Goal: Information Seeking & Learning: Learn about a topic

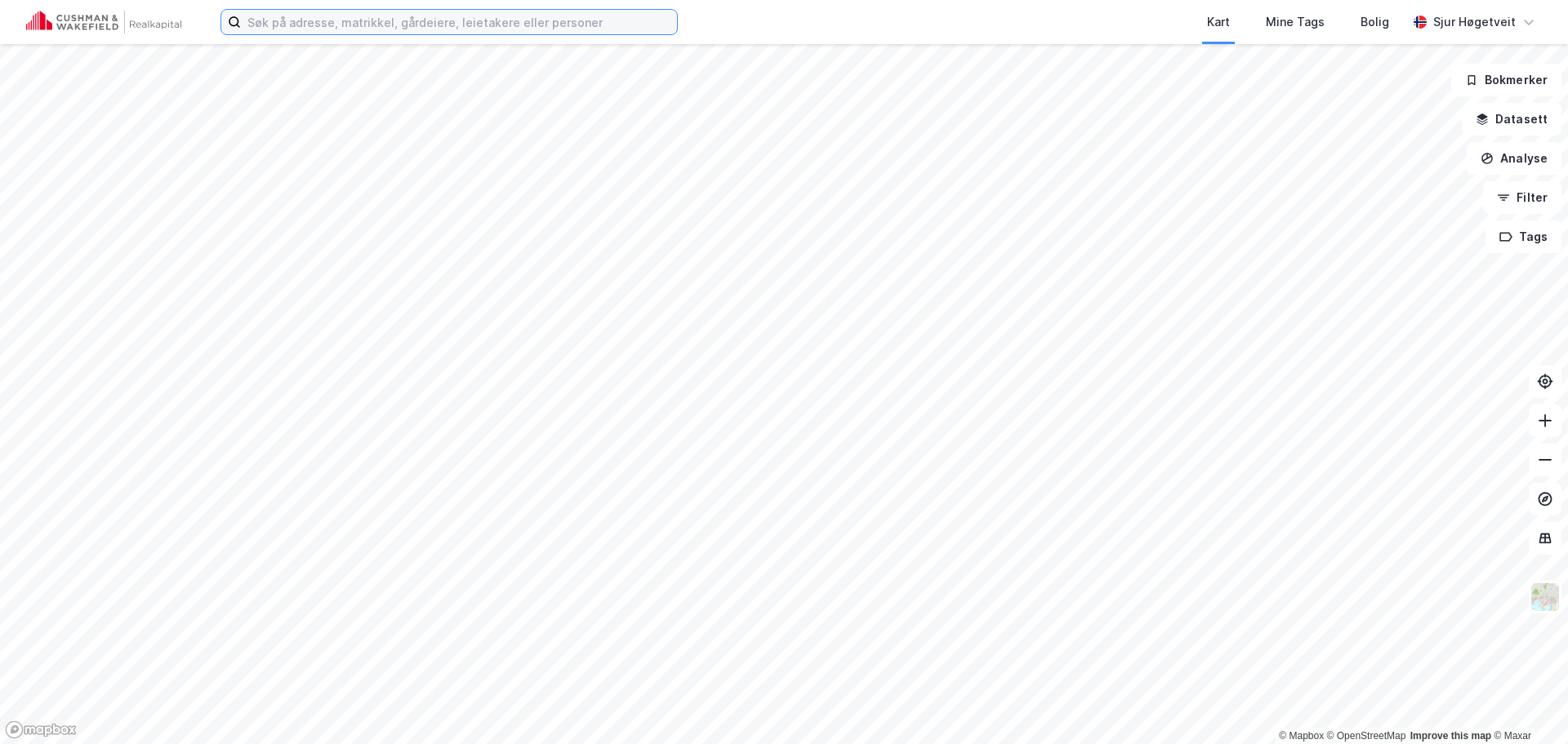
click at [351, 15] on input at bounding box center [459, 22] width 436 height 24
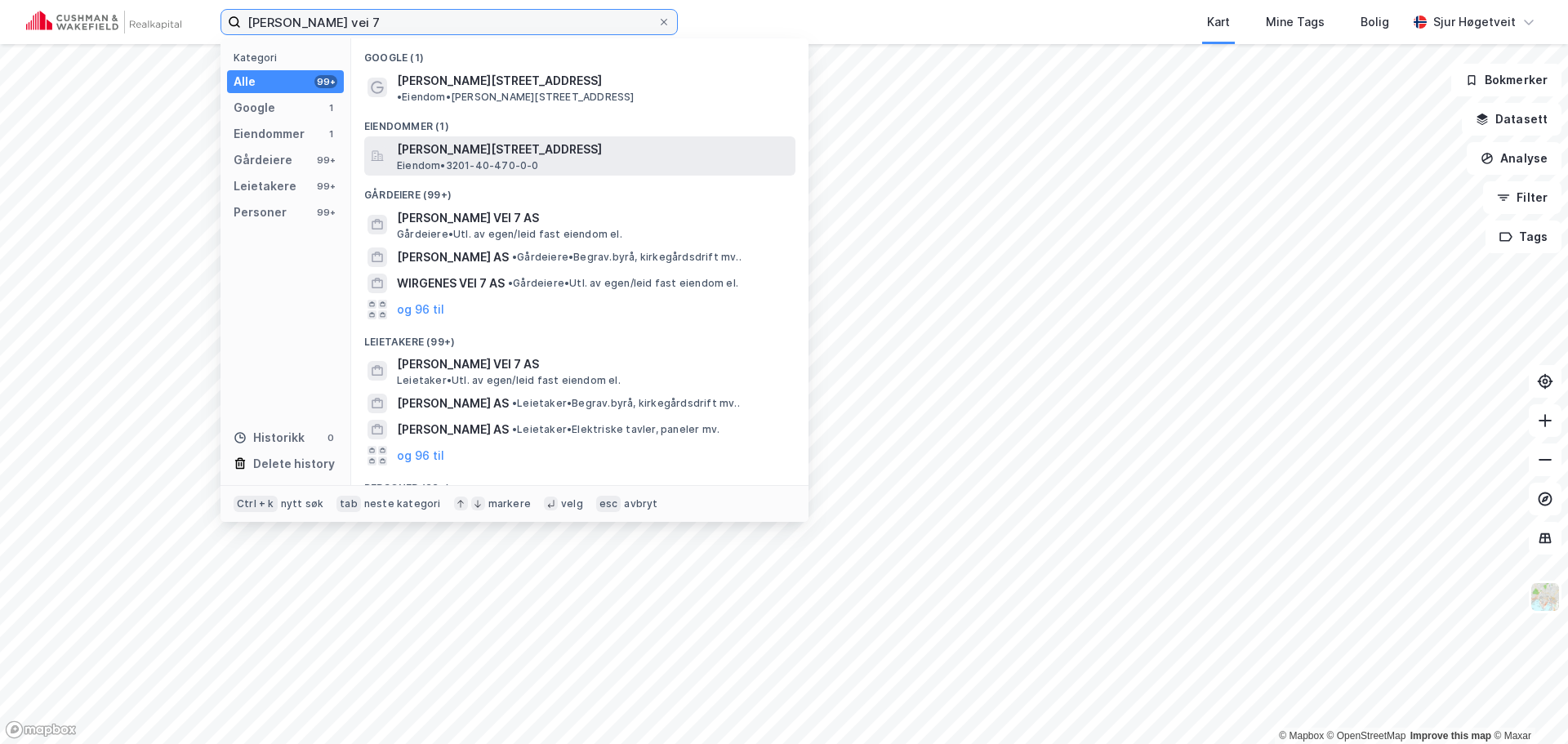
type input "[PERSON_NAME] vei 7"
click at [547, 144] on span "[PERSON_NAME][STREET_ADDRESS]" at bounding box center [593, 149] width 392 height 20
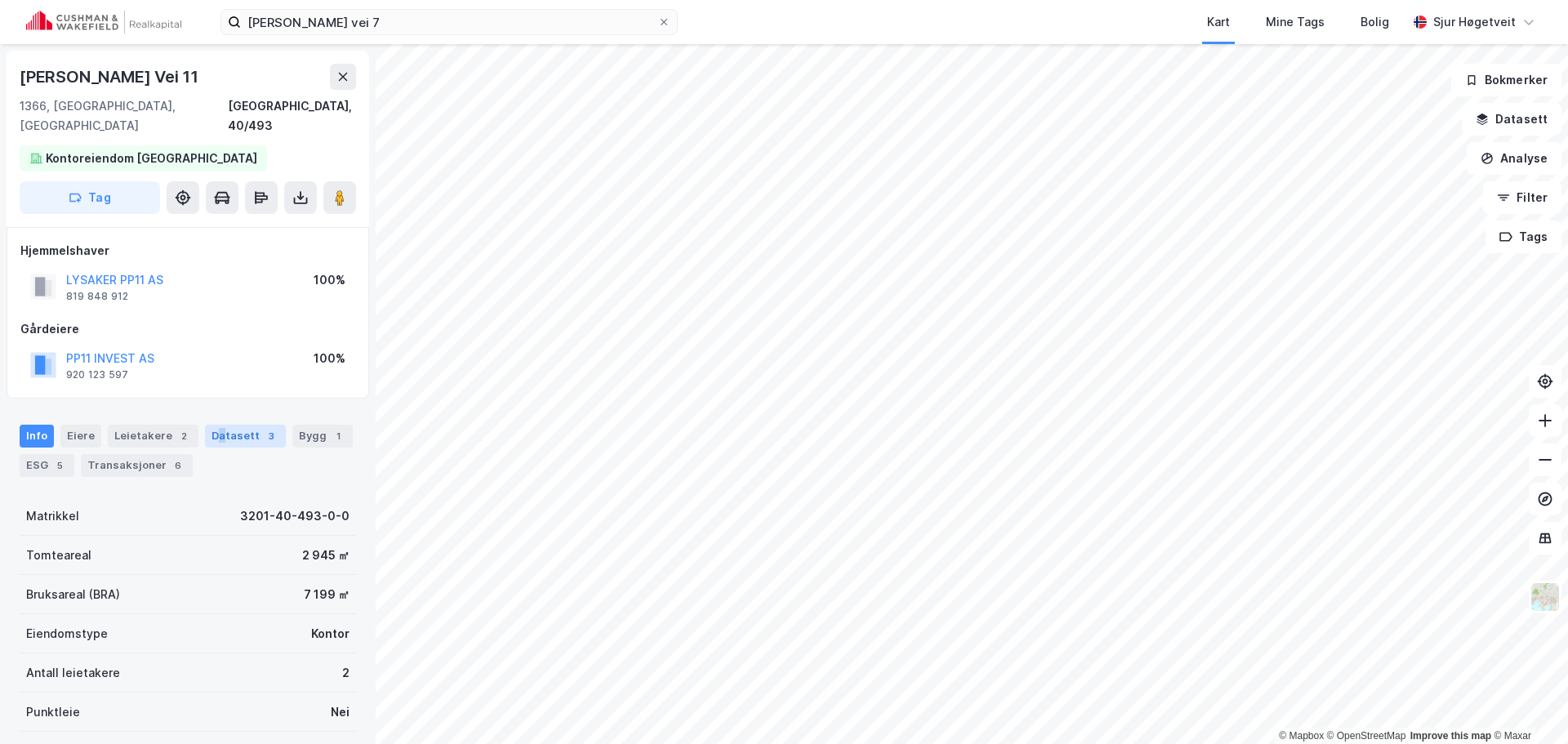
click at [215, 425] on div "Datasett 3" at bounding box center [245, 436] width 80 height 22
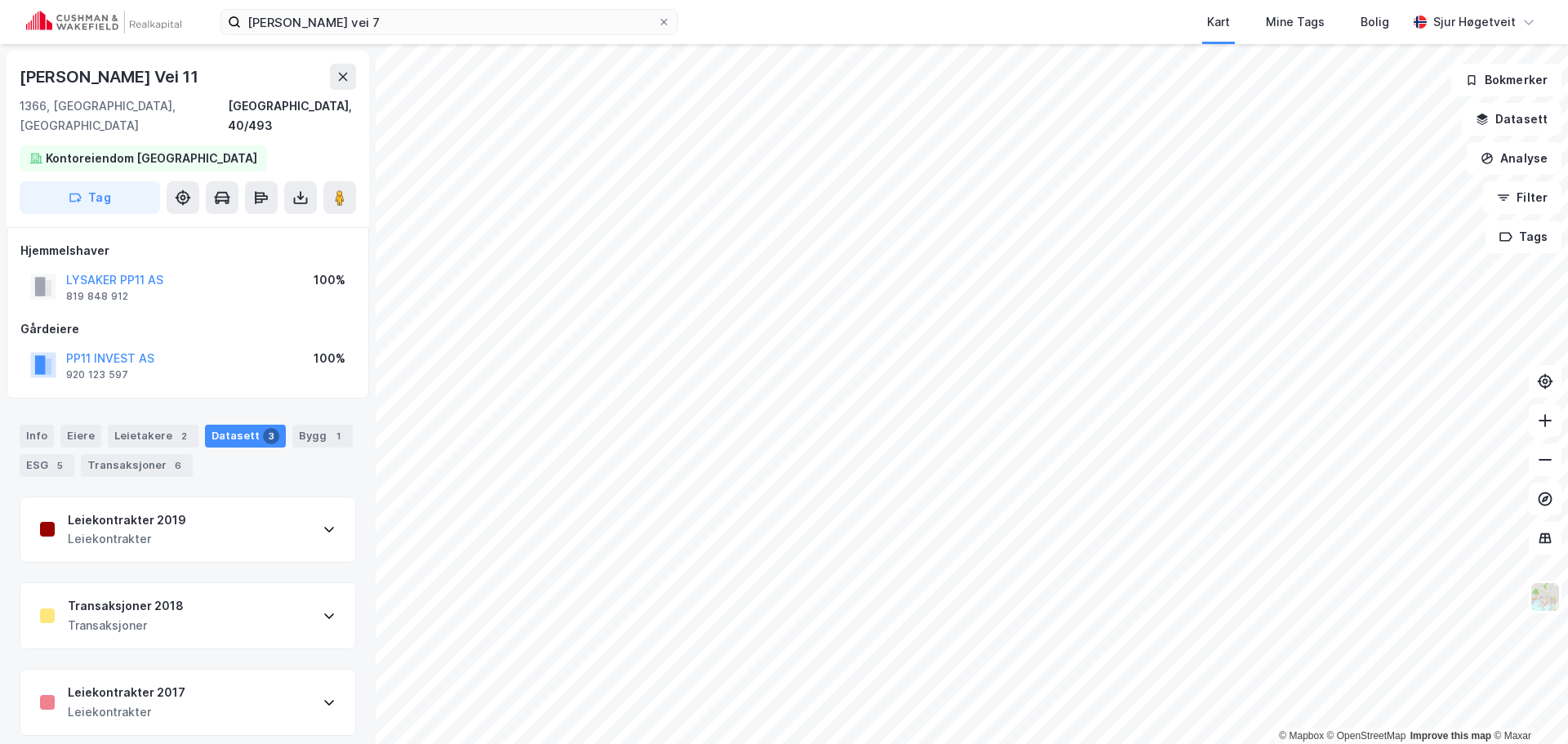
click at [282, 587] on div "Transaksjoner 2018 Transaksjoner" at bounding box center [188, 615] width 335 height 65
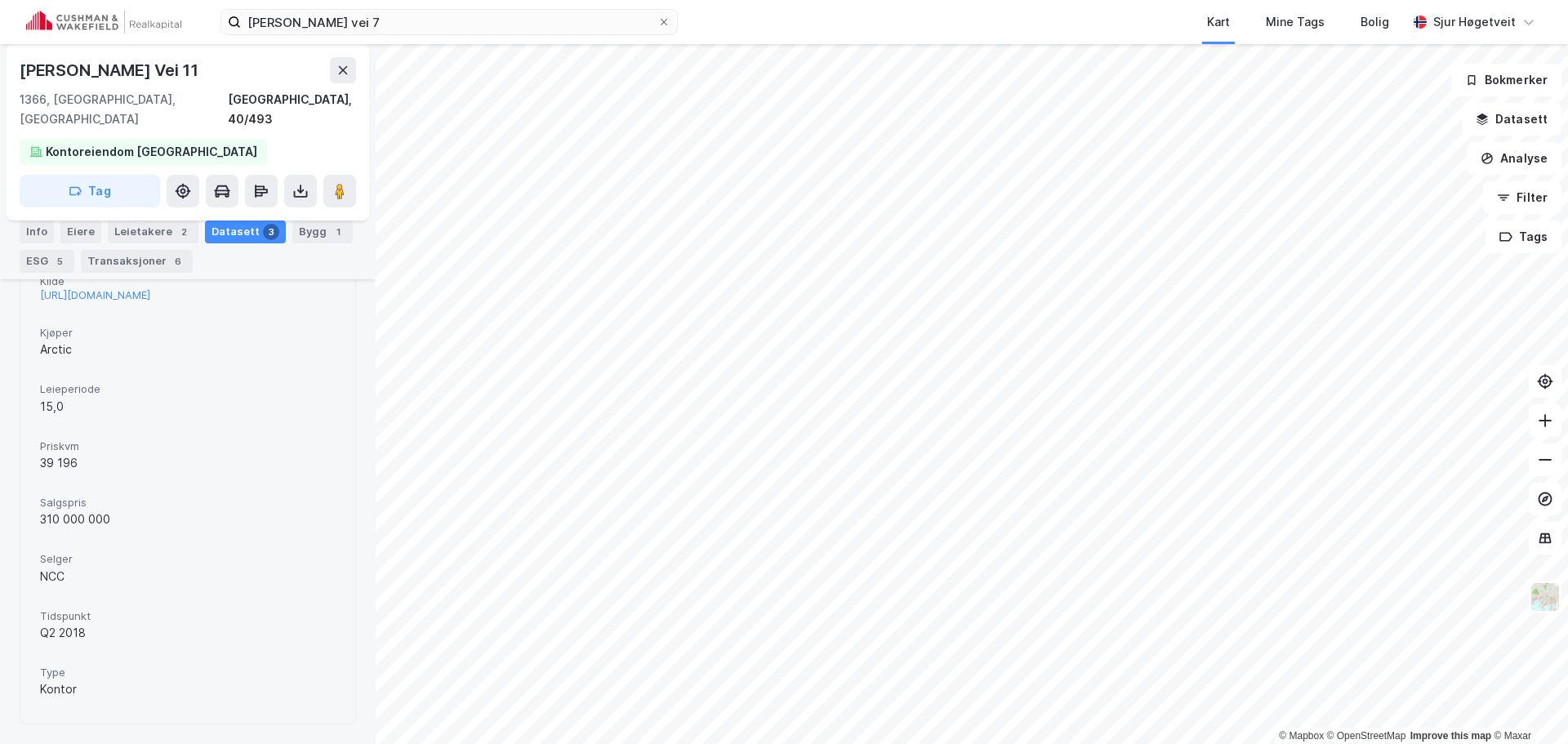
scroll to position [431, 0]
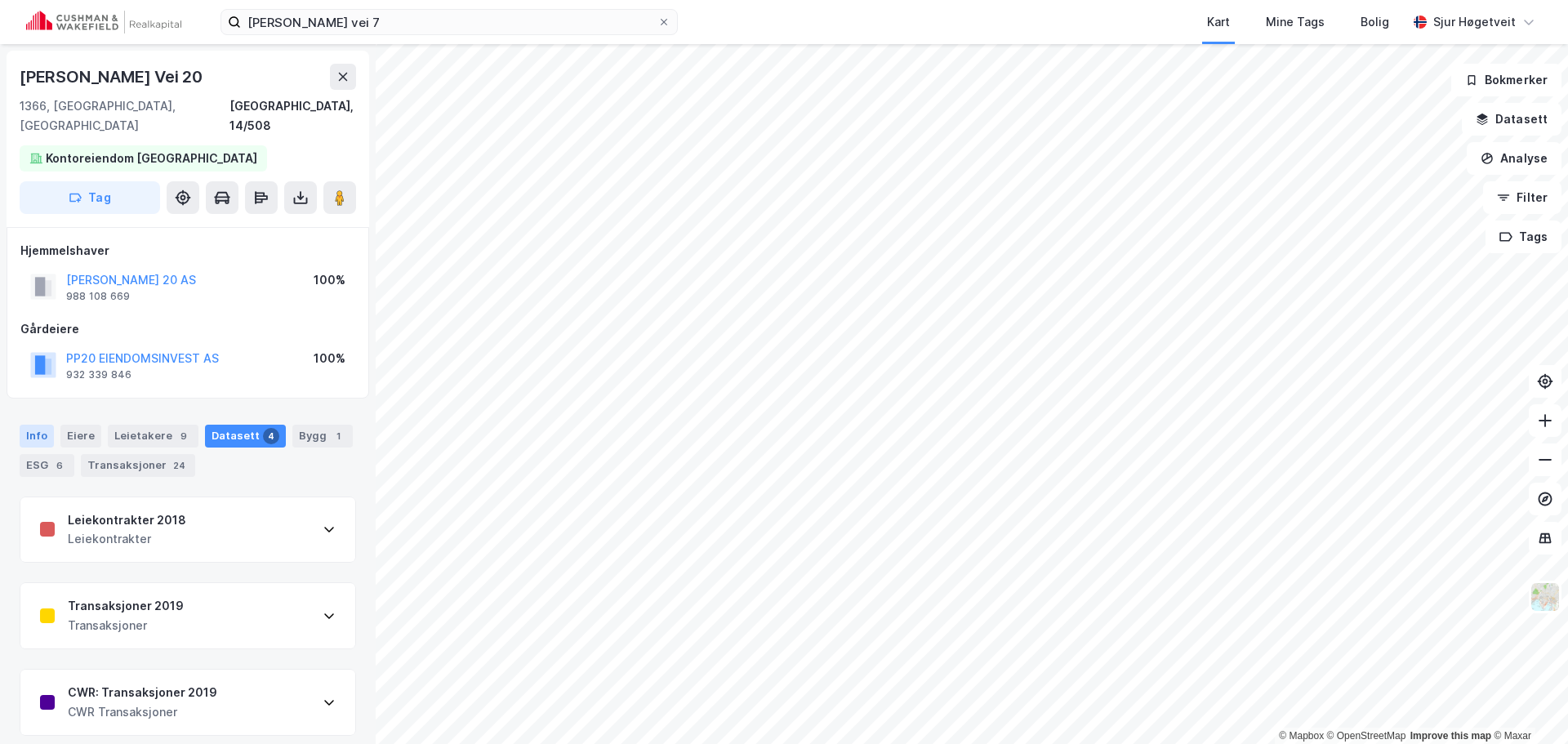
click at [49, 425] on div "Info" at bounding box center [37, 436] width 35 height 22
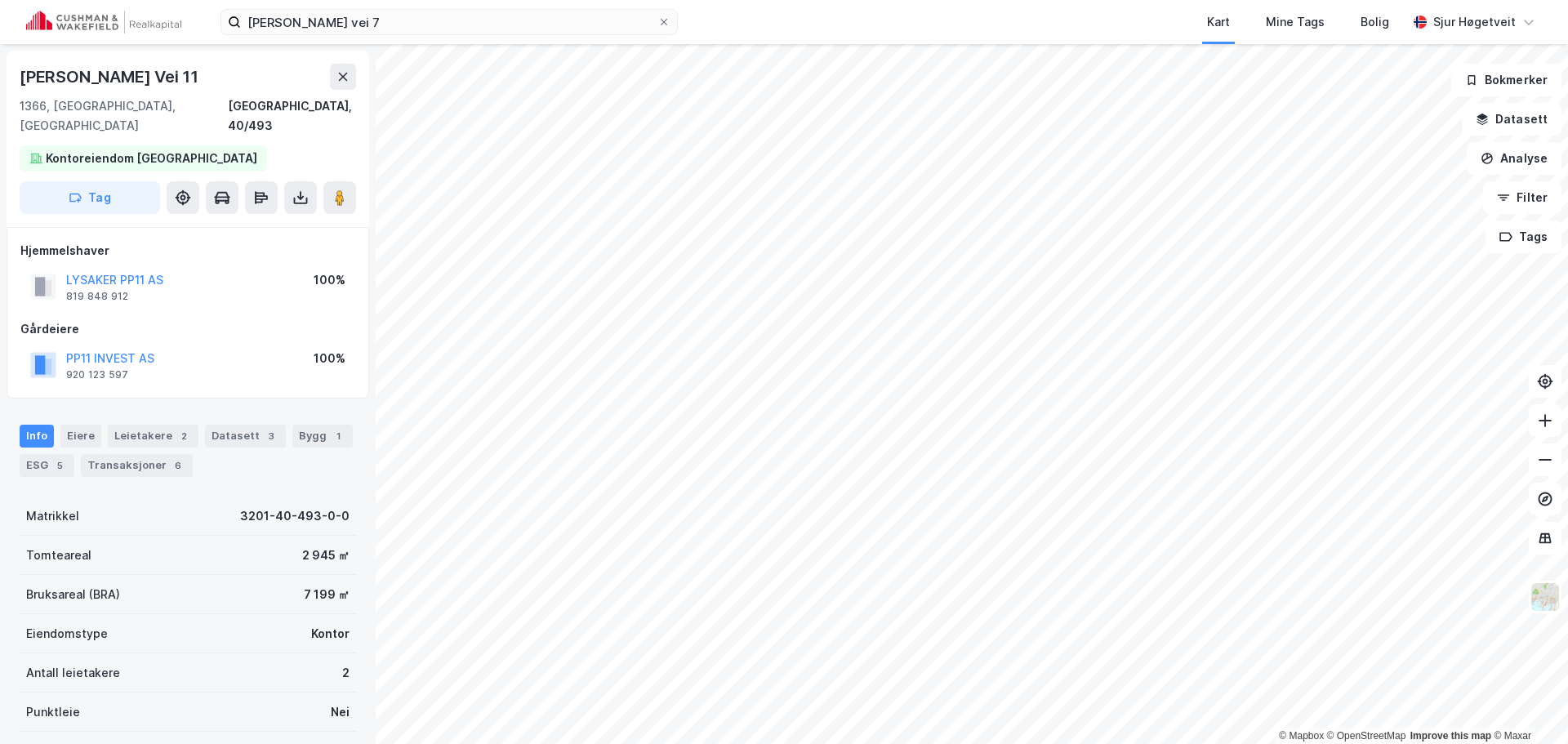
scroll to position [2, 0]
drag, startPoint x: 177, startPoint y: 338, endPoint x: 67, endPoint y: 343, distance: 110.1
click at [67, 343] on div "PP11 INVEST AS 920 123 597 100%" at bounding box center [188, 362] width 335 height 39
copy button "PP11 INVEST AS"
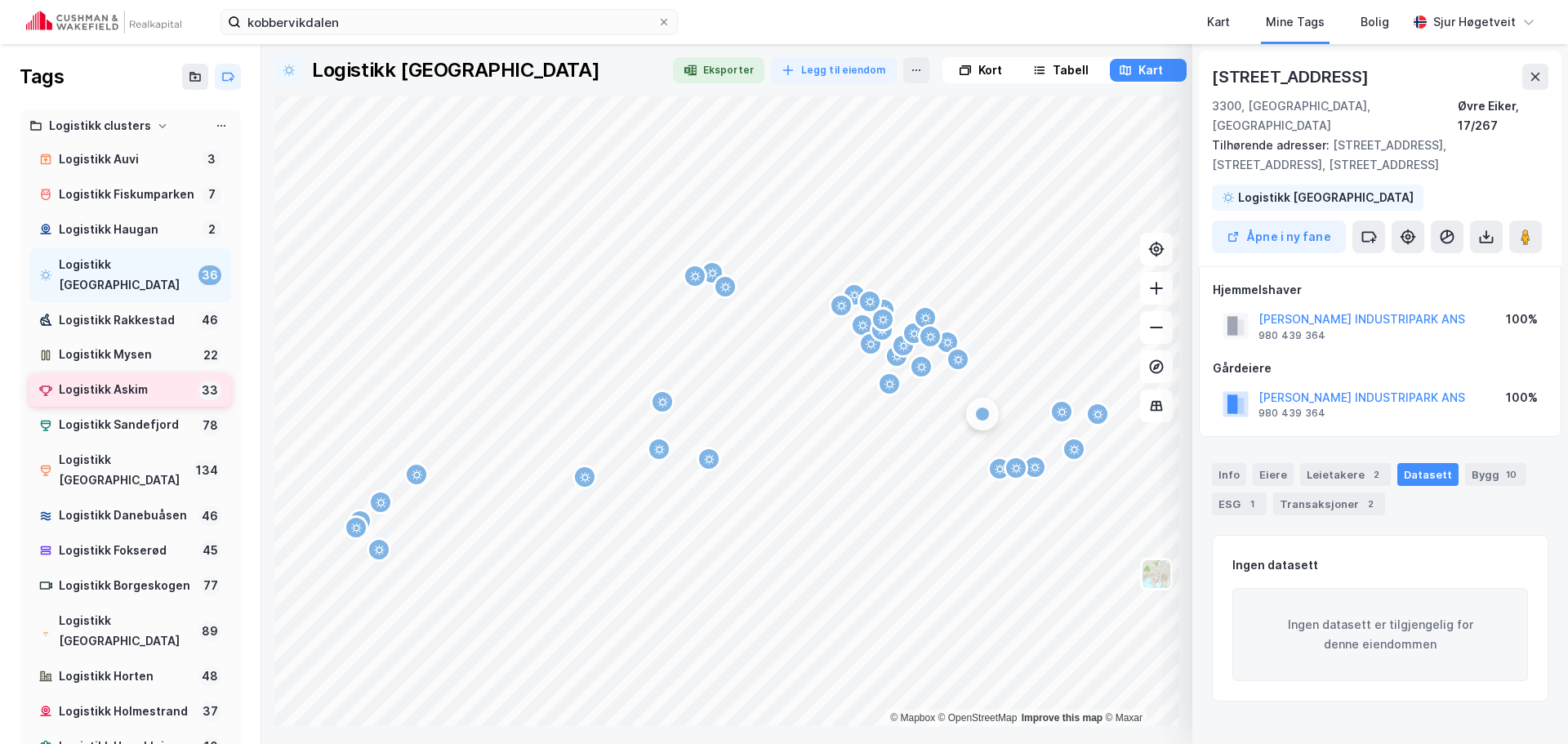
click at [110, 389] on div "Logistikk Askim" at bounding box center [125, 390] width 133 height 21
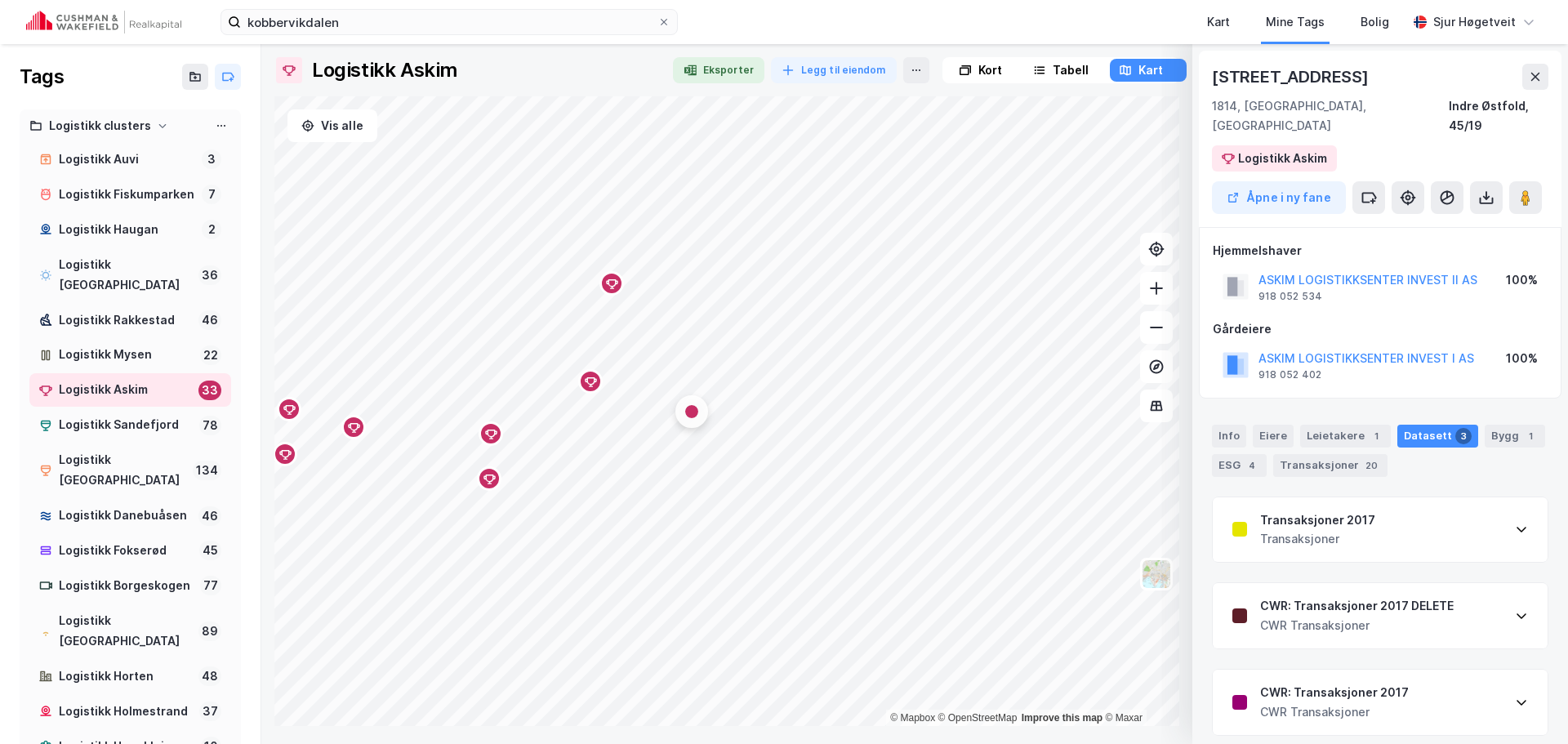
click at [1381, 505] on div "Transaksjoner 2017 Transaksjoner" at bounding box center [1379, 529] width 335 height 65
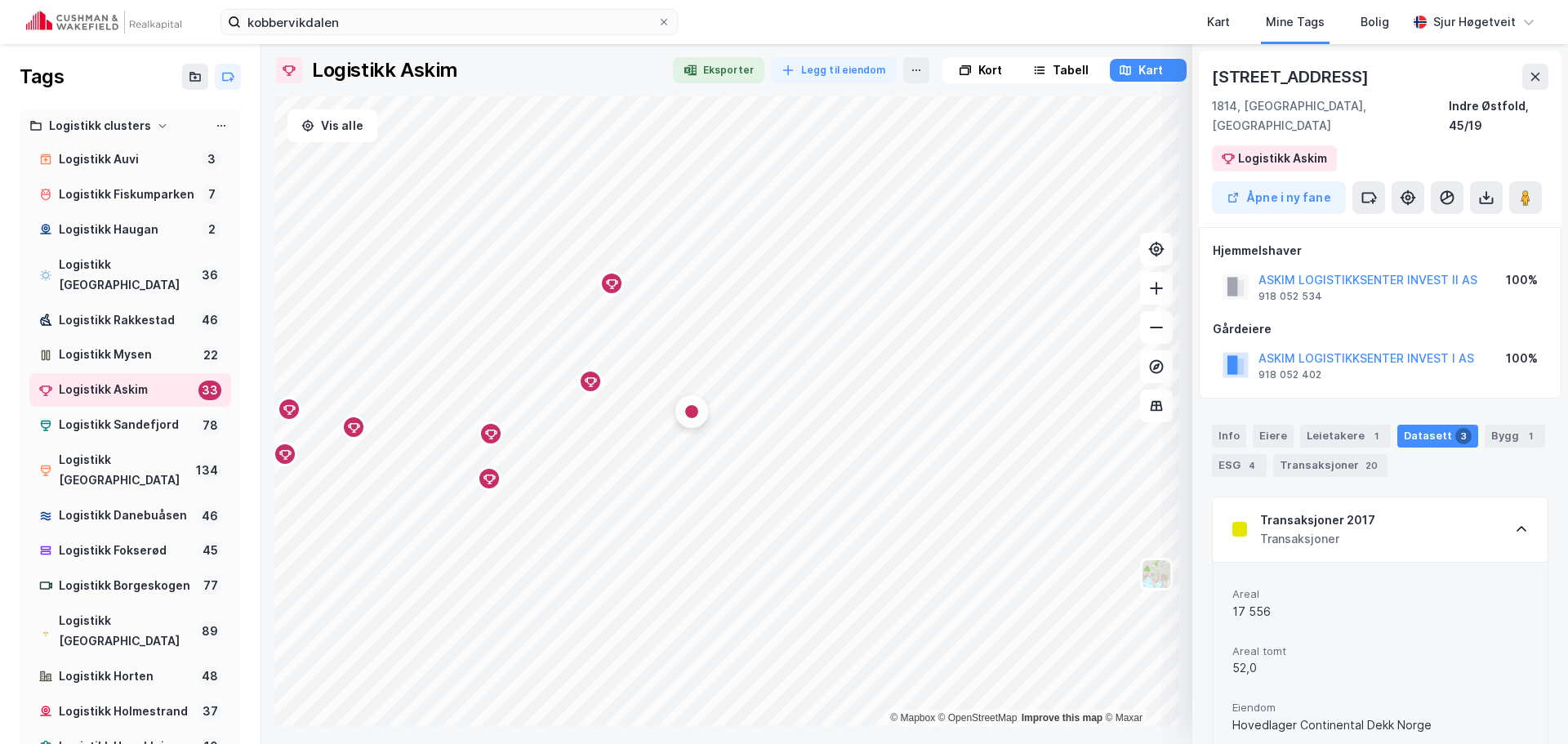
click at [1396, 522] on div "Transaksjoner 2017 Transaksjoner" at bounding box center [1379, 529] width 335 height 65
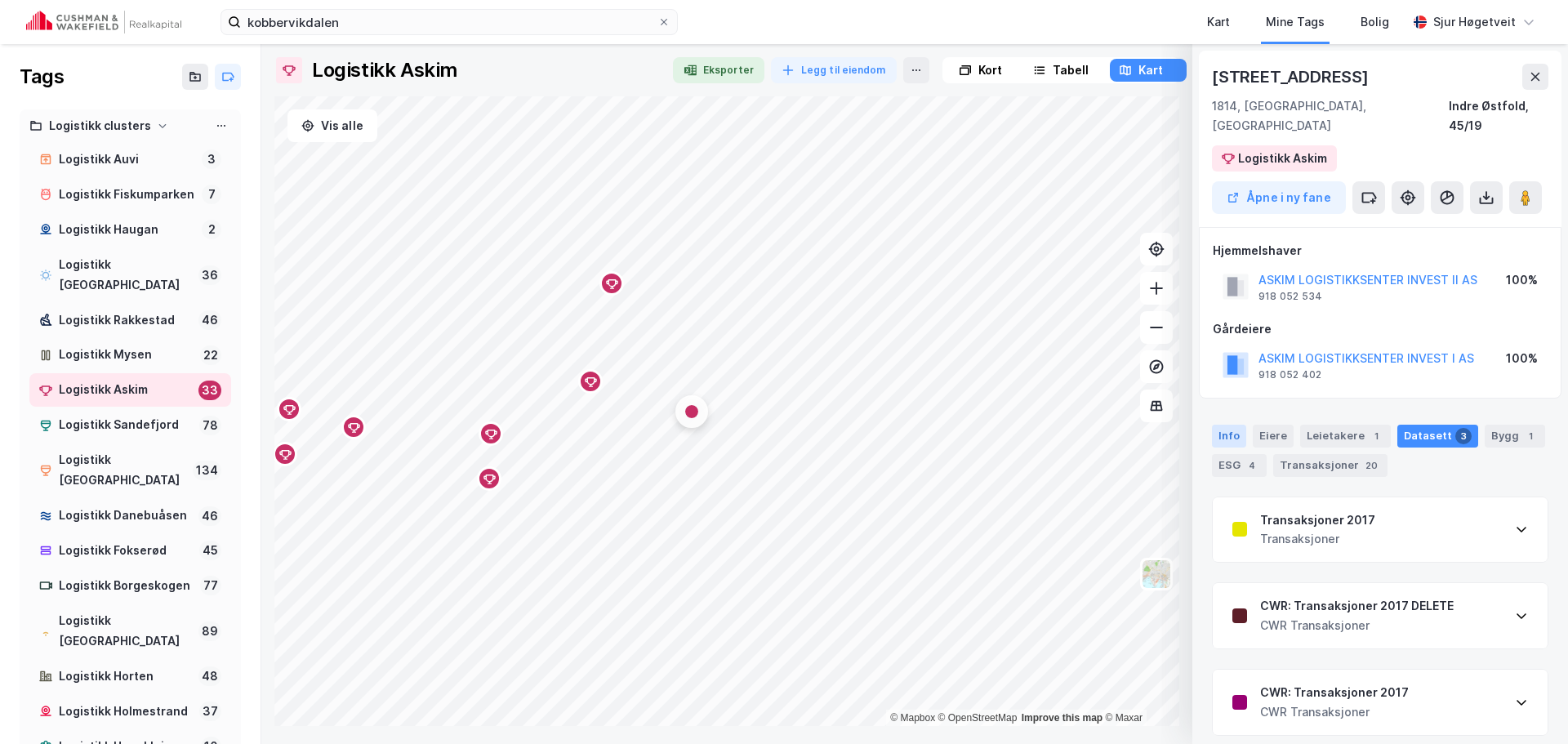
click at [1237, 425] on div "Info" at bounding box center [1229, 436] width 35 height 22
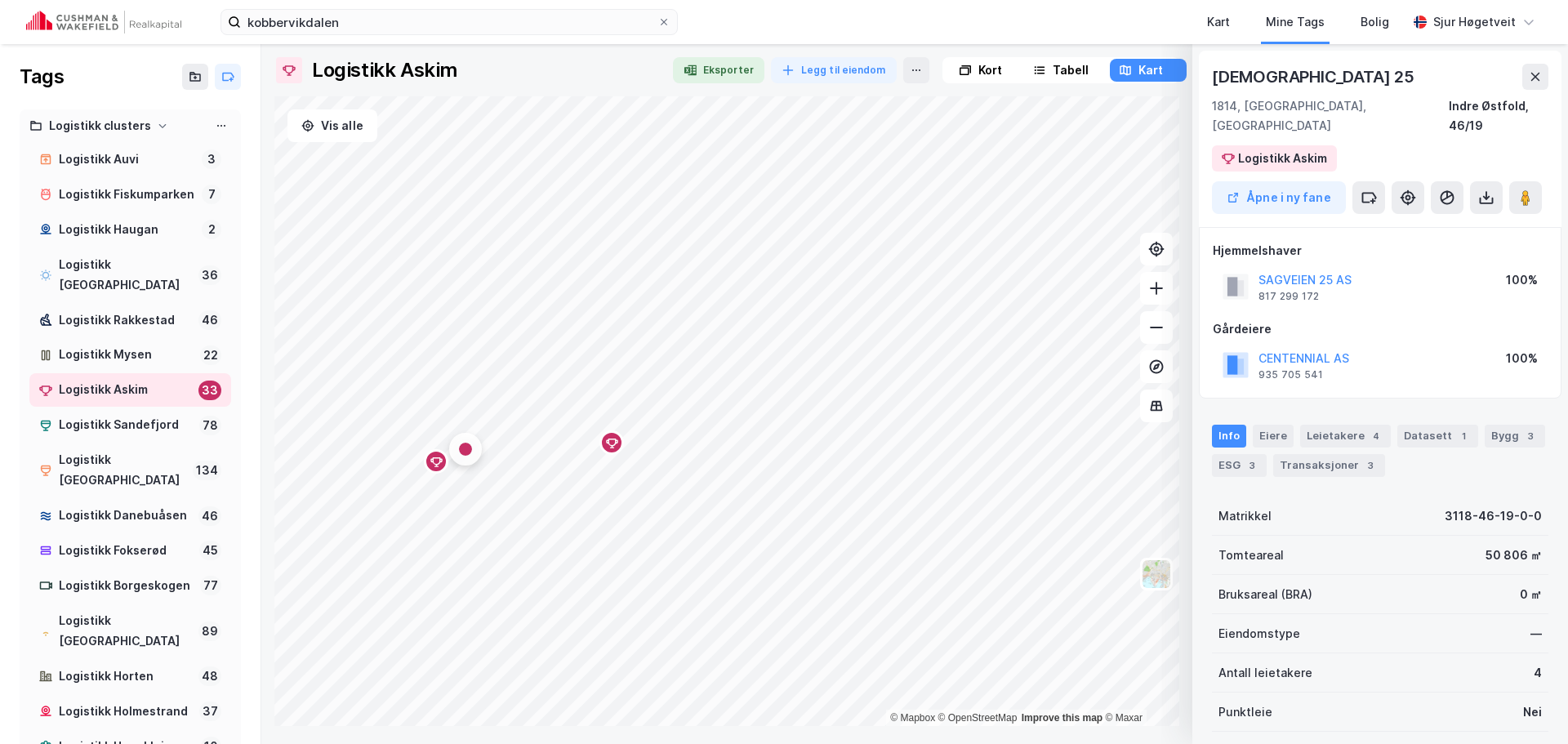
scroll to position [1, 0]
click at [1456, 427] on div "1" at bounding box center [1462, 434] width 16 height 16
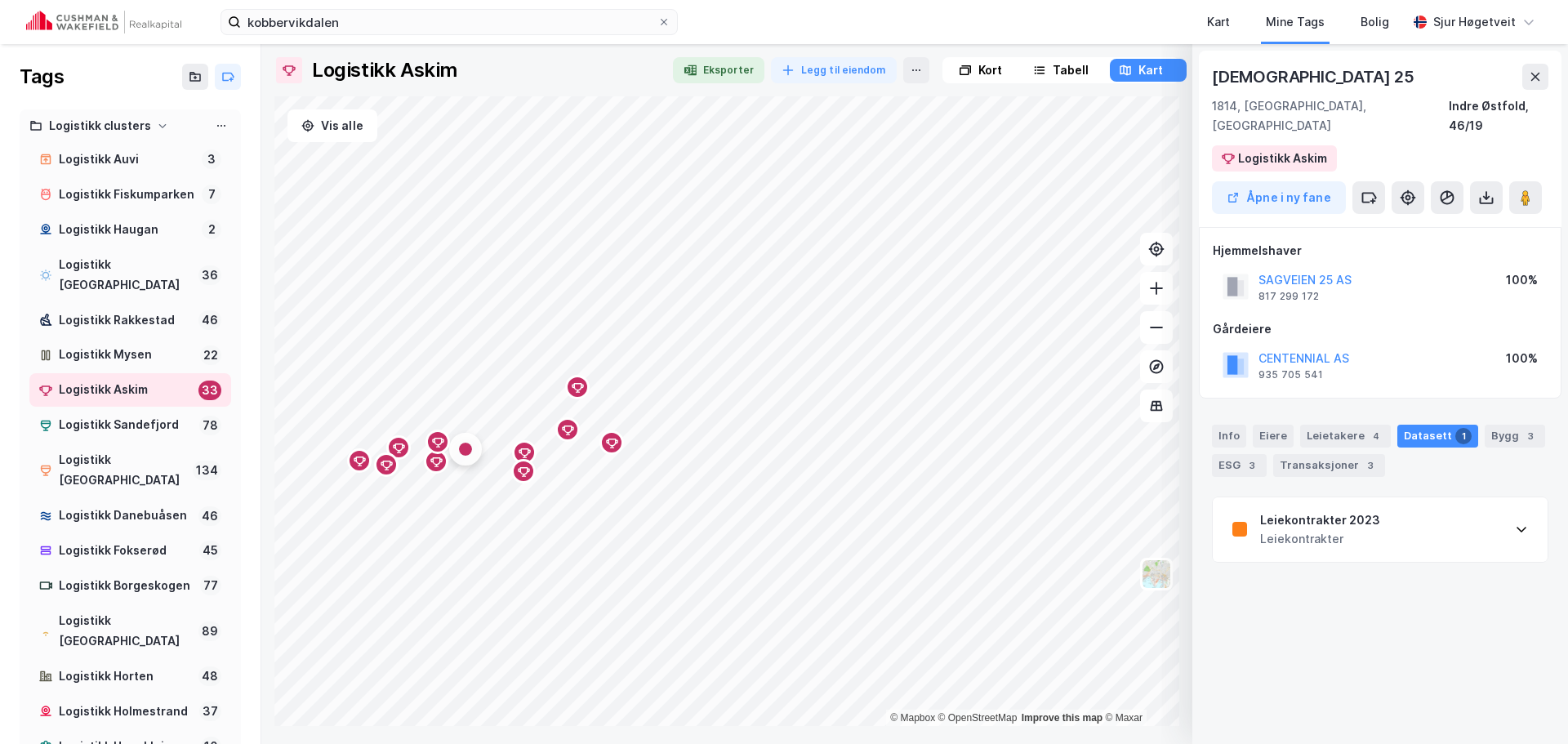
click at [1374, 527] on div "Leiekontrakter 2023 Leiekontrakter" at bounding box center [1379, 529] width 335 height 65
click at [1363, 510] on div "Leiekontrakter 2023" at bounding box center [1320, 520] width 120 height 20
click at [1229, 425] on div "Info" at bounding box center [1229, 436] width 35 height 22
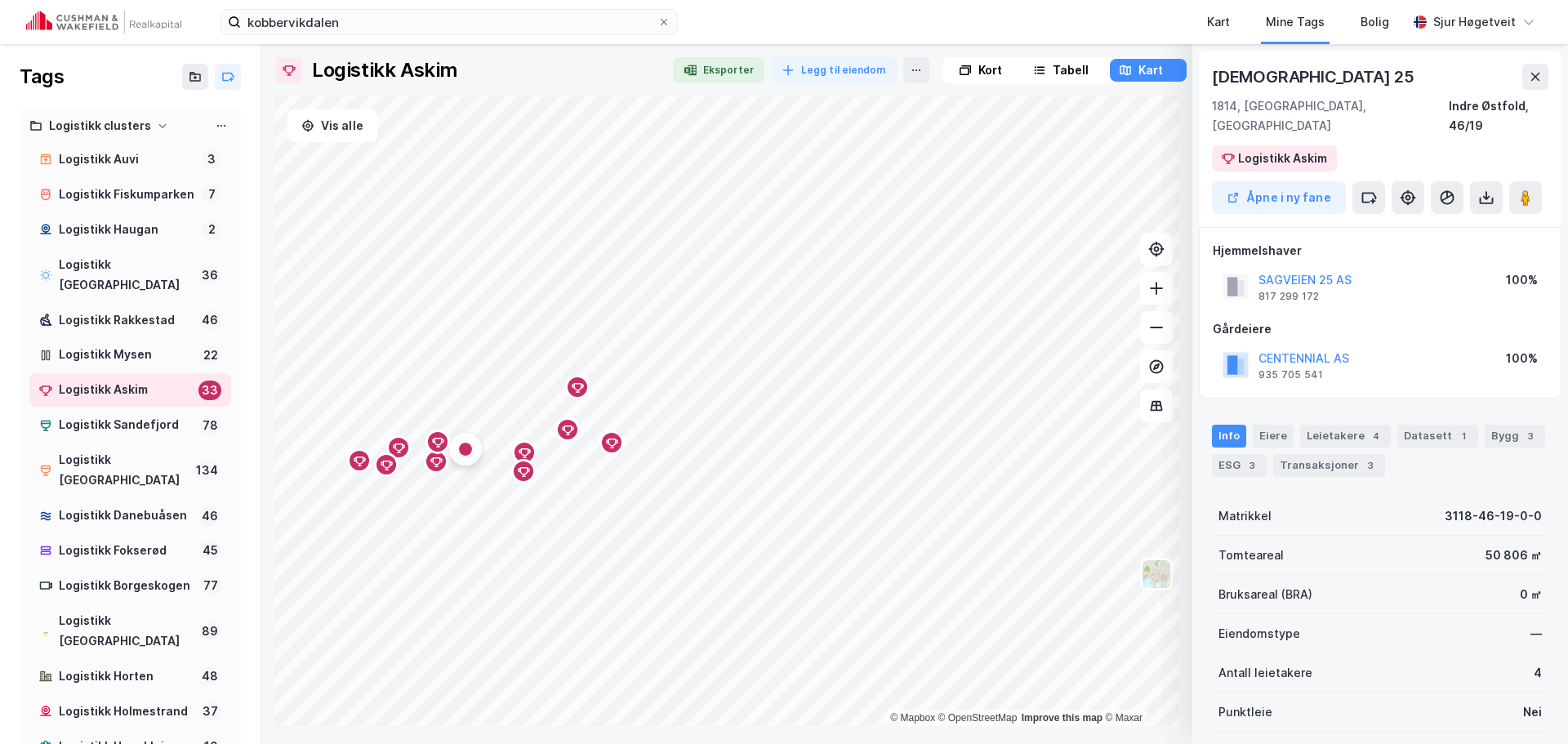
click at [1247, 71] on div "[DEMOGRAPHIC_DATA] 25" at bounding box center [1314, 77] width 206 height 26
drag, startPoint x: 1246, startPoint y: 71, endPoint x: 1289, endPoint y: 71, distance: 43.0
click at [1289, 71] on div "[DEMOGRAPHIC_DATA] 25" at bounding box center [1314, 77] width 206 height 26
copy div "[DEMOGRAPHIC_DATA] 25"
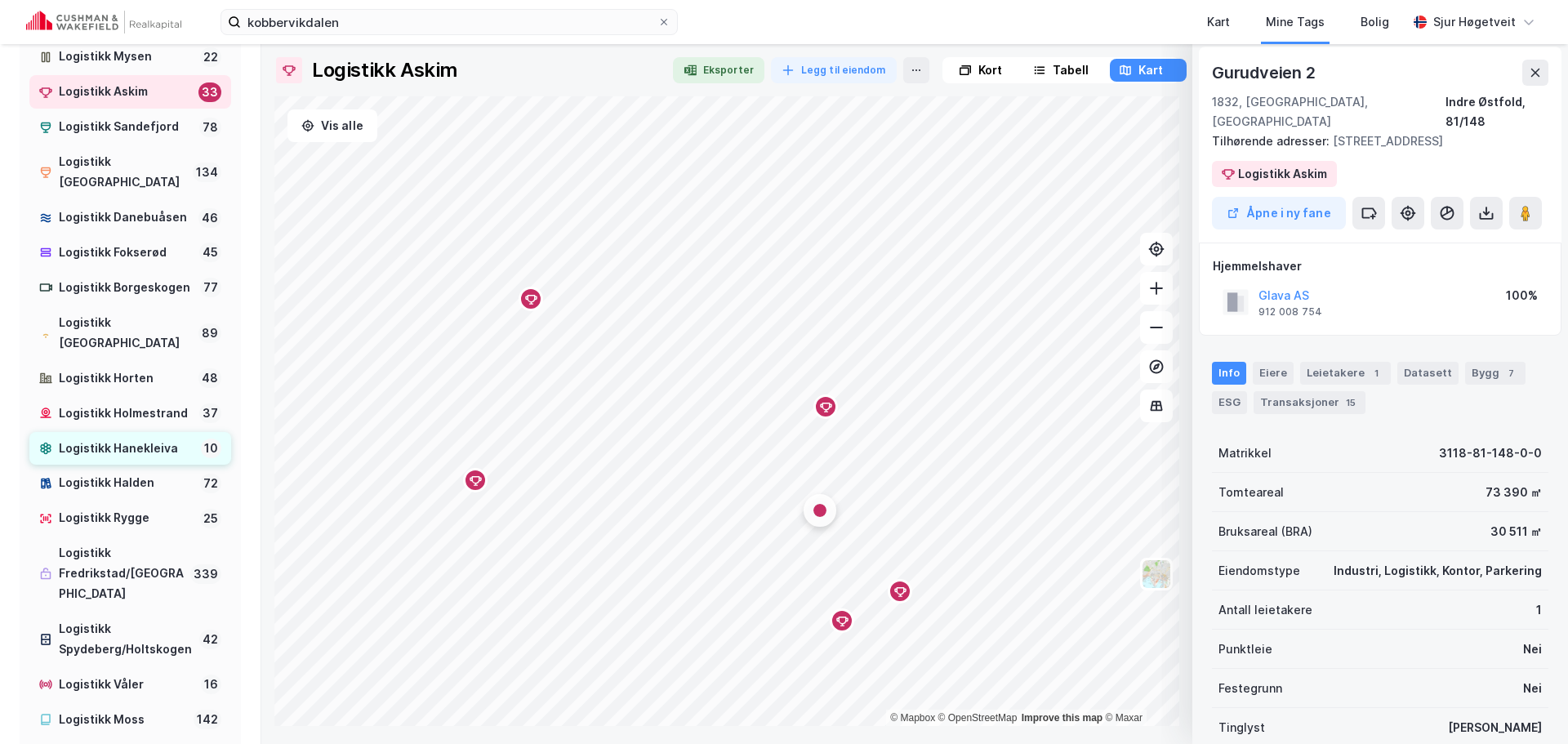
scroll to position [326, 0]
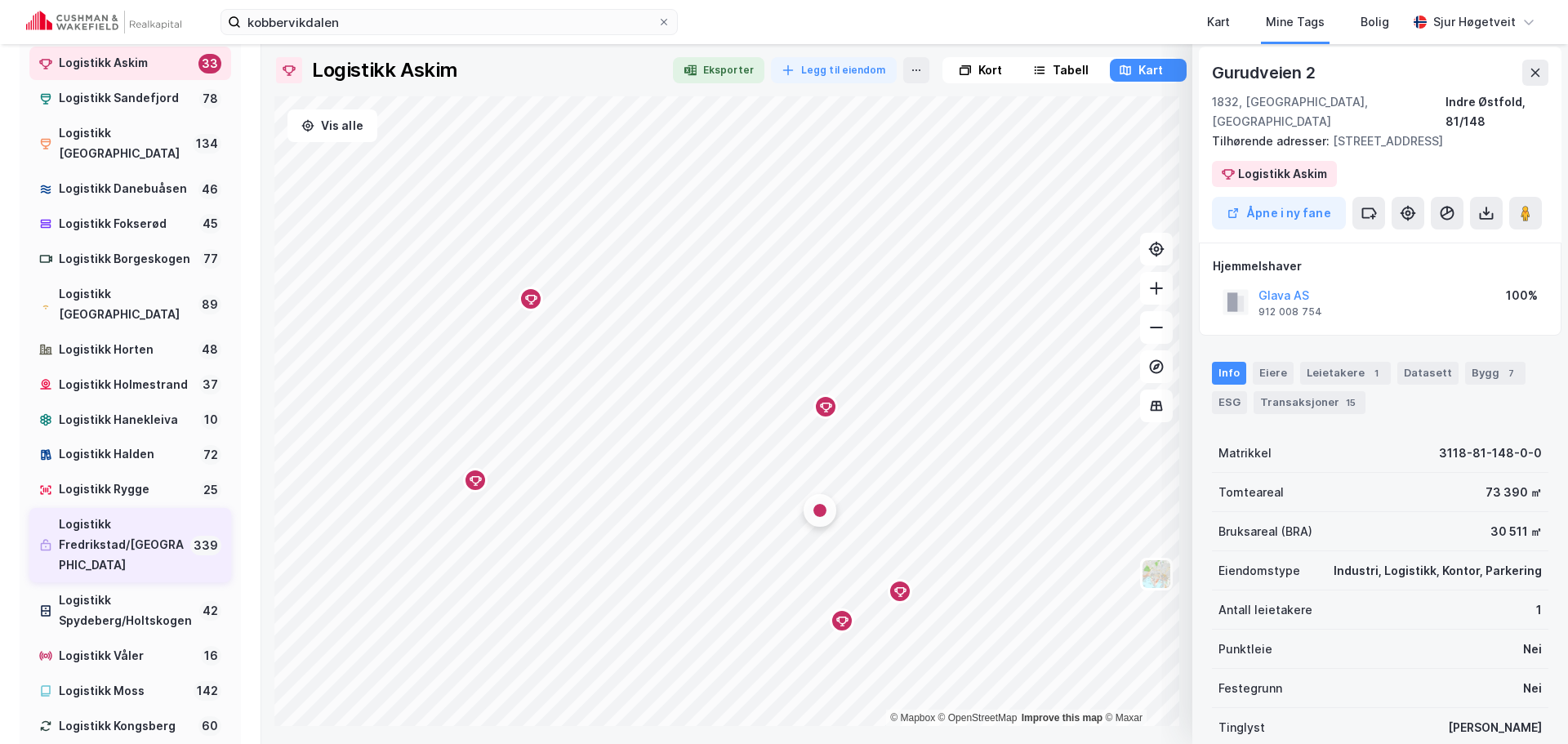
click at [148, 558] on div "Logistikk Fredrikstad/[GEOGRAPHIC_DATA]" at bounding box center [121, 544] width 125 height 61
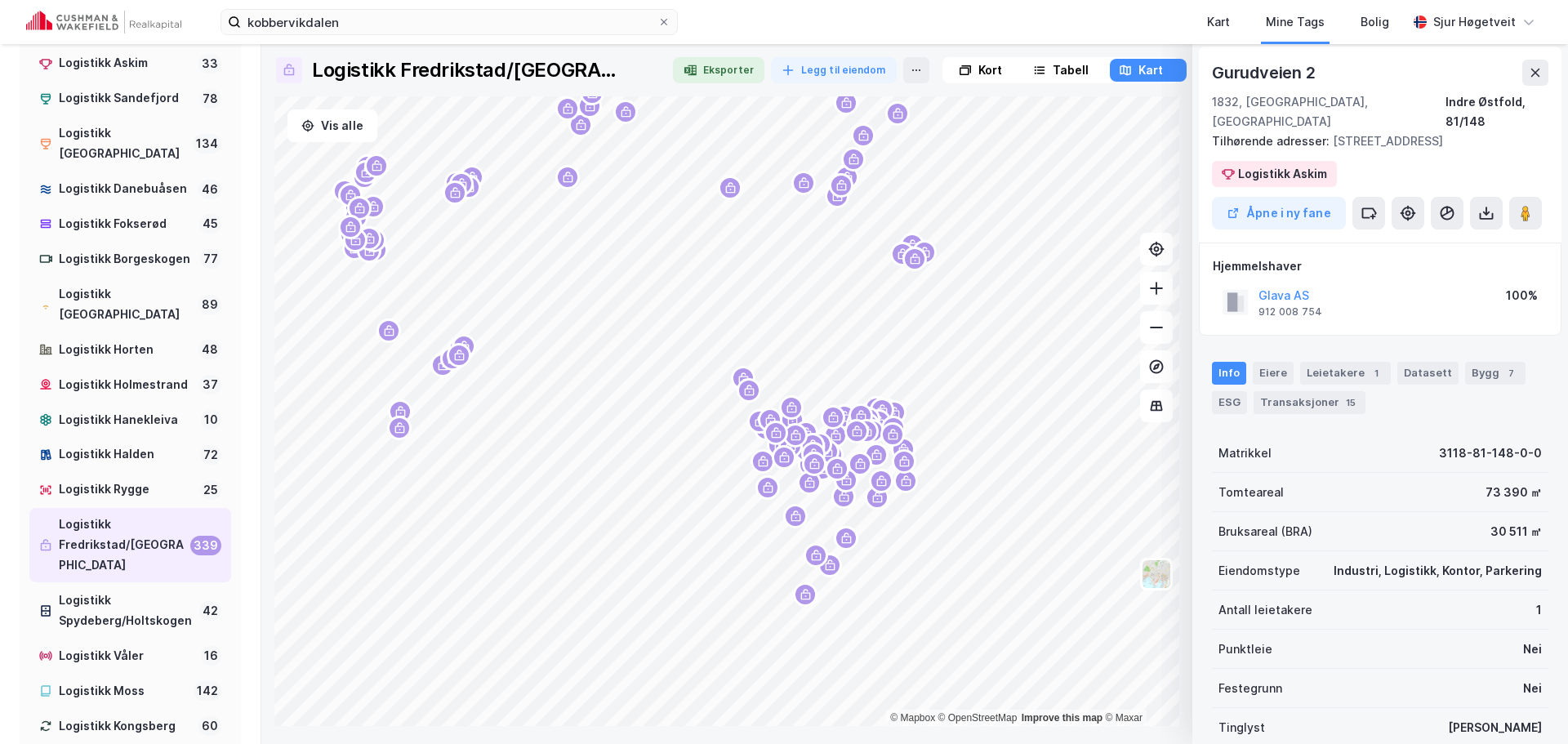
click at [803, 446] on div "Map marker" at bounding box center [795, 435] width 24 height 24
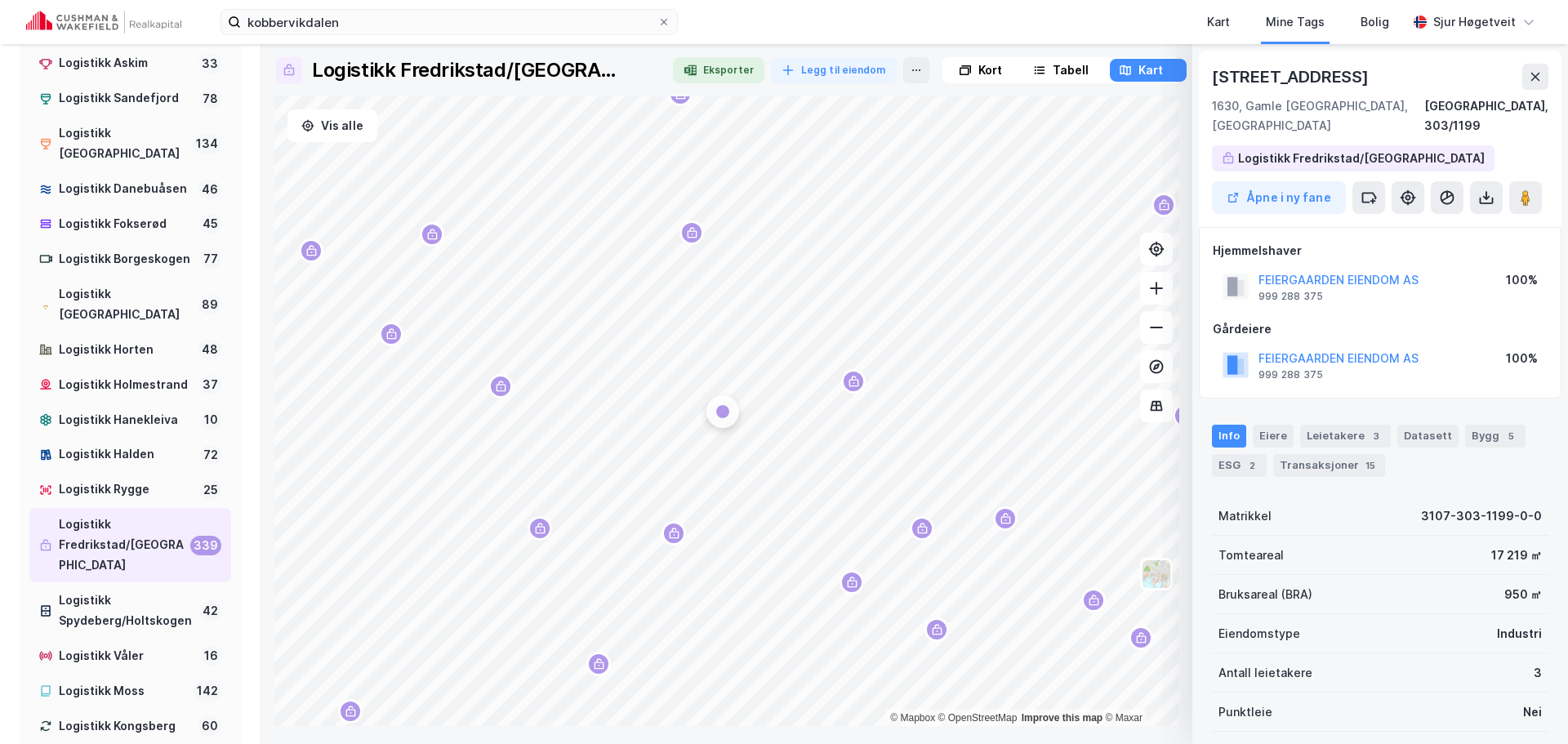
scroll to position [4, 0]
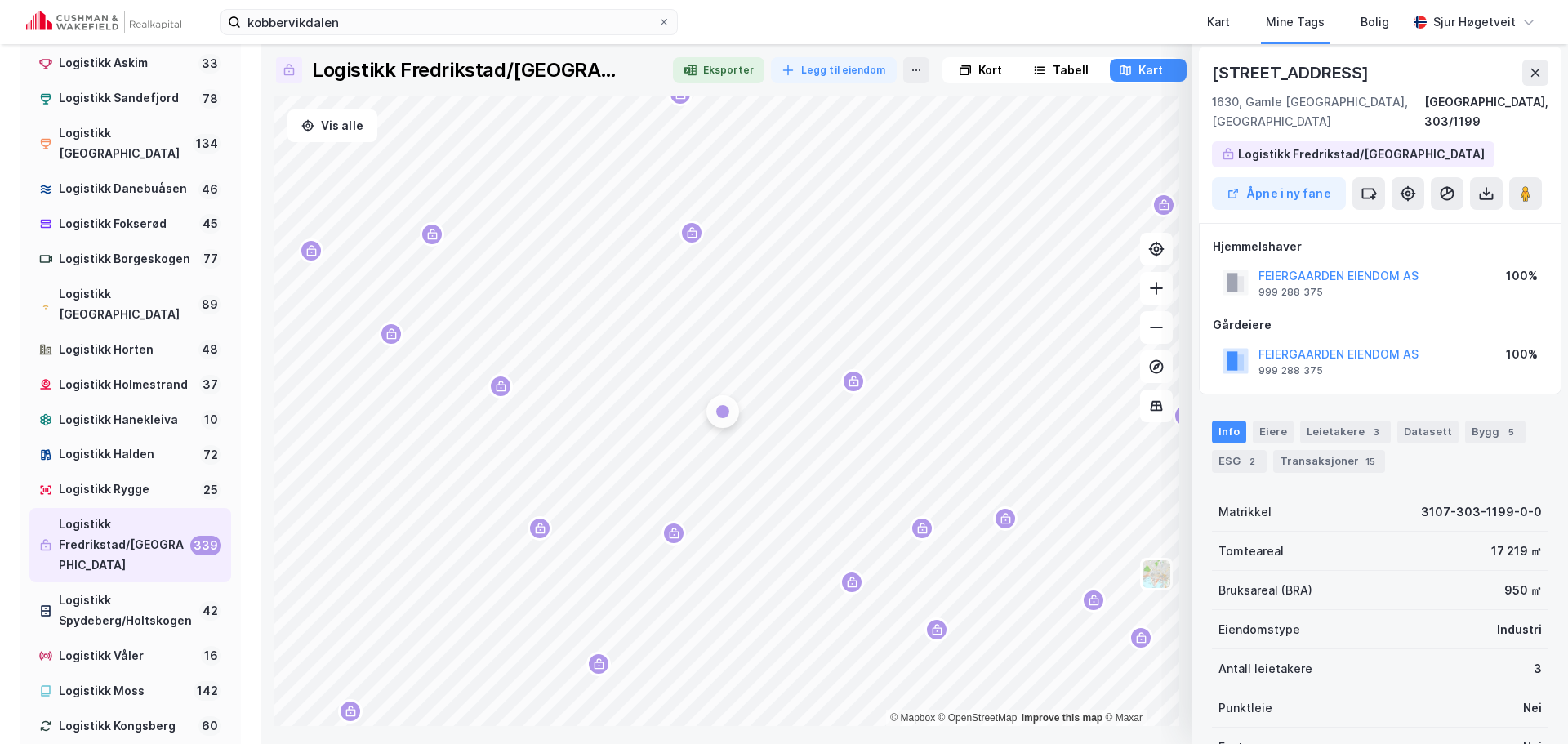
click at [1256, 72] on div "[STREET_ADDRESS]" at bounding box center [1291, 73] width 160 height 26
drag, startPoint x: 1256, startPoint y: 72, endPoint x: 1304, endPoint y: 71, distance: 48.0
click at [1304, 71] on div "[STREET_ADDRESS]" at bounding box center [1291, 73] width 160 height 26
copy div "[STREET_ADDRESS]"
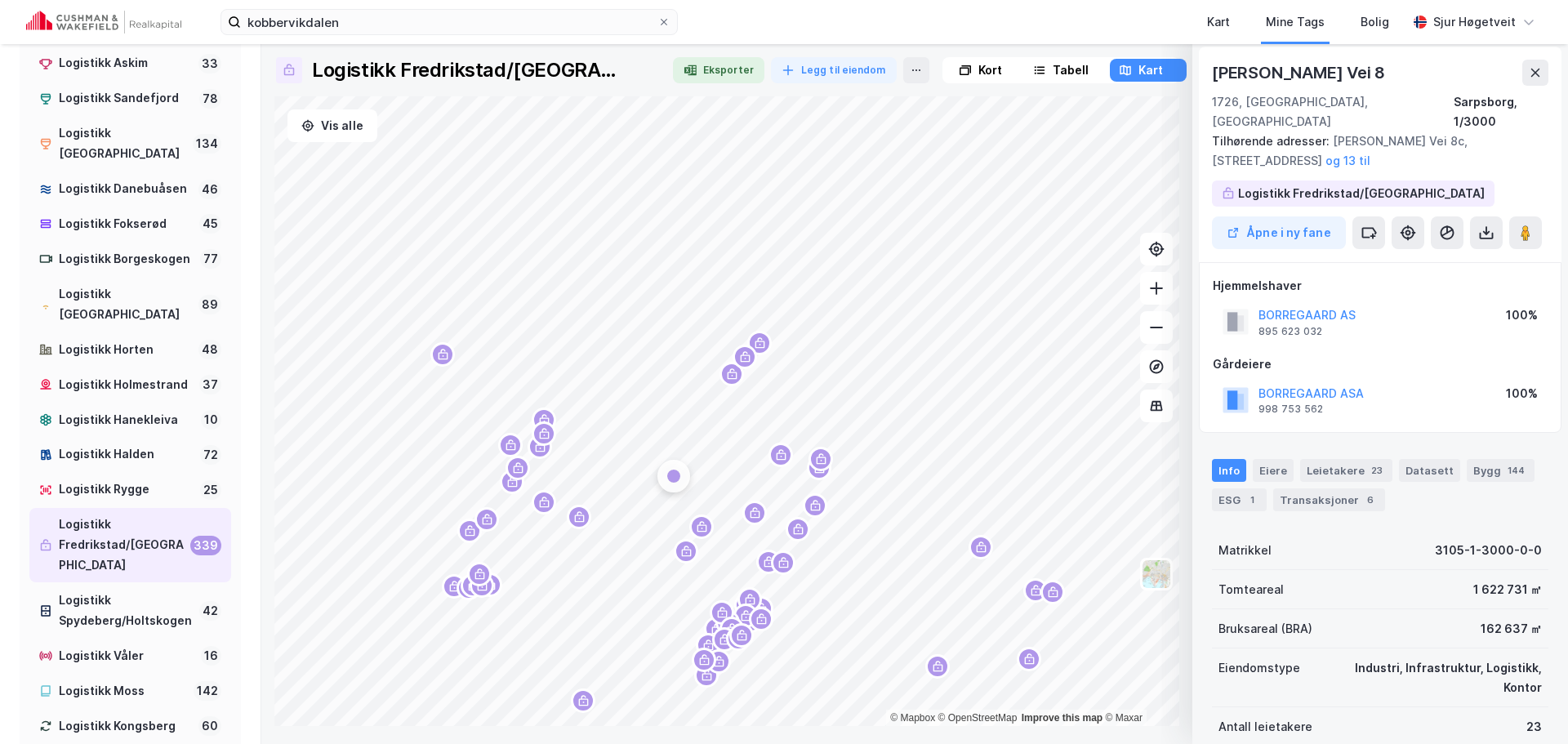
click at [1234, 70] on div "[PERSON_NAME] Vei 8" at bounding box center [1300, 73] width 177 height 26
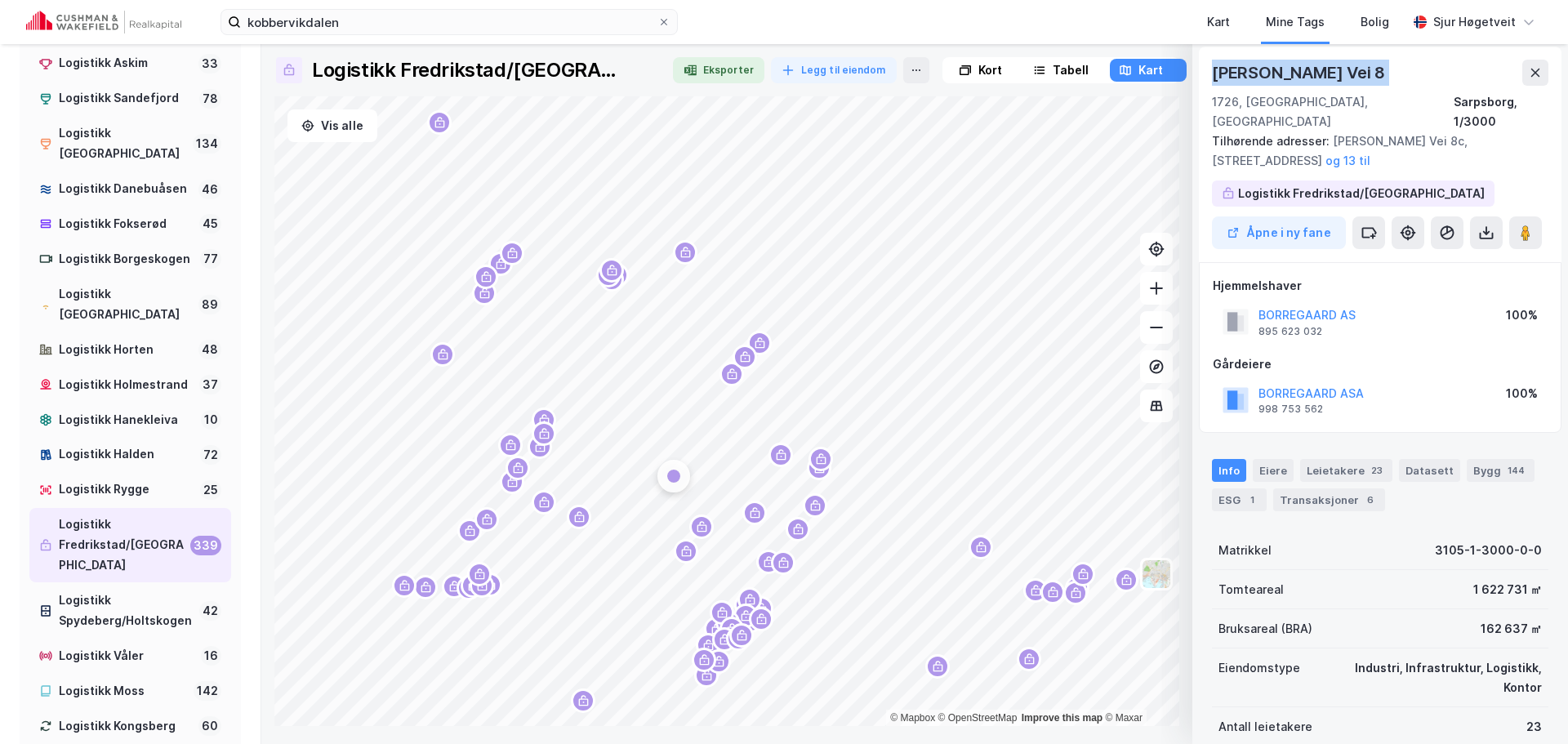
drag, startPoint x: 1234, startPoint y: 70, endPoint x: 1355, endPoint y: 69, distance: 121.0
click at [1355, 69] on div "[PERSON_NAME] Vei 8" at bounding box center [1300, 73] width 177 height 26
copy div "[PERSON_NAME] Vei 8"
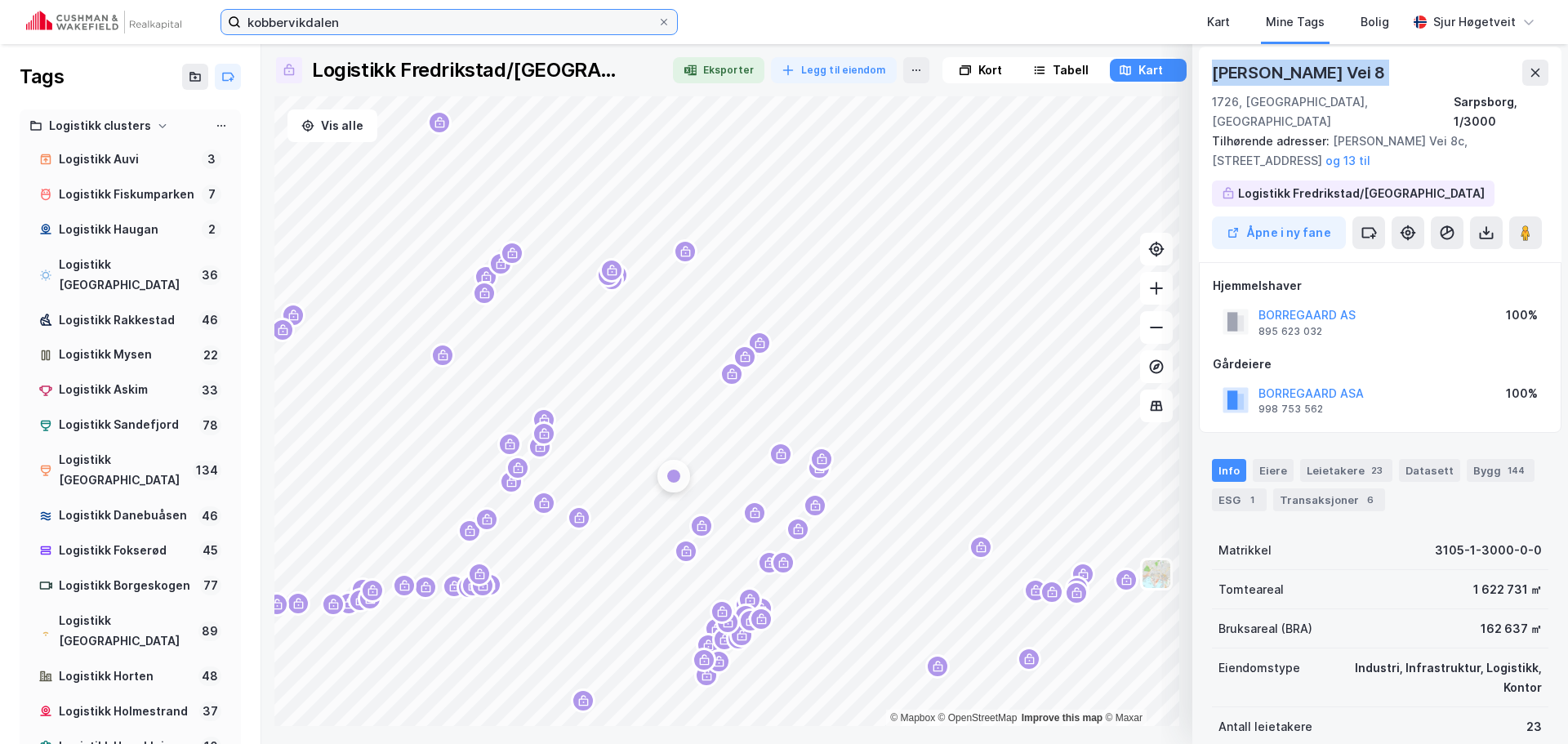
click at [295, 29] on input "kobbervikdalen" at bounding box center [448, 22] width 416 height 24
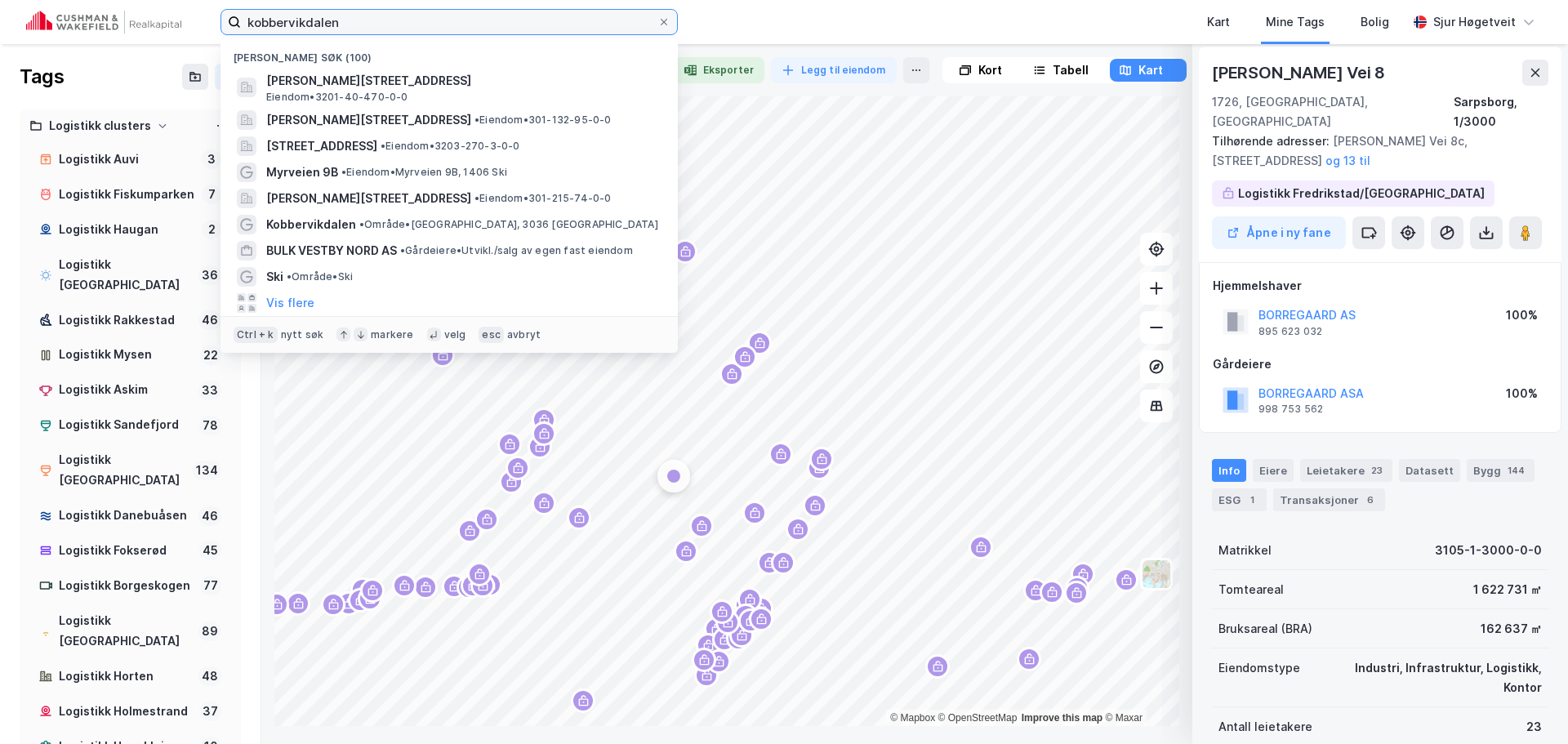
click at [295, 29] on input "kobbervikdalen" at bounding box center [448, 22] width 416 height 24
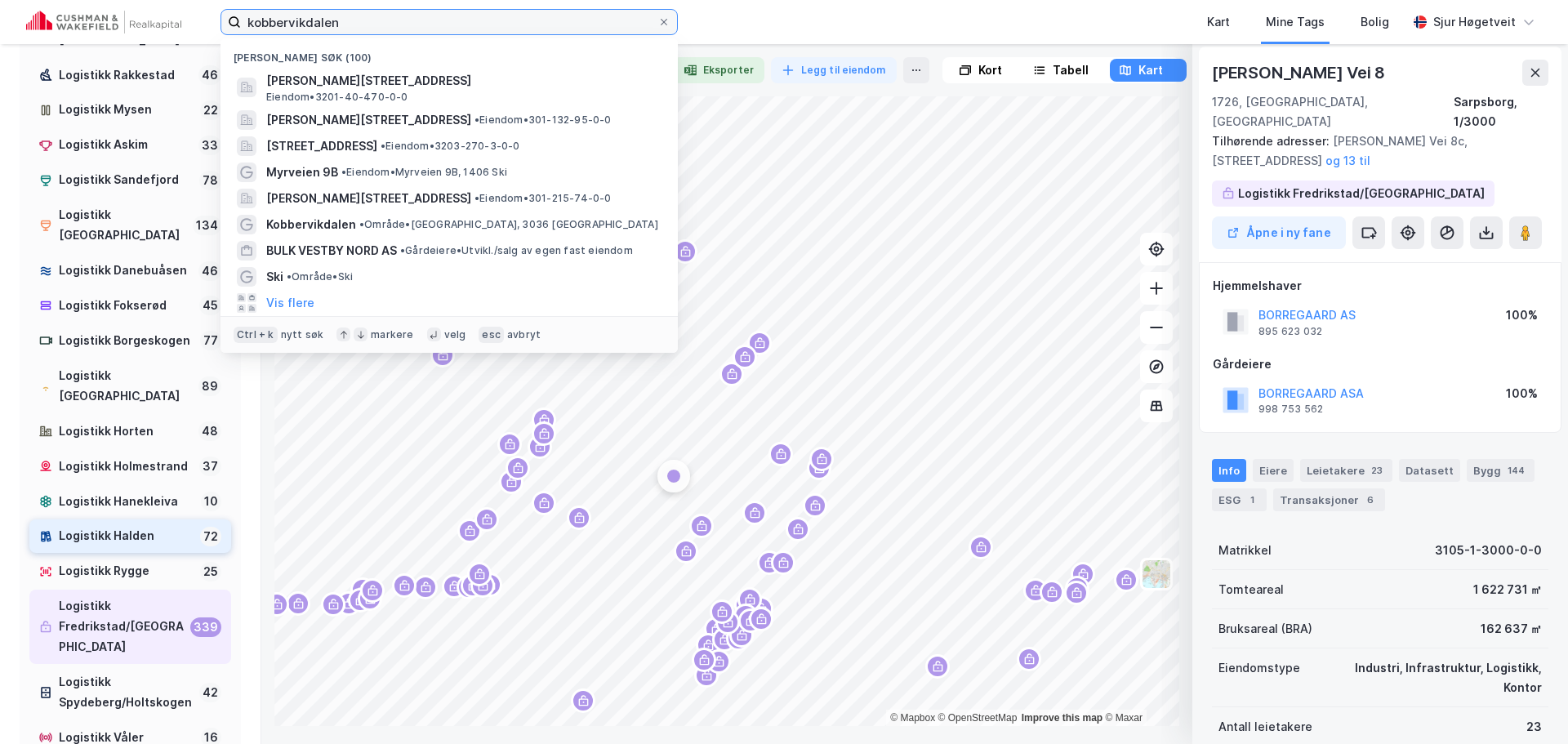
scroll to position [490, 0]
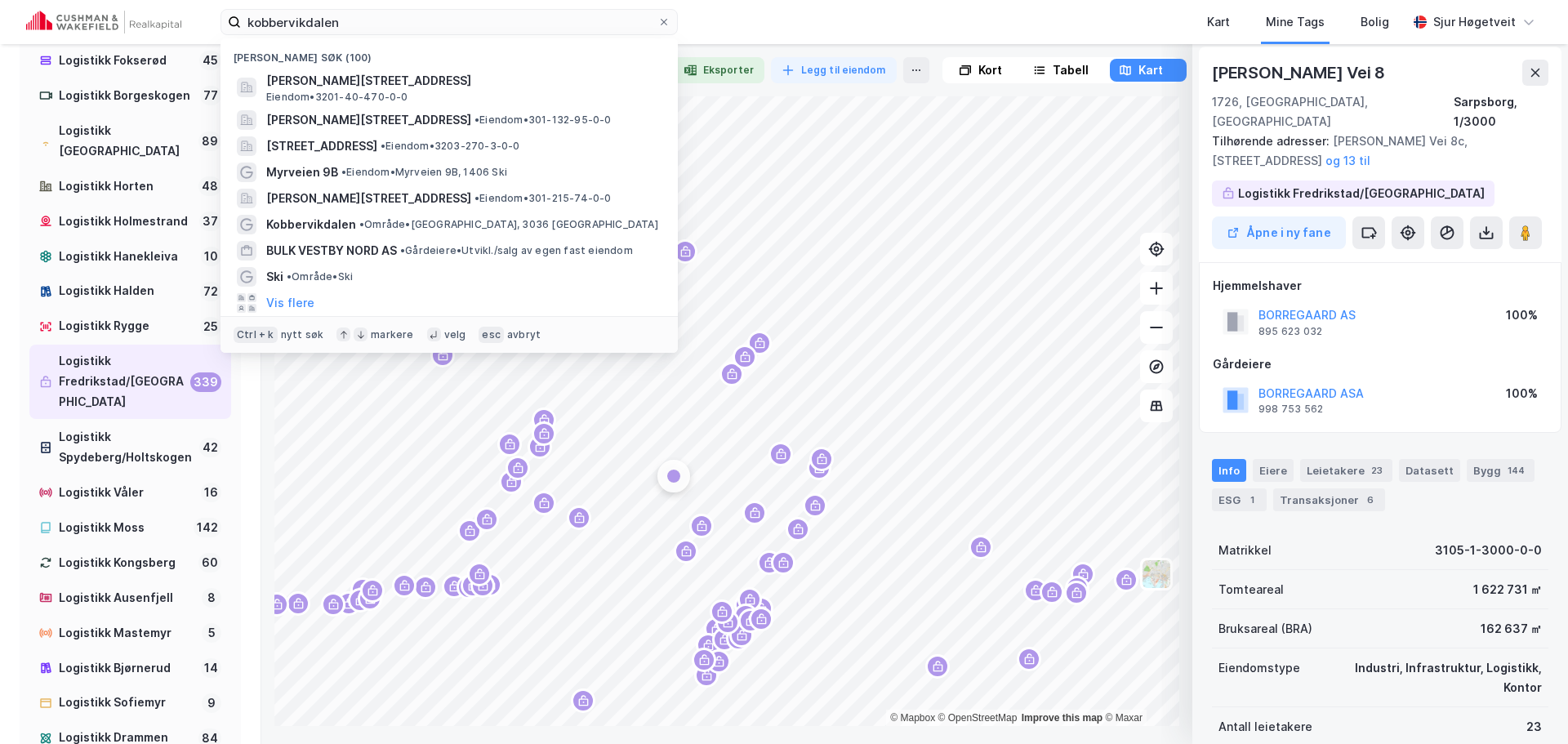
click at [742, 24] on div "kobbervikdalen Nylige søk (100) [PERSON_NAME][STREET_ADDRESS], [PERSON_NAME], B…" at bounding box center [784, 22] width 1568 height 44
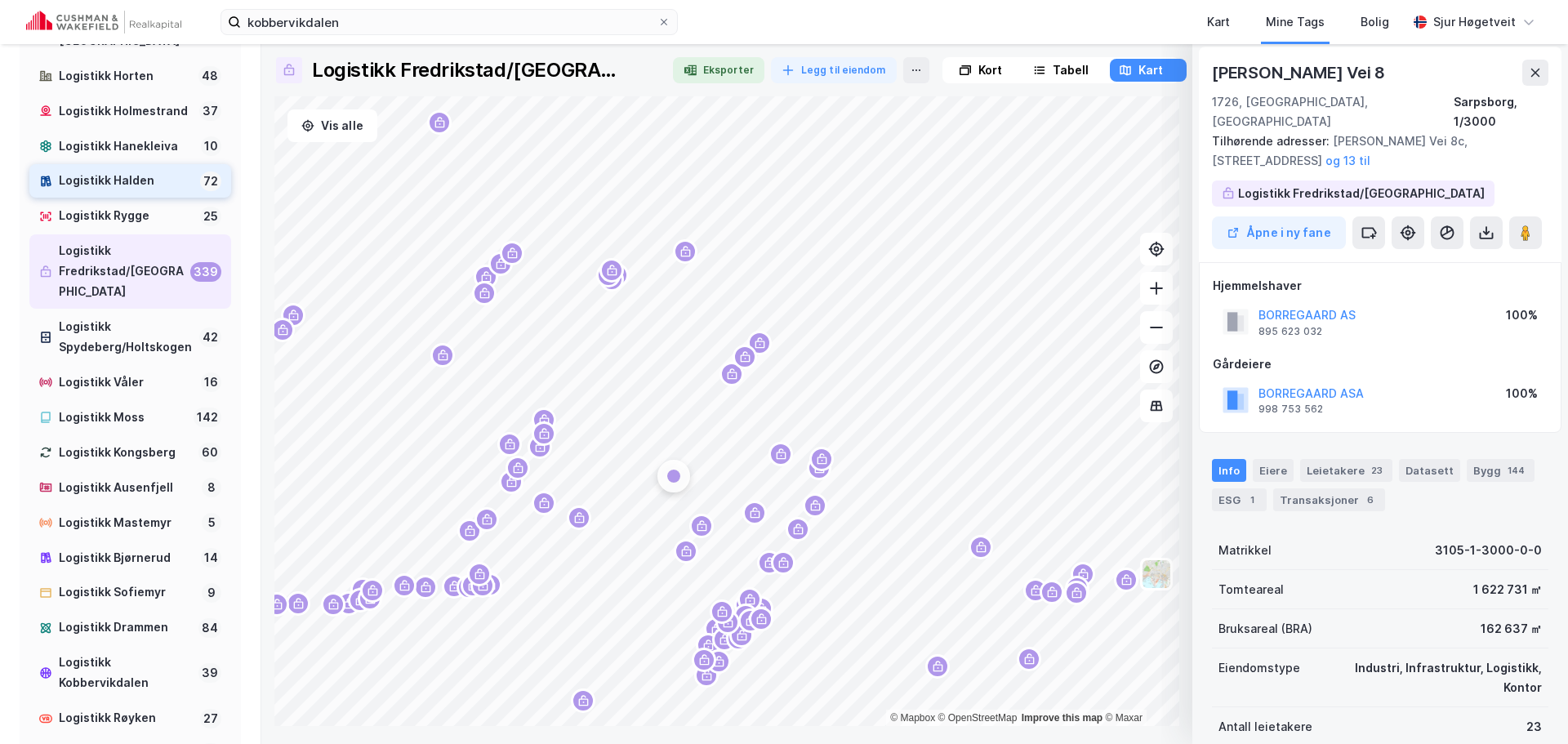
scroll to position [571, 0]
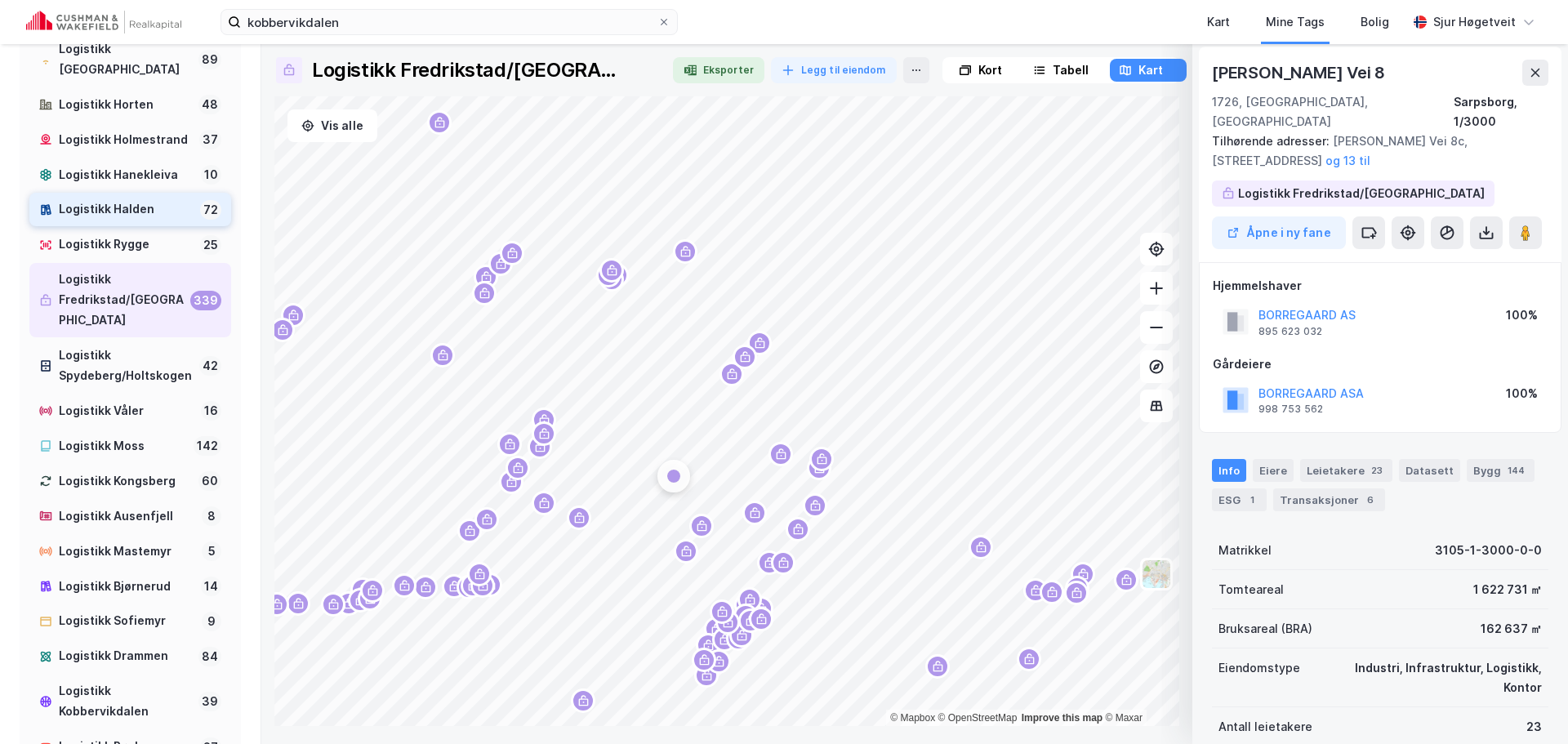
click at [151, 220] on div "Logistikk Halden" at bounding box center [126, 209] width 135 height 21
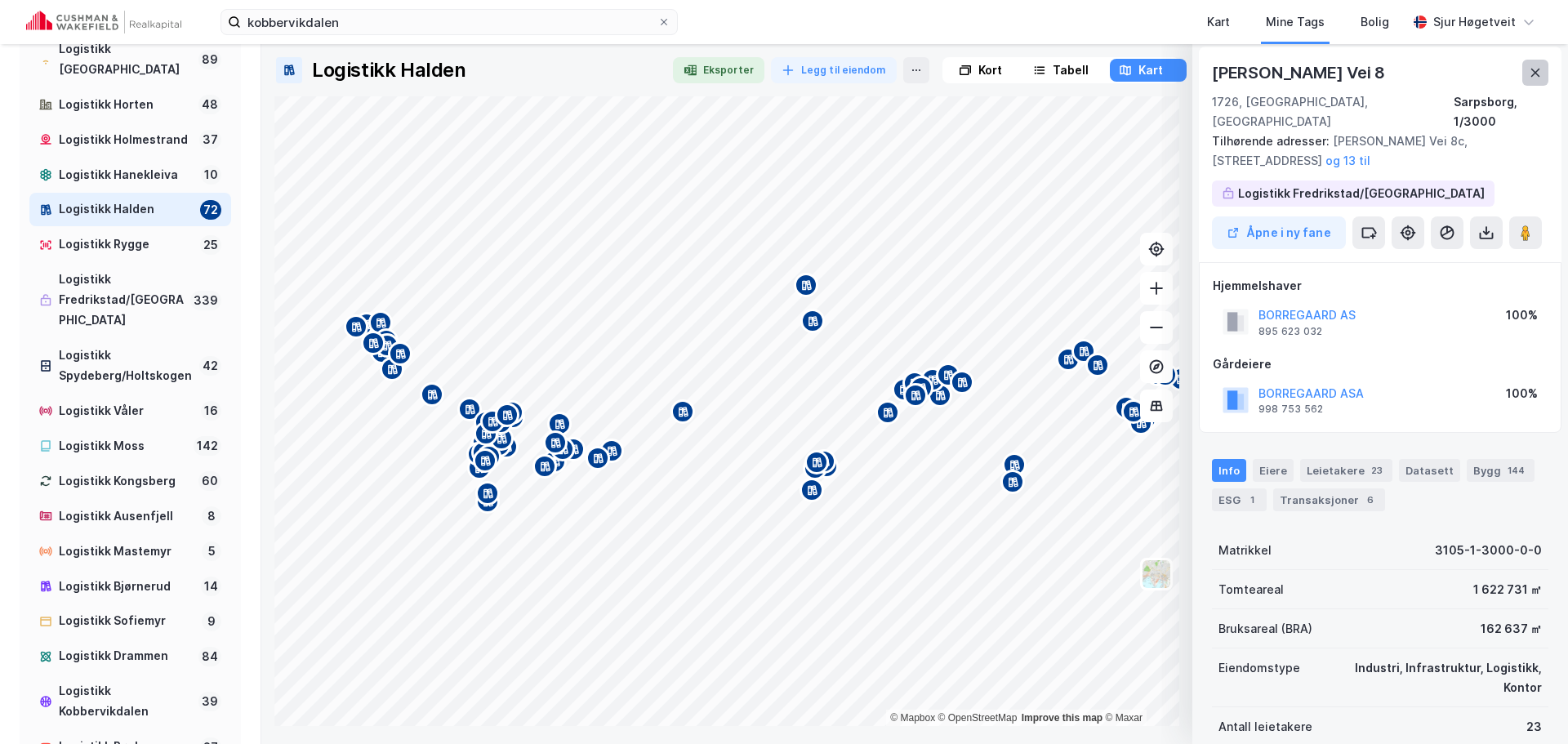
click at [1539, 76] on icon at bounding box center [1535, 72] width 9 height 8
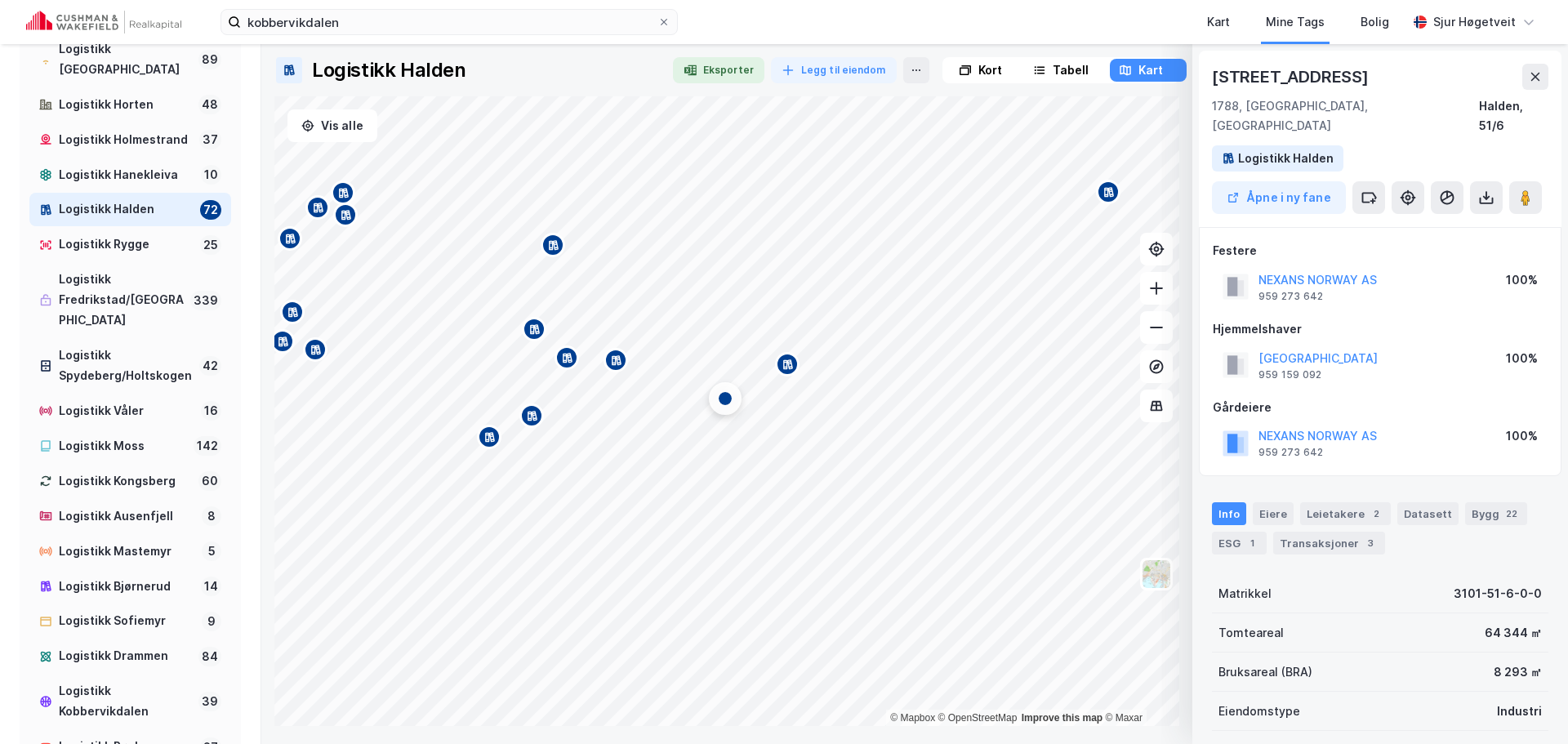
click at [1266, 71] on div "[STREET_ADDRESS]" at bounding box center [1291, 77] width 160 height 26
drag, startPoint x: 1266, startPoint y: 71, endPoint x: 1319, endPoint y: 74, distance: 53.1
click at [1319, 74] on div "[STREET_ADDRESS]" at bounding box center [1291, 77] width 160 height 26
copy div "[STREET_ADDRESS]"
click at [154, 456] on div "Logistikk Moss" at bounding box center [123, 446] width 128 height 21
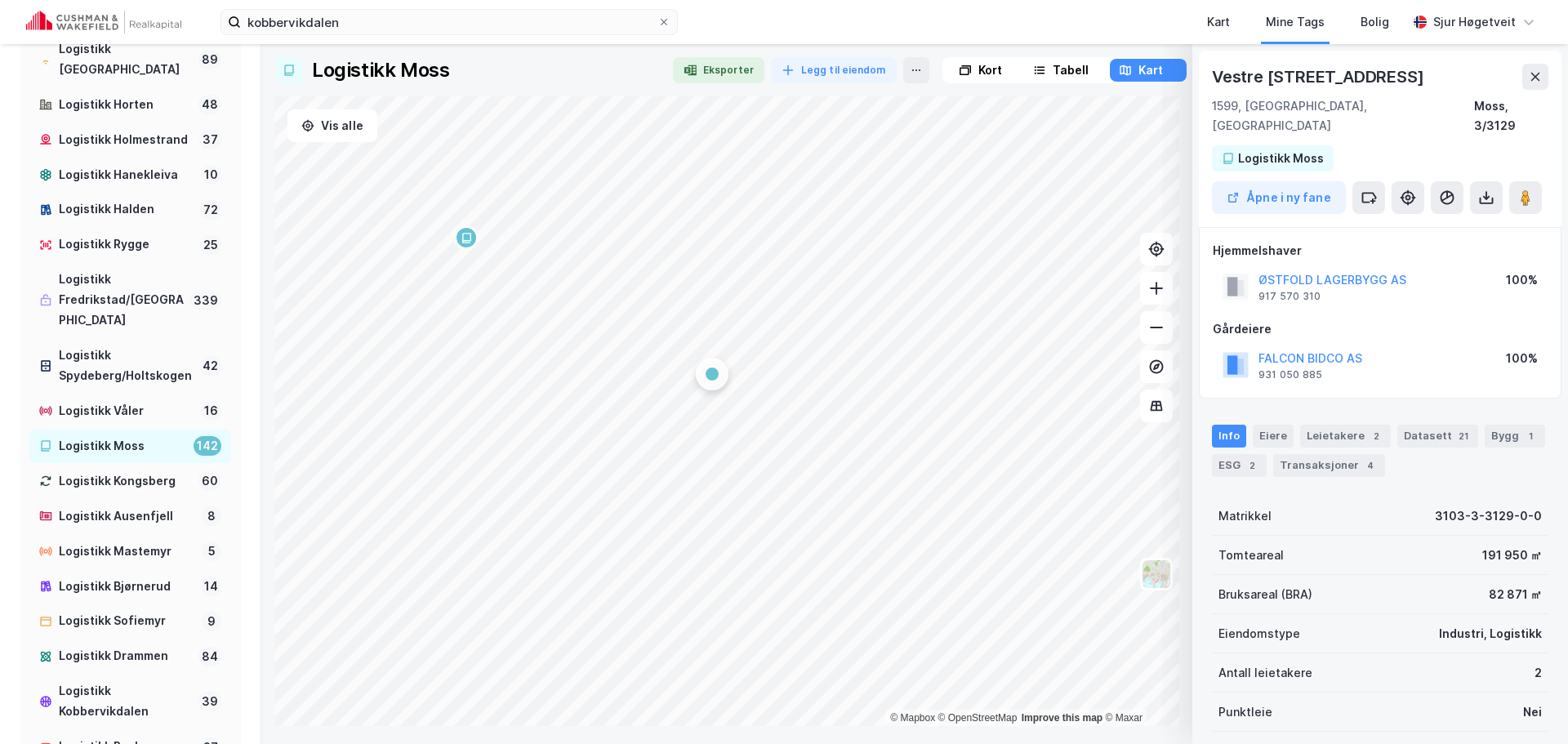
scroll to position [1, 0]
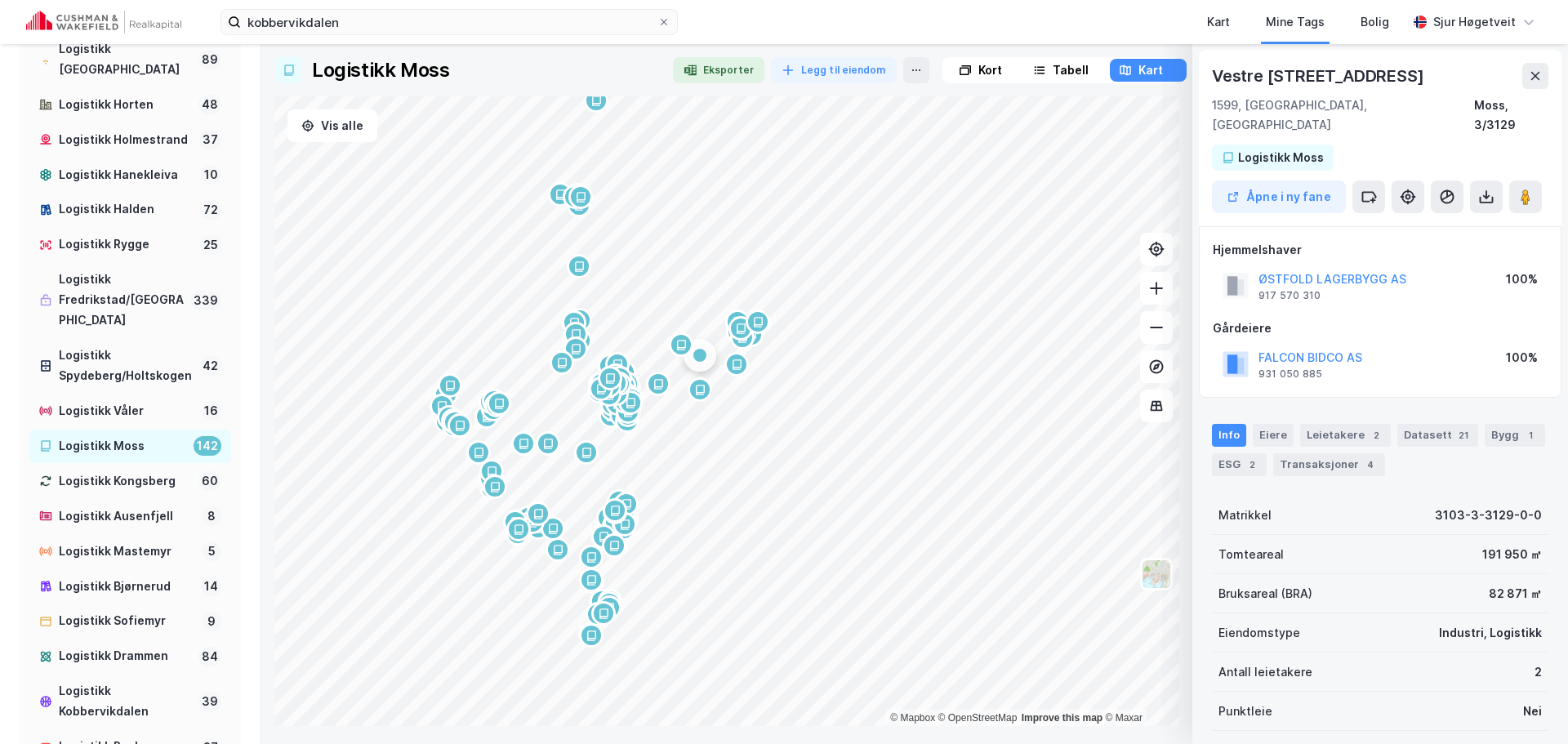
click at [1242, 80] on div "Vestre [STREET_ADDRESS]" at bounding box center [1319, 76] width 215 height 26
drag, startPoint x: 1242, startPoint y: 80, endPoint x: 1405, endPoint y: 87, distance: 163.2
click at [1405, 87] on div "Vestre [STREET_ADDRESS]" at bounding box center [1379, 76] width 337 height 26
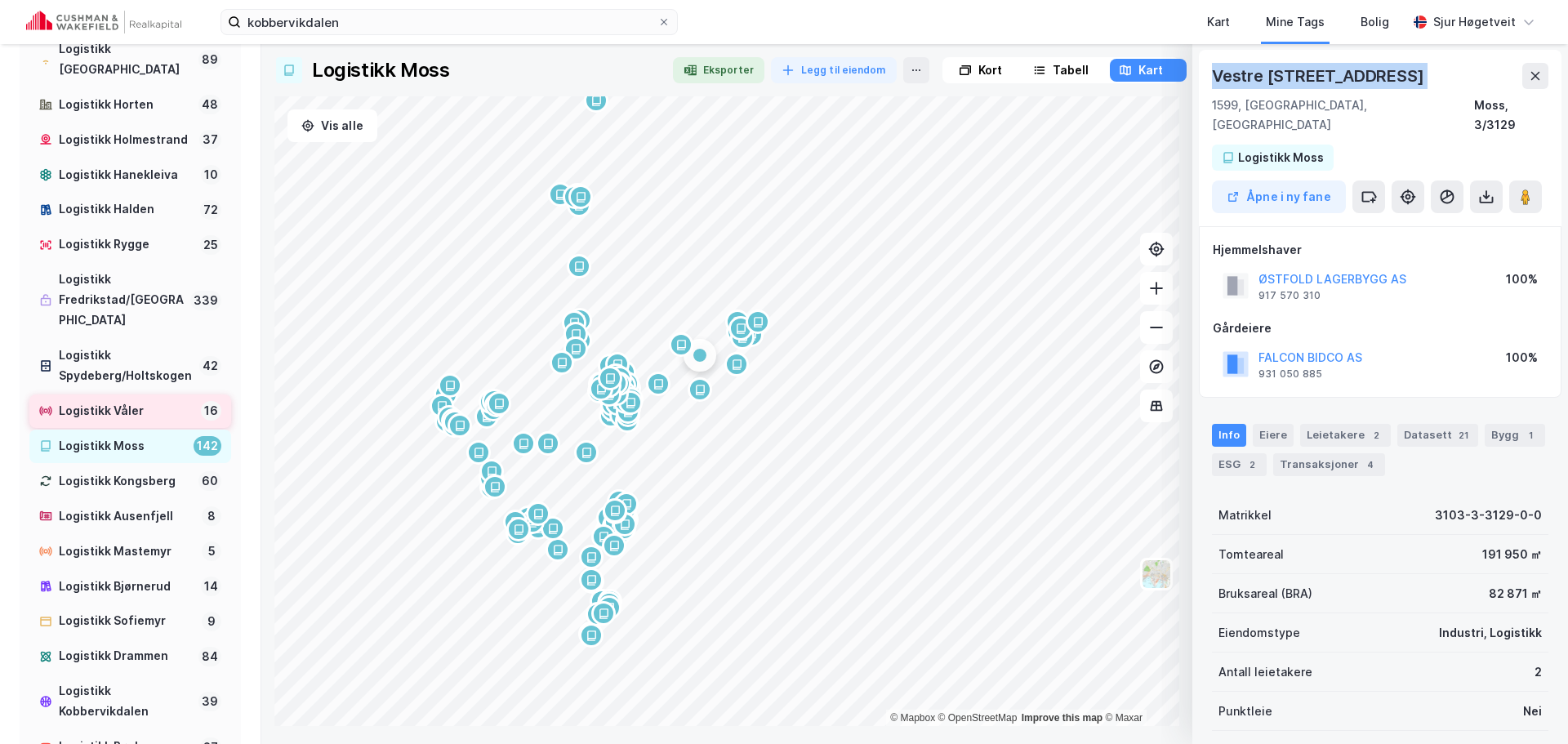
click at [149, 421] on div "Logistikk Våler" at bounding box center [126, 411] width 136 height 21
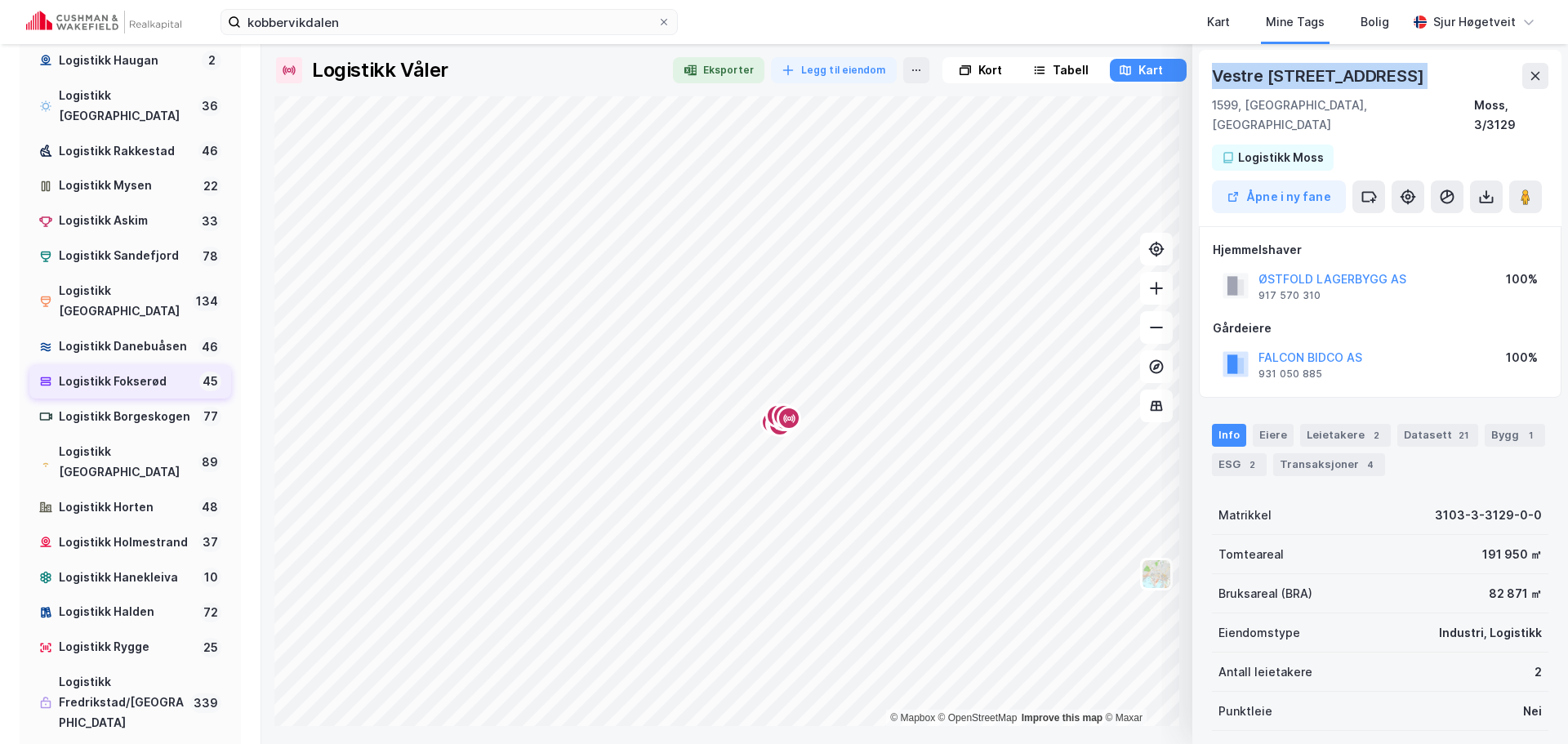
scroll to position [164, 0]
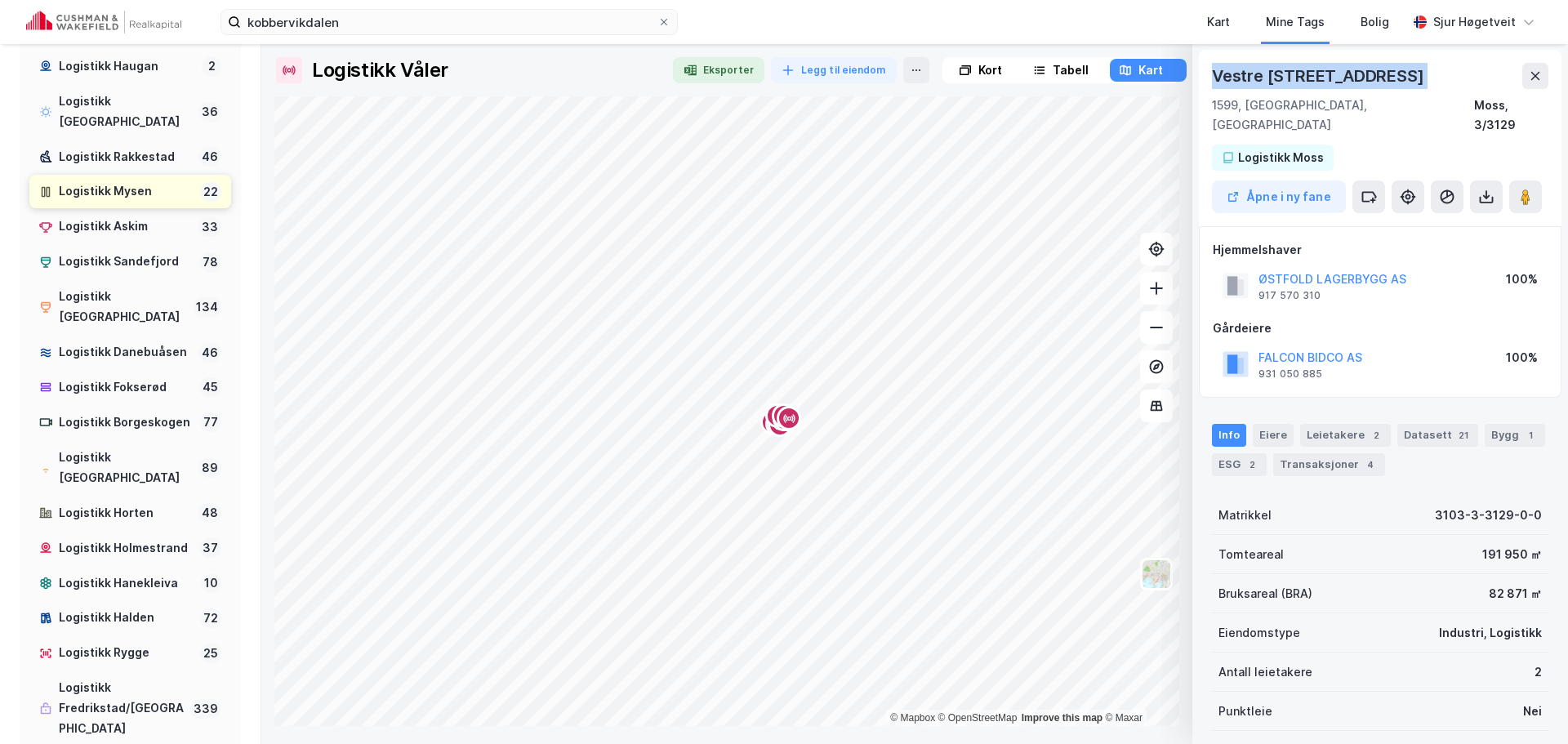
click at [162, 198] on div "Logistikk Mysen" at bounding box center [126, 191] width 135 height 21
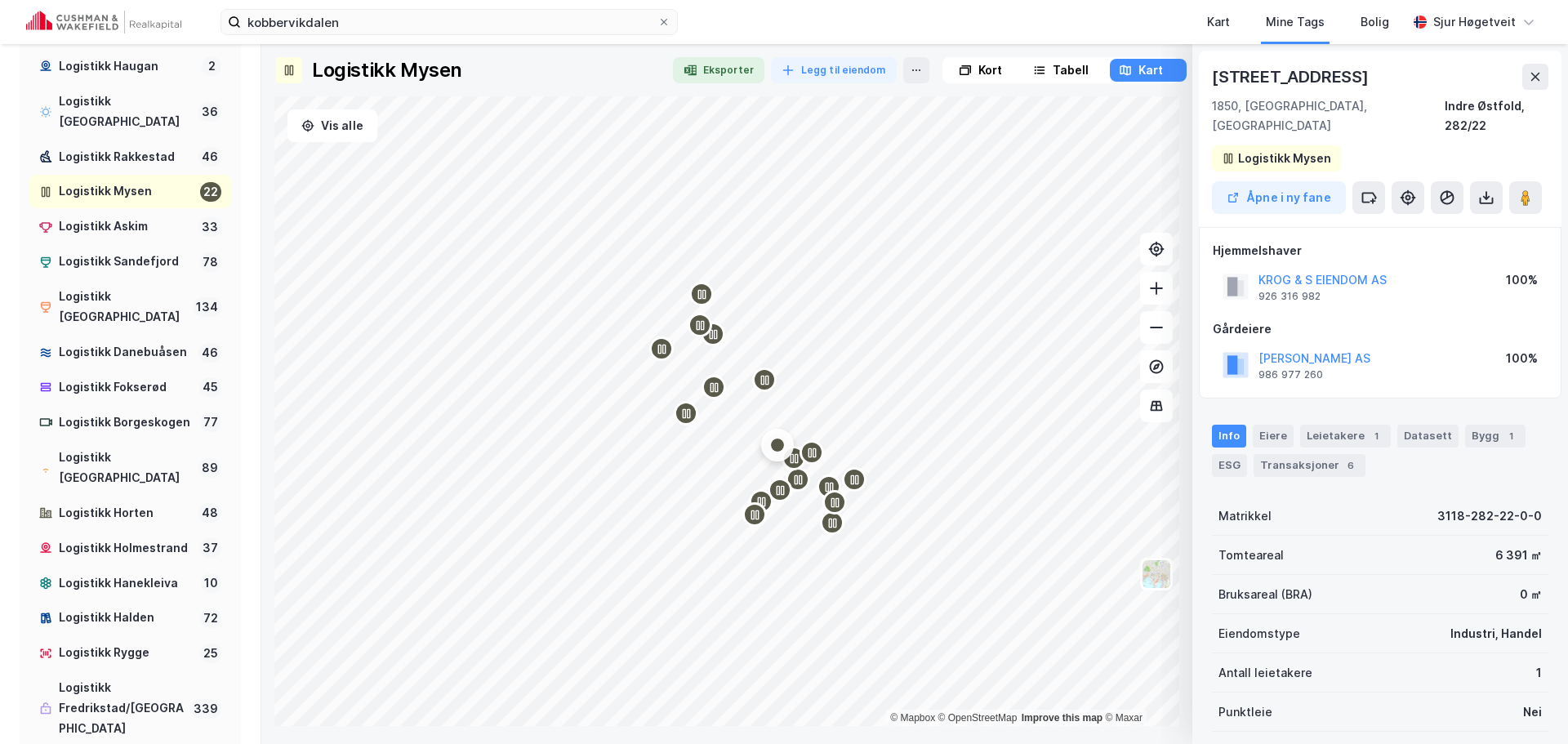
scroll to position [1, 0]
click at [1250, 75] on div "[STREET_ADDRESS]" at bounding box center [1291, 76] width 160 height 26
drag, startPoint x: 1250, startPoint y: 75, endPoint x: 1321, endPoint y: 74, distance: 71.0
click at [1321, 74] on div "[STREET_ADDRESS]" at bounding box center [1291, 76] width 160 height 26
drag, startPoint x: 1334, startPoint y: 75, endPoint x: 1192, endPoint y: 73, distance: 142.0
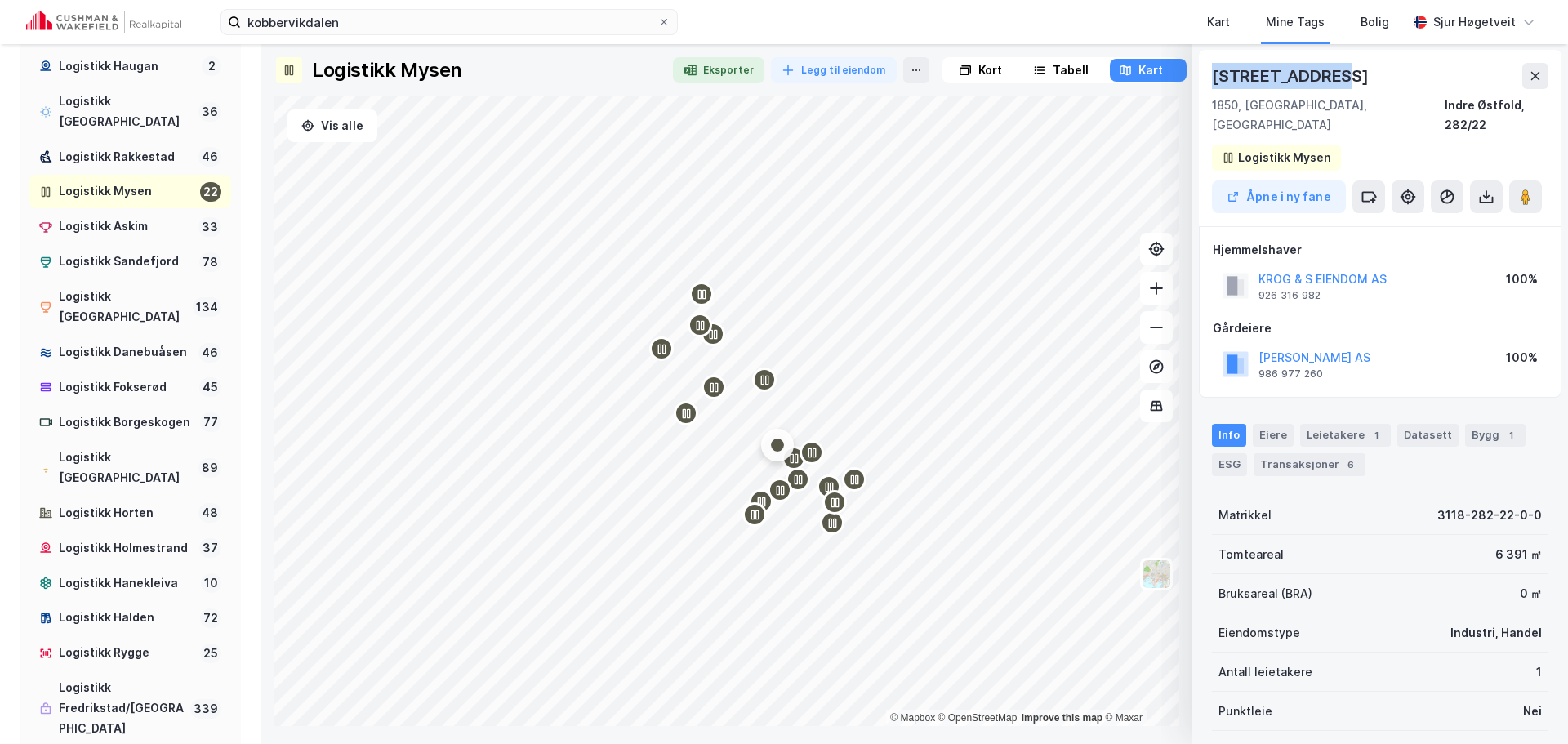
click at [1192, 73] on div "Ramstadveien 1 1850, [GEOGRAPHIC_DATA], [GEOGRAPHIC_DATA], 282/22 Logistikk Mys…" at bounding box center [1380, 383] width 376 height 719
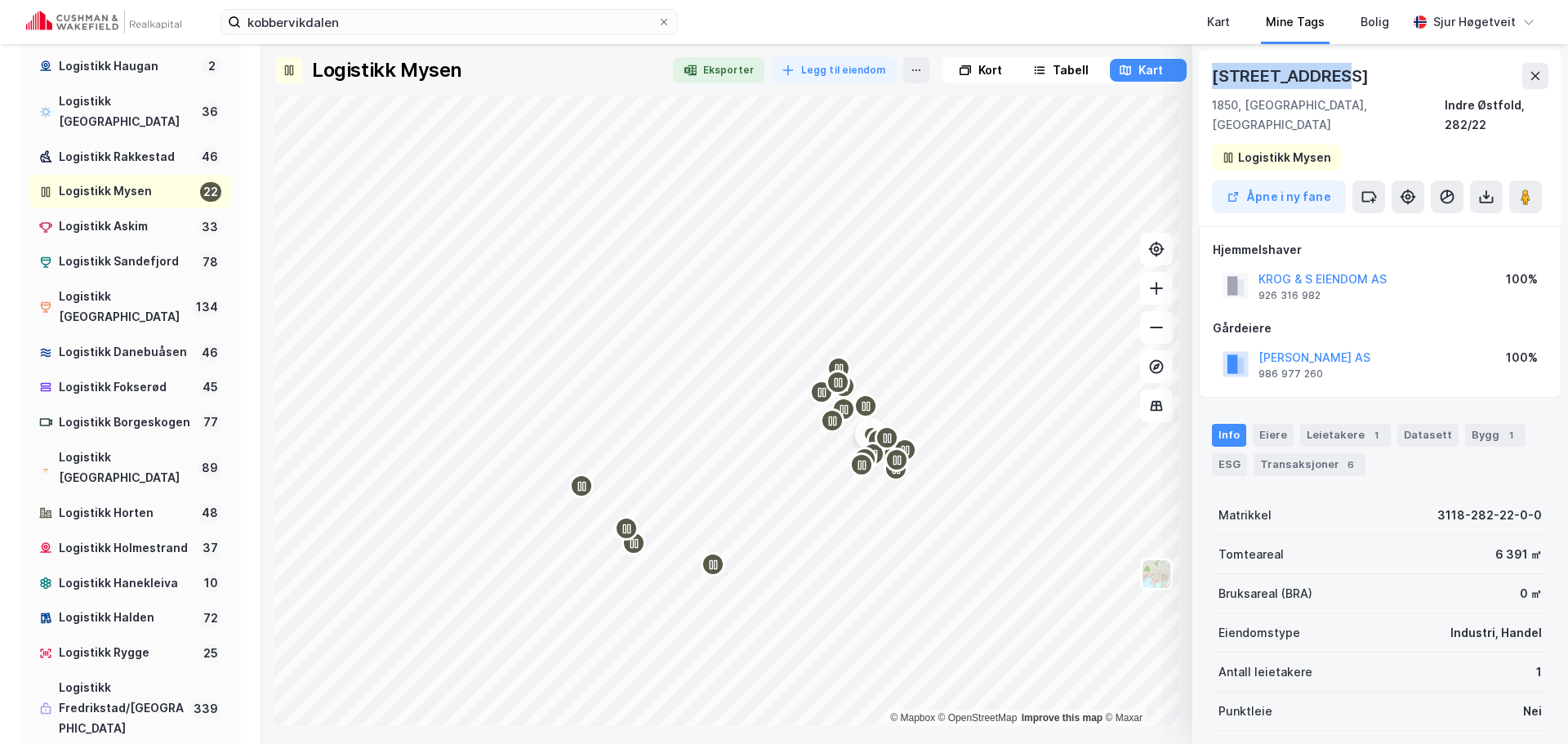
copy div "[STREET_ADDRESS]"
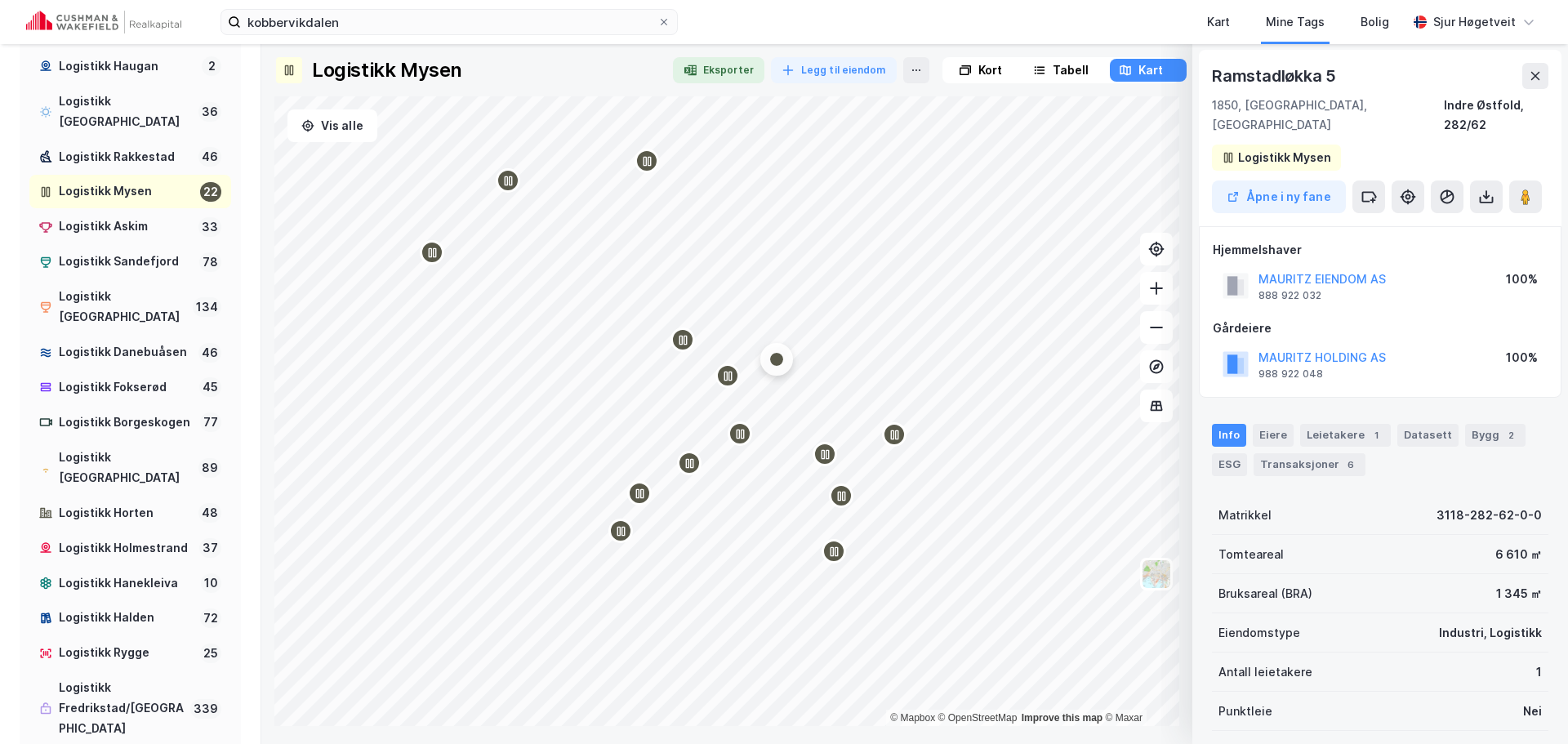
click at [1260, 64] on div "Ramstadløkka 5" at bounding box center [1275, 76] width 127 height 26
click at [1259, 74] on div "Ramstadløkka 5" at bounding box center [1275, 76] width 127 height 26
drag, startPoint x: 1259, startPoint y: 74, endPoint x: 1326, endPoint y: 74, distance: 67.0
click at [1326, 74] on div "Ramstadløkka 5" at bounding box center [1275, 76] width 127 height 26
copy div "Ramstadløkka 5"
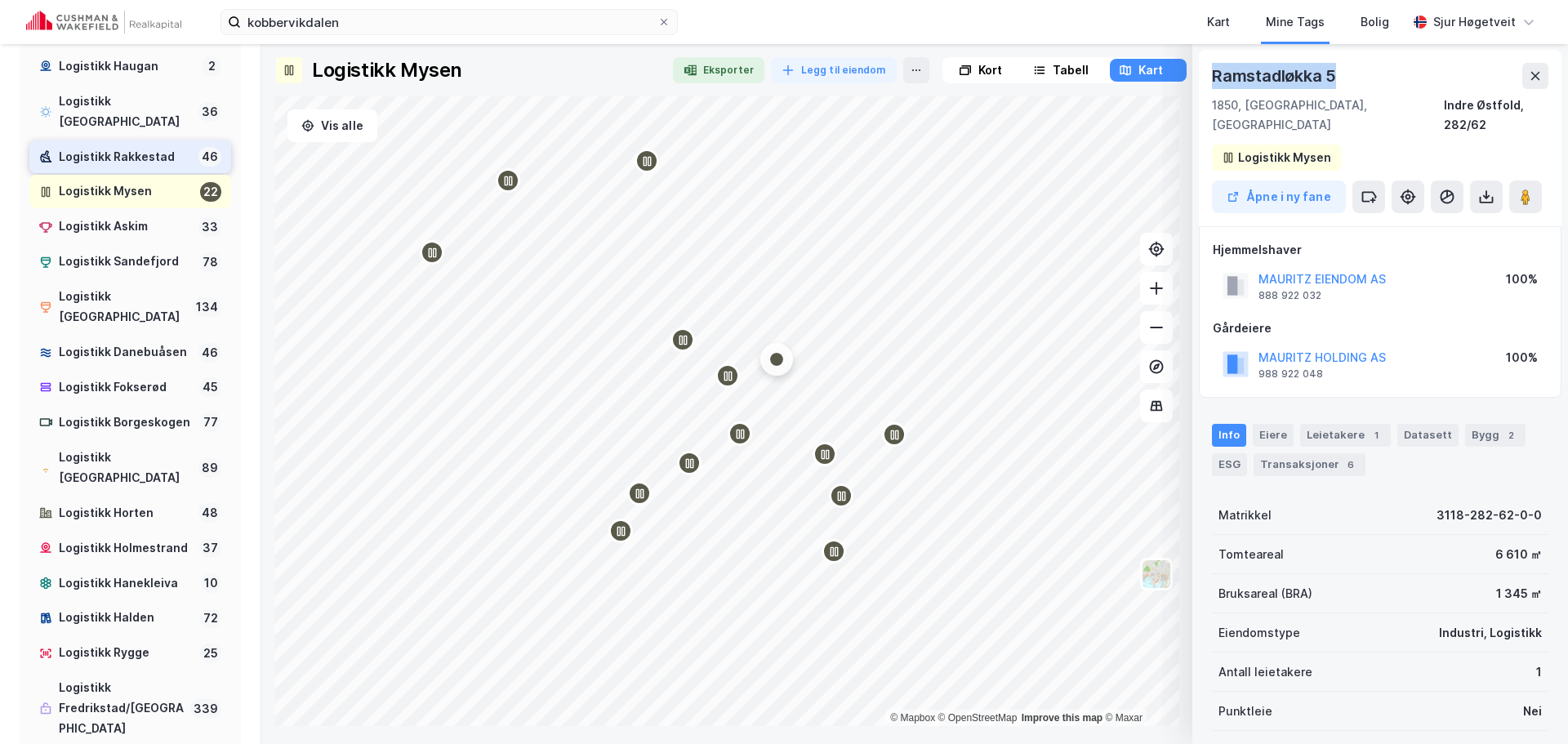
click at [151, 167] on div "Logistikk Rakkestad 46" at bounding box center [130, 157] width 202 height 34
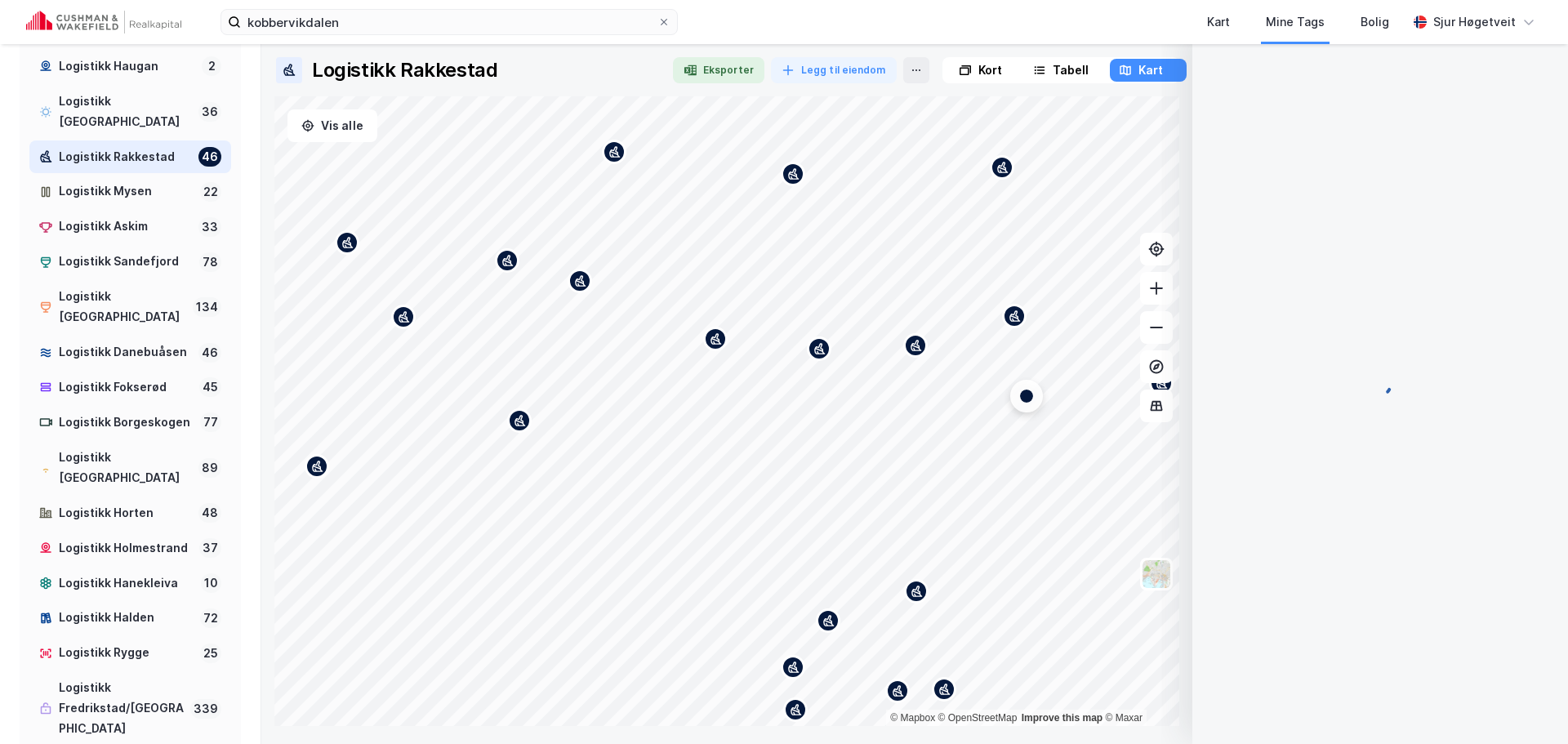
scroll to position [1, 0]
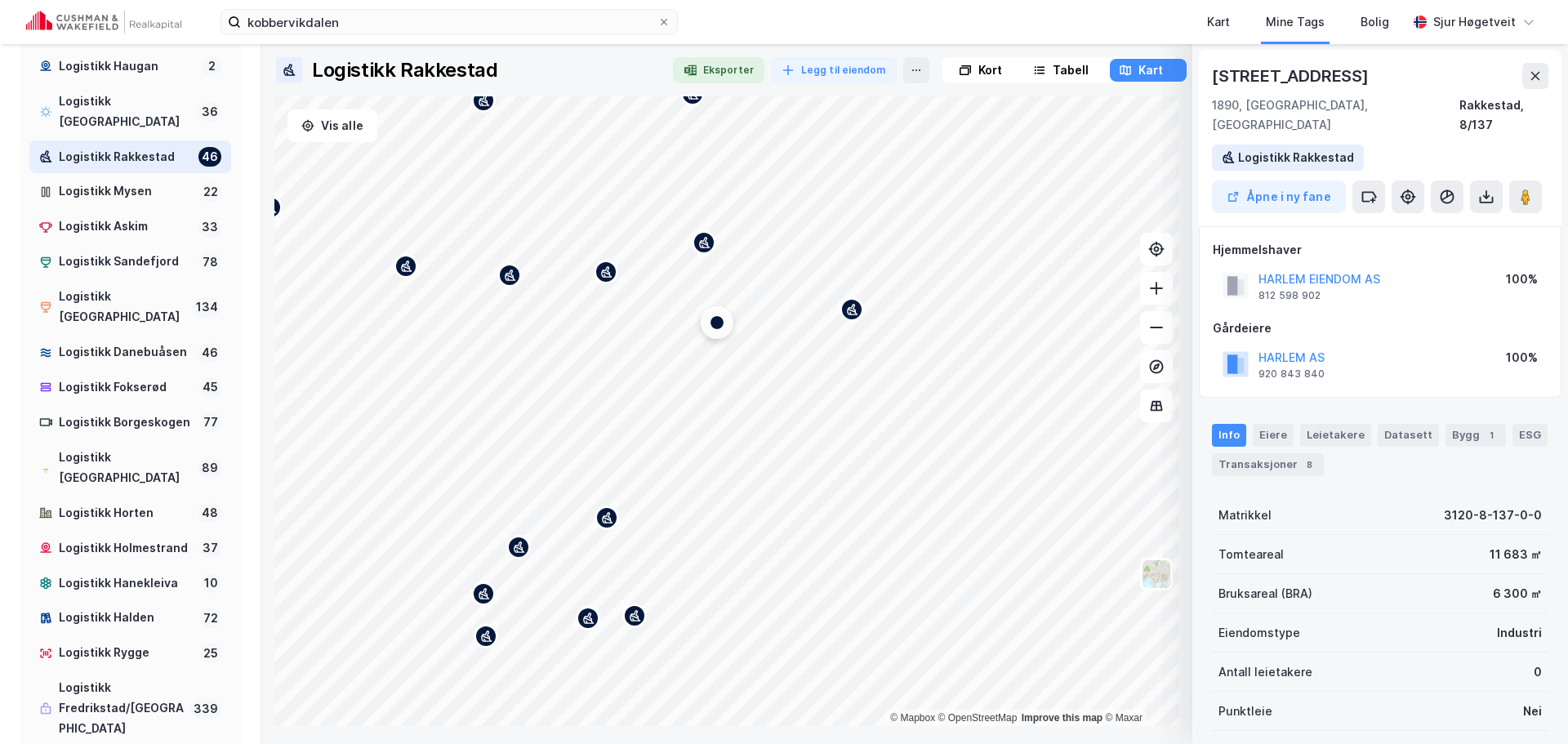
click at [1258, 80] on div "[STREET_ADDRESS]" at bounding box center [1291, 76] width 160 height 26
drag, startPoint x: 1258, startPoint y: 80, endPoint x: 1333, endPoint y: 77, distance: 75.1
click at [1333, 77] on div "[STREET_ADDRESS]" at bounding box center [1291, 76] width 160 height 26
copy div "[STREET_ADDRESS]"
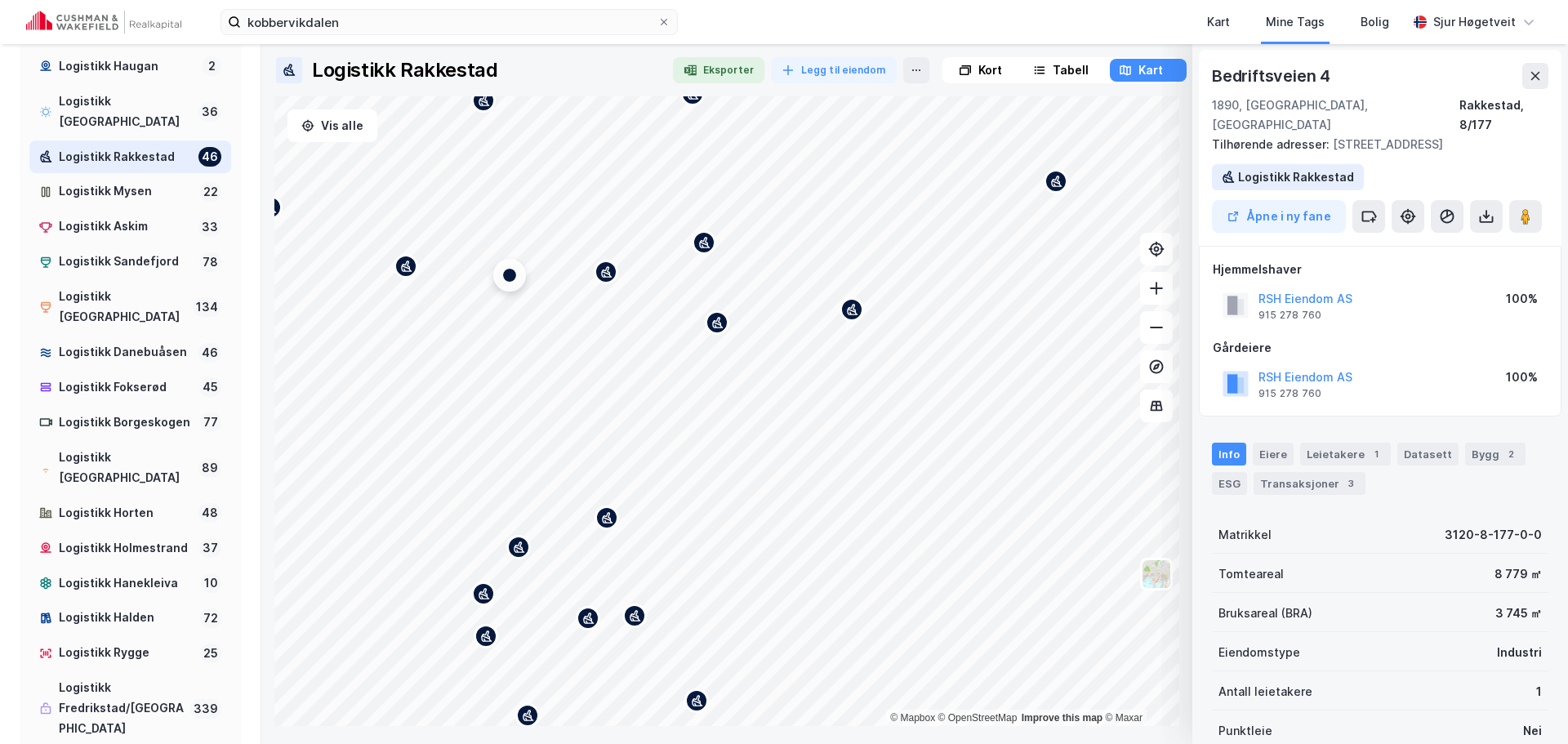
click at [1275, 74] on div "Bedriftsveien 4" at bounding box center [1272, 76] width 122 height 26
drag, startPoint x: 1275, startPoint y: 74, endPoint x: 1336, endPoint y: 65, distance: 61.7
click at [1336, 65] on div "Bedriftsveien 4" at bounding box center [1379, 76] width 337 height 26
copy div "Bedriftsveien 4"
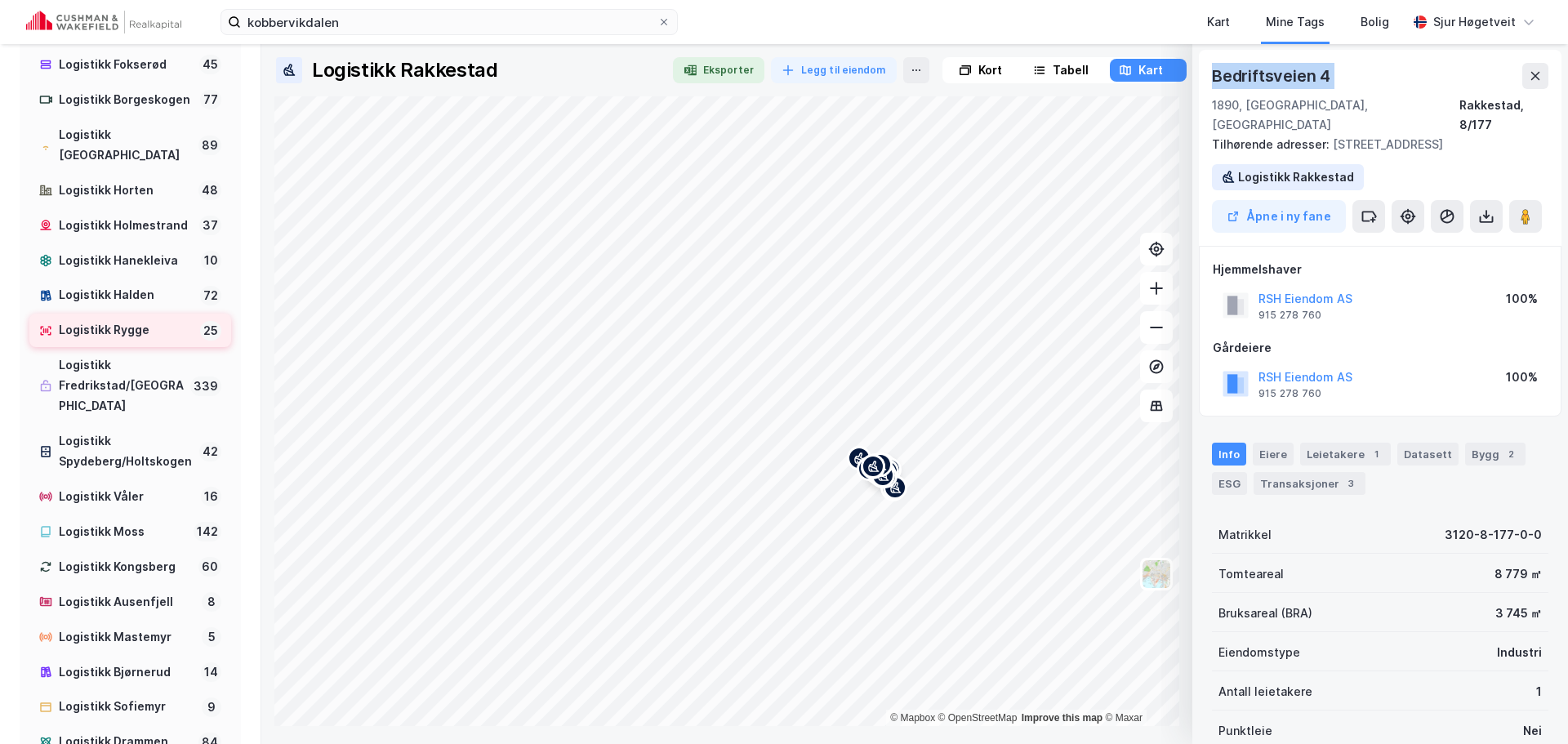
scroll to position [490, 0]
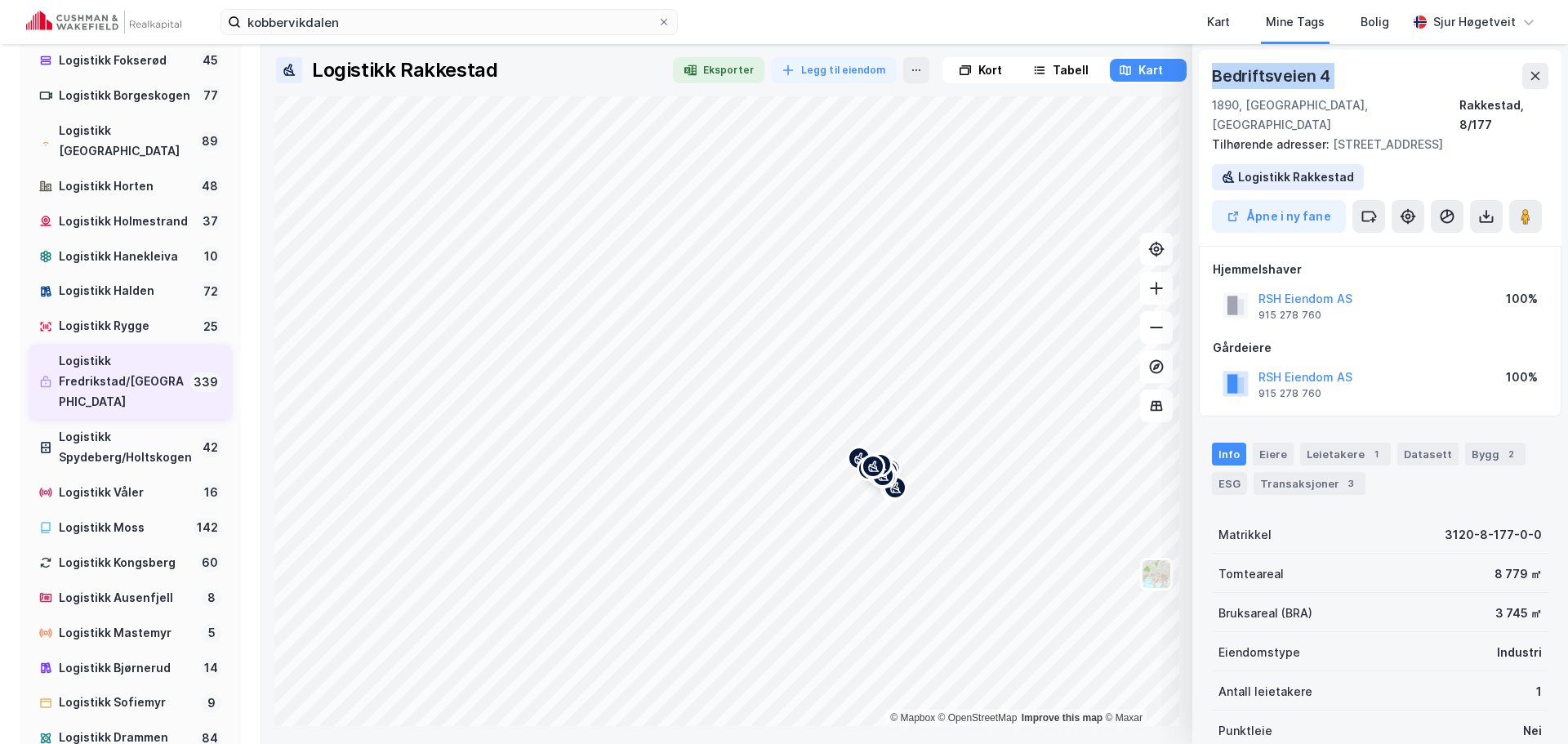
click at [143, 405] on div "Logistikk Fredrikstad/[GEOGRAPHIC_DATA]" at bounding box center [121, 382] width 125 height 61
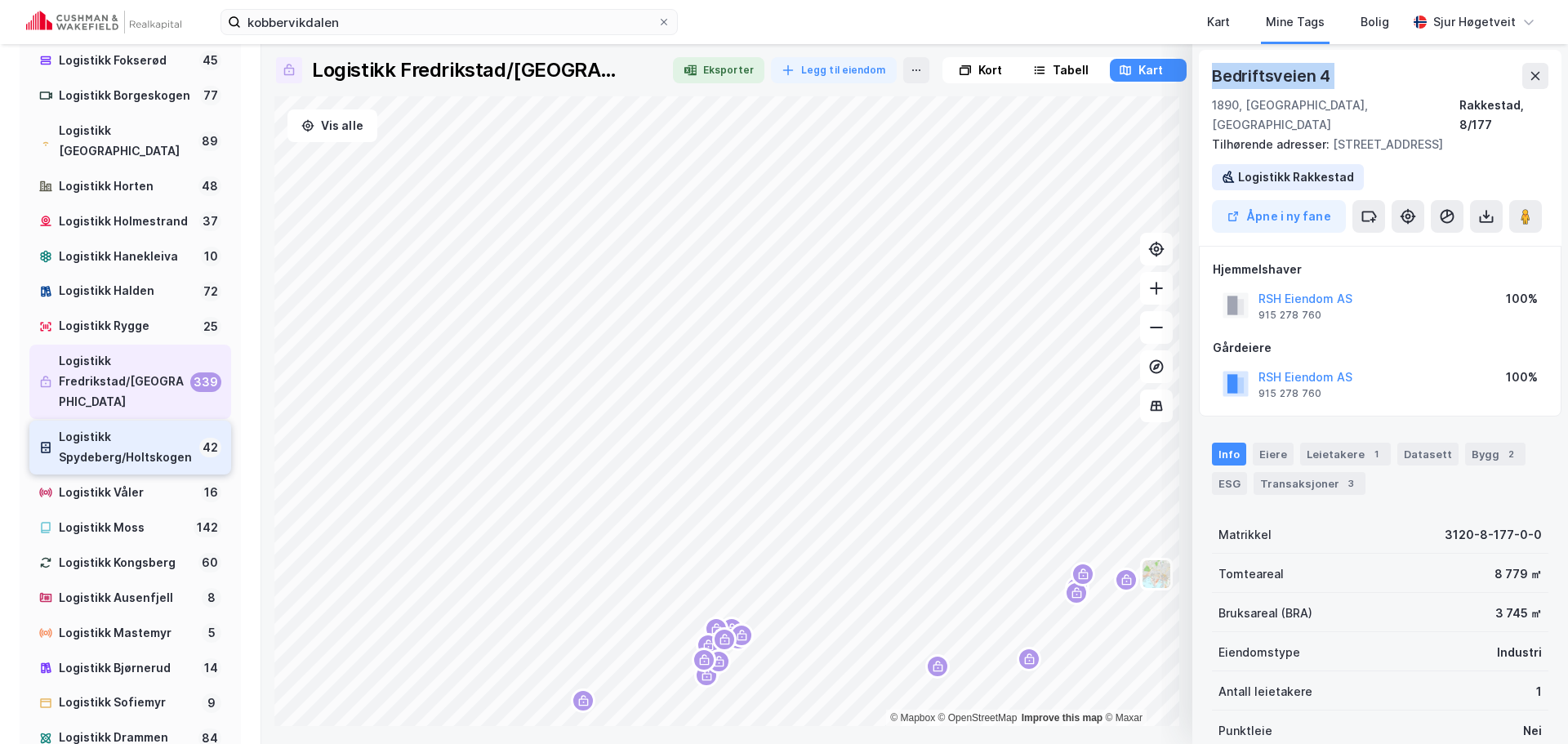
click at [161, 456] on div "Logistikk Spydeberg/Holtskogen" at bounding box center [125, 446] width 134 height 41
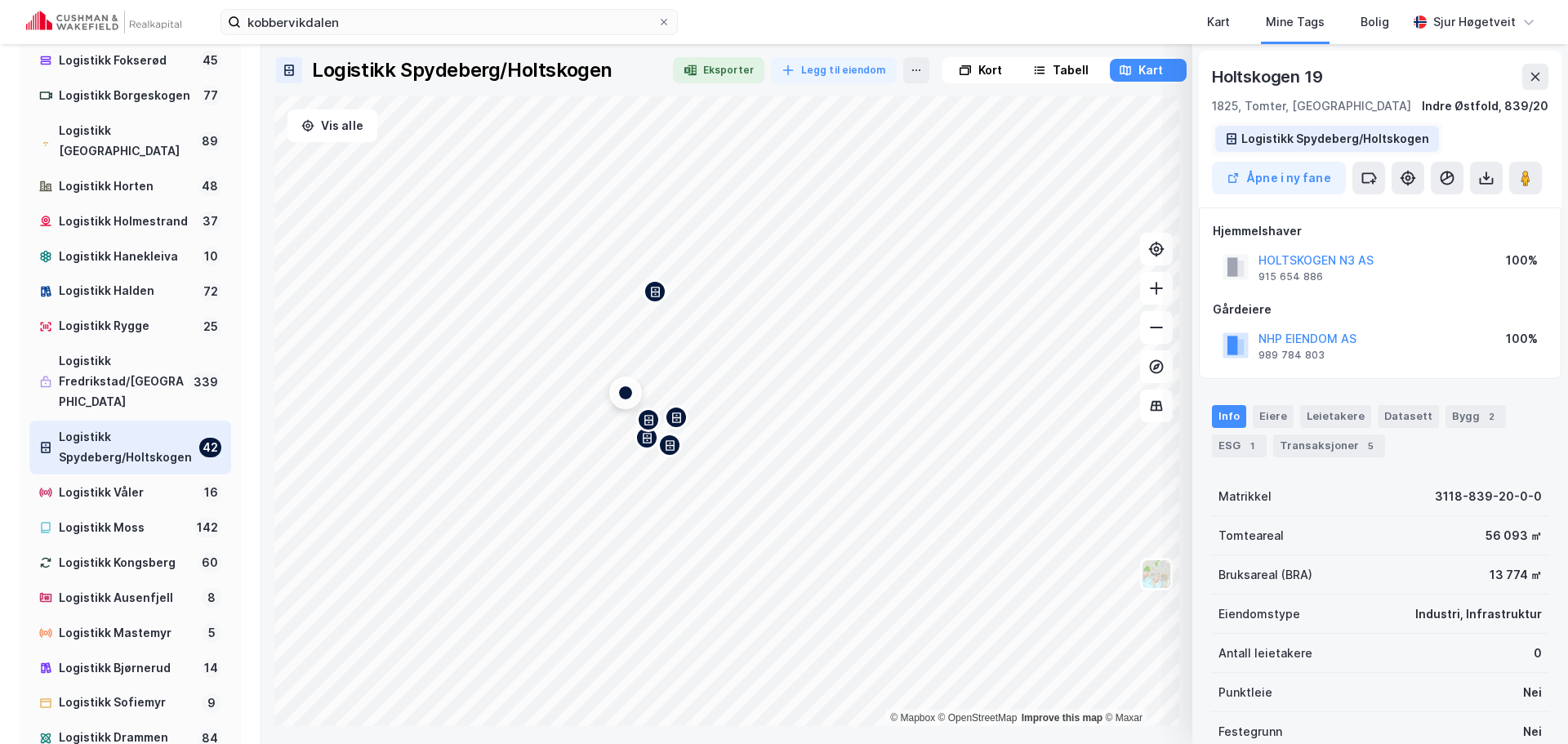
scroll to position [1, 0]
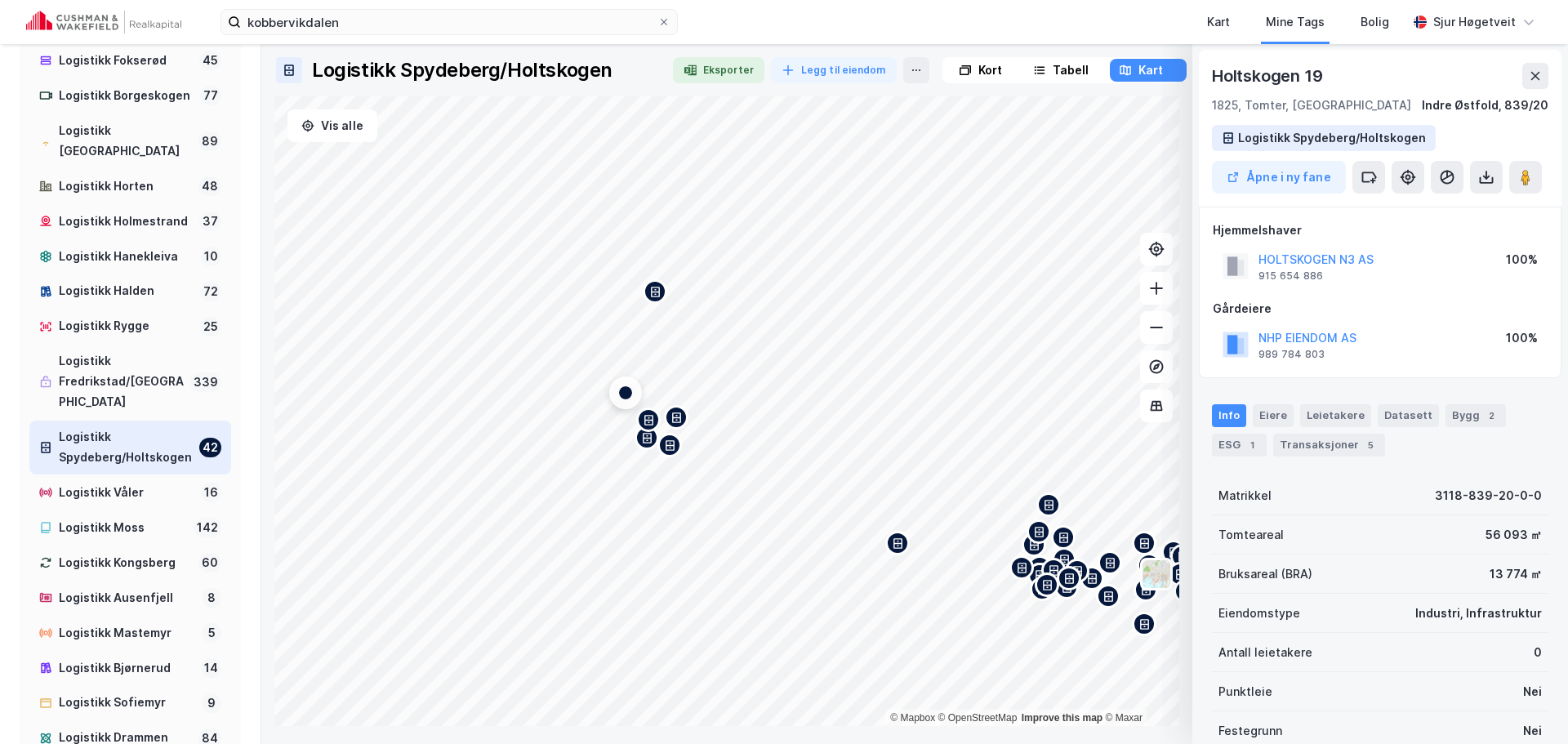
click at [1268, 77] on div "Holtskogen 19" at bounding box center [1268, 76] width 113 height 26
drag, startPoint x: 1268, startPoint y: 77, endPoint x: 1321, endPoint y: 75, distance: 53.0
click at [1321, 75] on div "Holtskogen 19" at bounding box center [1268, 76] width 113 height 26
copy div "Holtskogen 19"
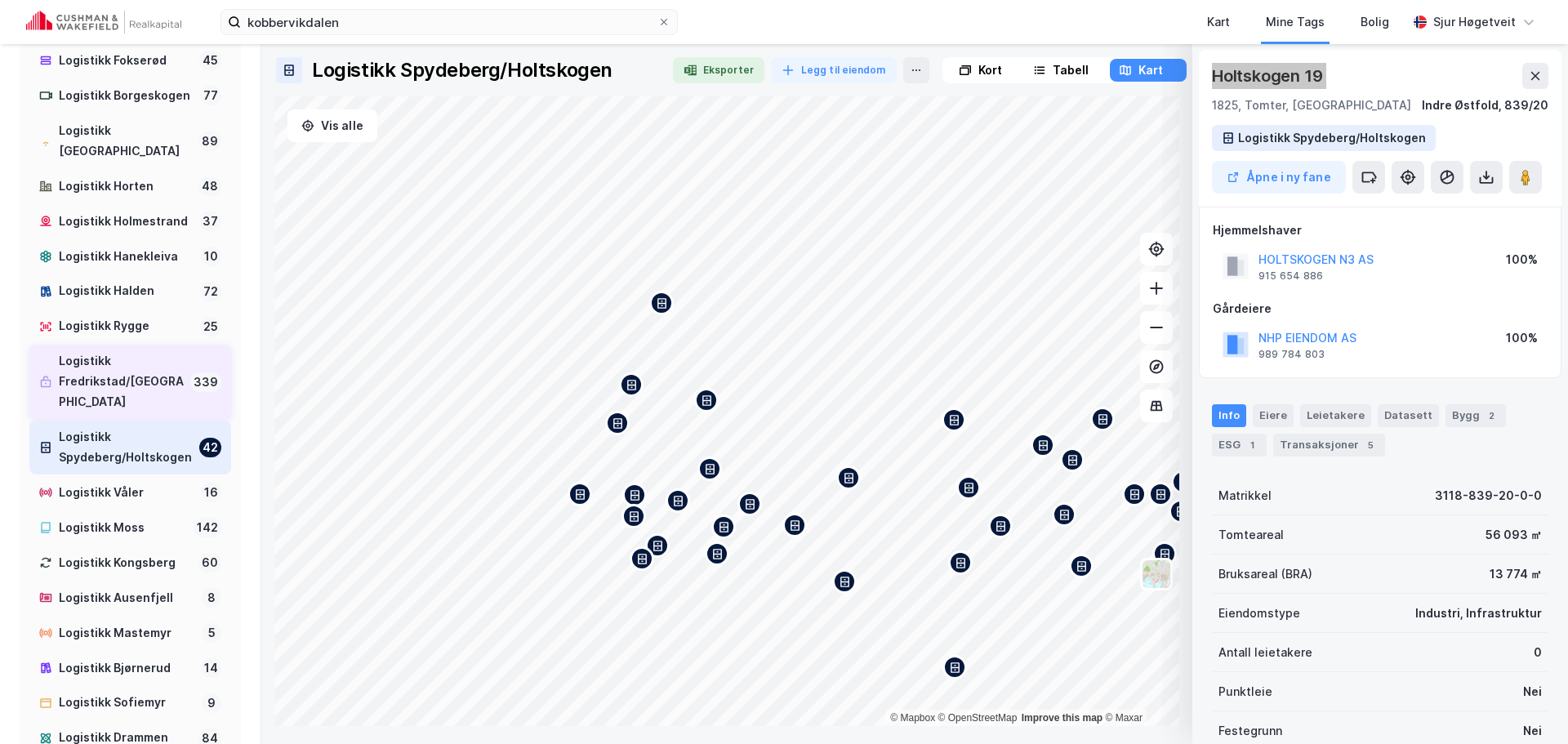
scroll to position [408, 0]
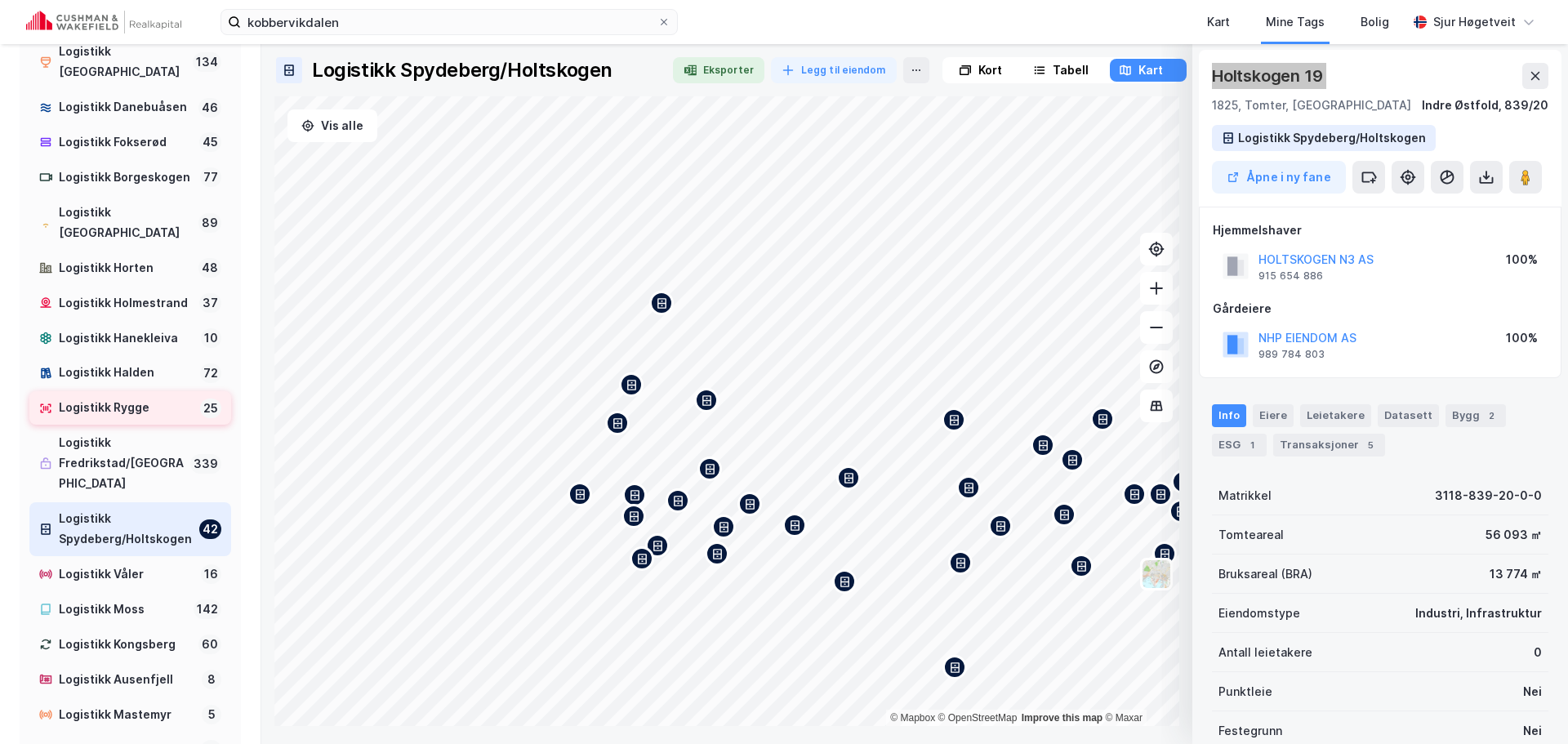
click at [158, 418] on div "Logistikk Rygge" at bounding box center [126, 408] width 135 height 21
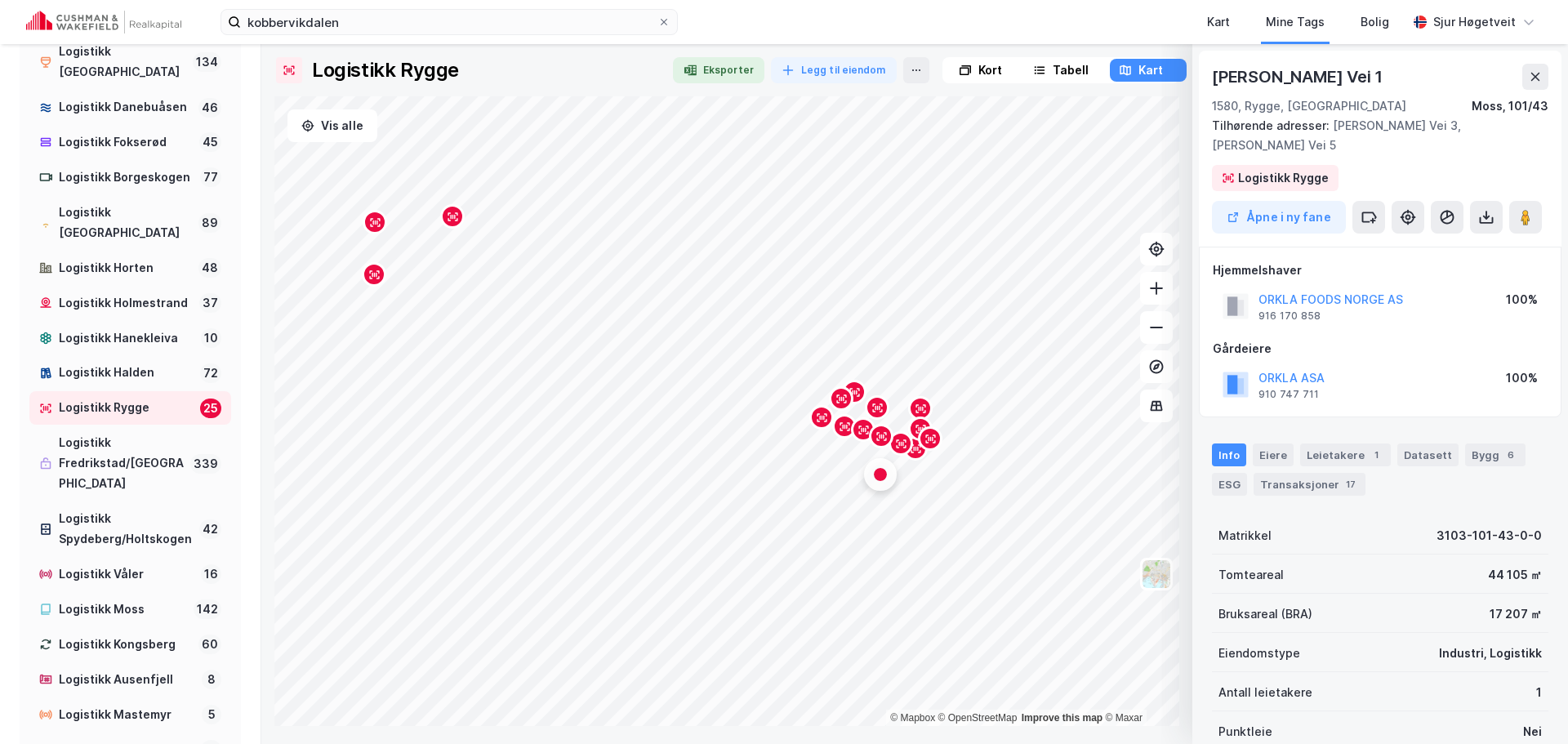
scroll to position [1, 0]
click at [1238, 76] on div "[PERSON_NAME] Vei 1" at bounding box center [1298, 76] width 174 height 26
drag, startPoint x: 1238, startPoint y: 76, endPoint x: 1365, endPoint y: 78, distance: 127.0
click at [1365, 78] on div "[PERSON_NAME] Vei 1" at bounding box center [1298, 76] width 174 height 26
copy div "[PERSON_NAME] Vei 1"
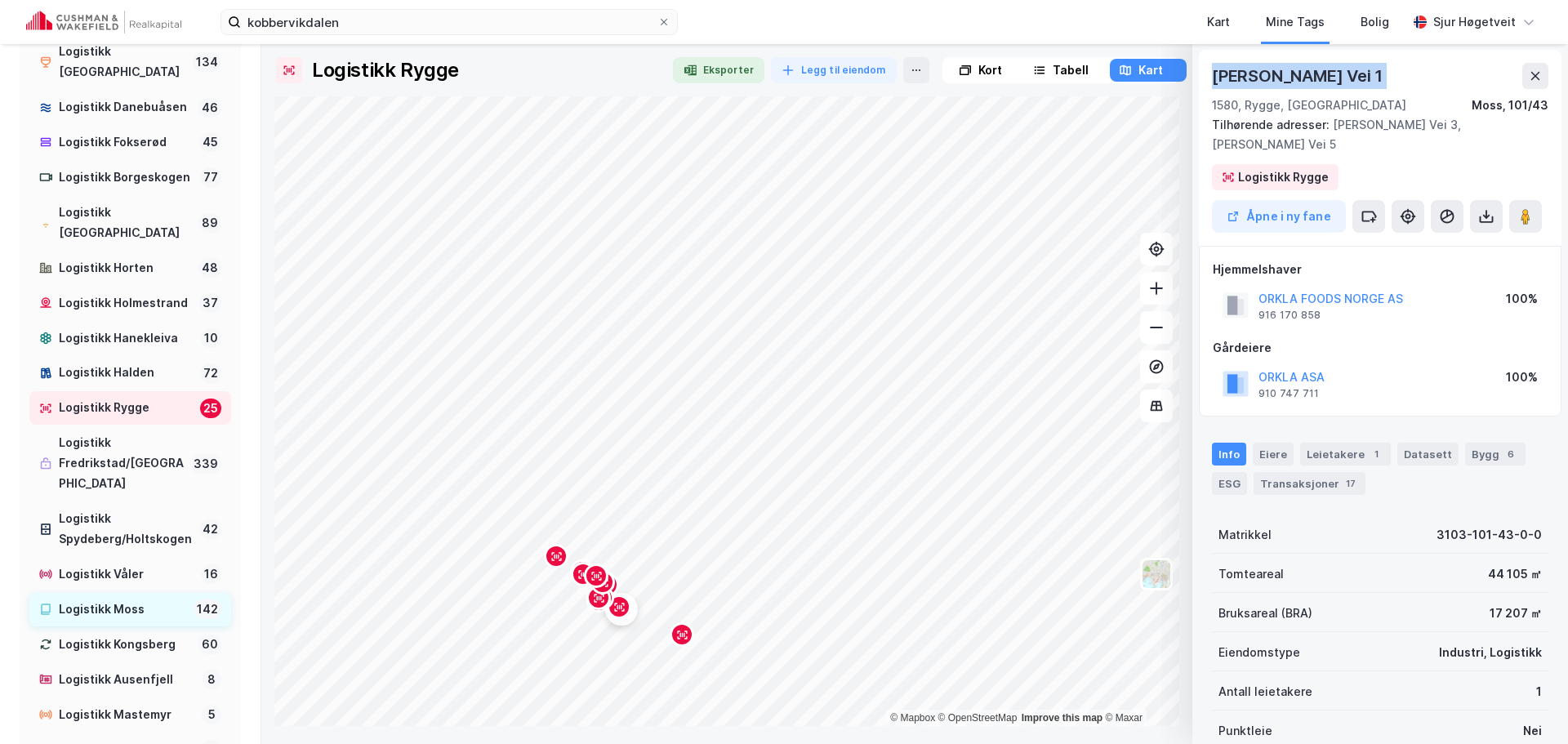
click at [148, 626] on div "Logistikk Moss 142" at bounding box center [130, 609] width 202 height 34
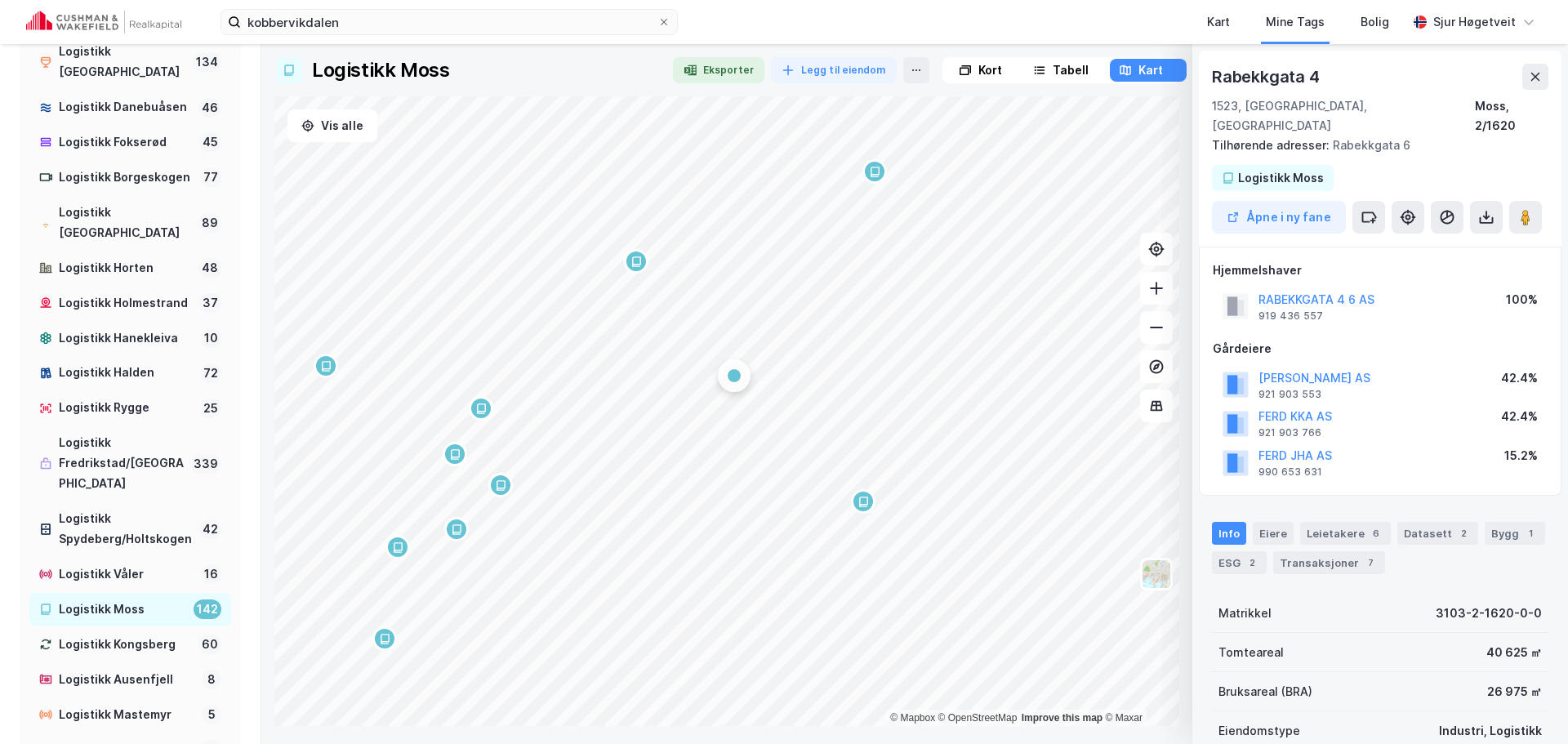
scroll to position [1, 0]
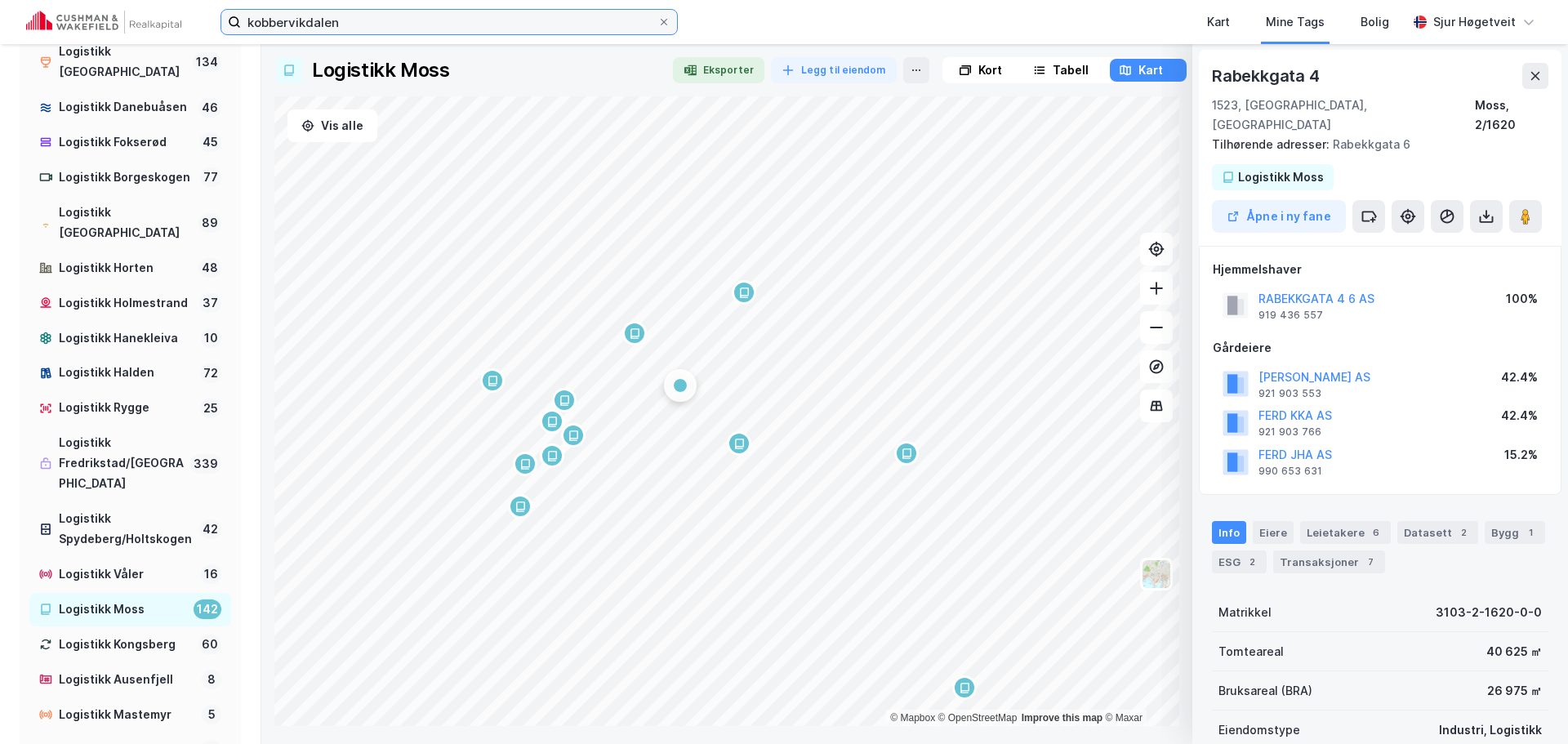
click at [363, 11] on input "kobbervikdalen" at bounding box center [448, 22] width 416 height 24
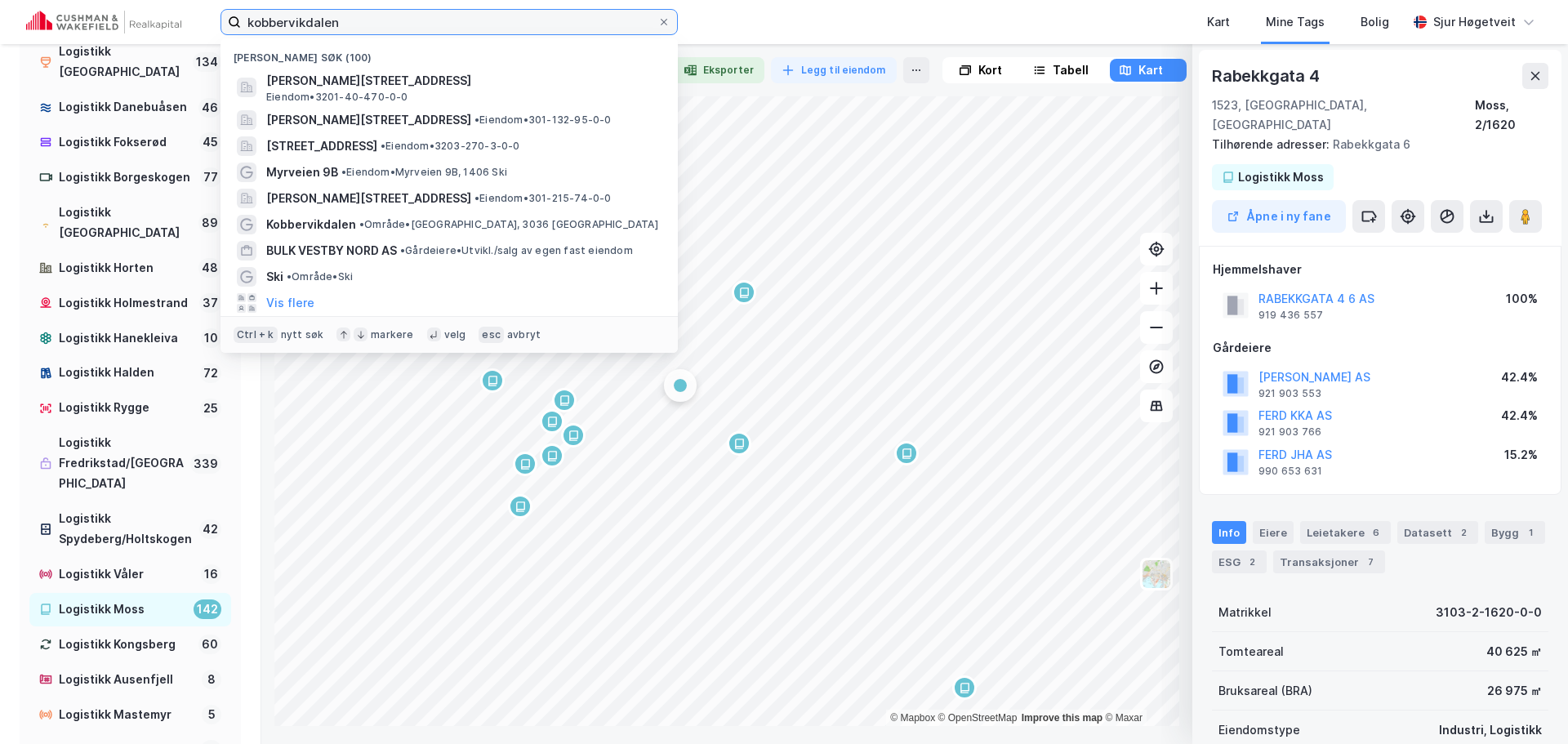
click at [363, 11] on input "kobbervikdalen" at bounding box center [448, 22] width 416 height 24
click at [110, 24] on img at bounding box center [103, 22] width 155 height 22
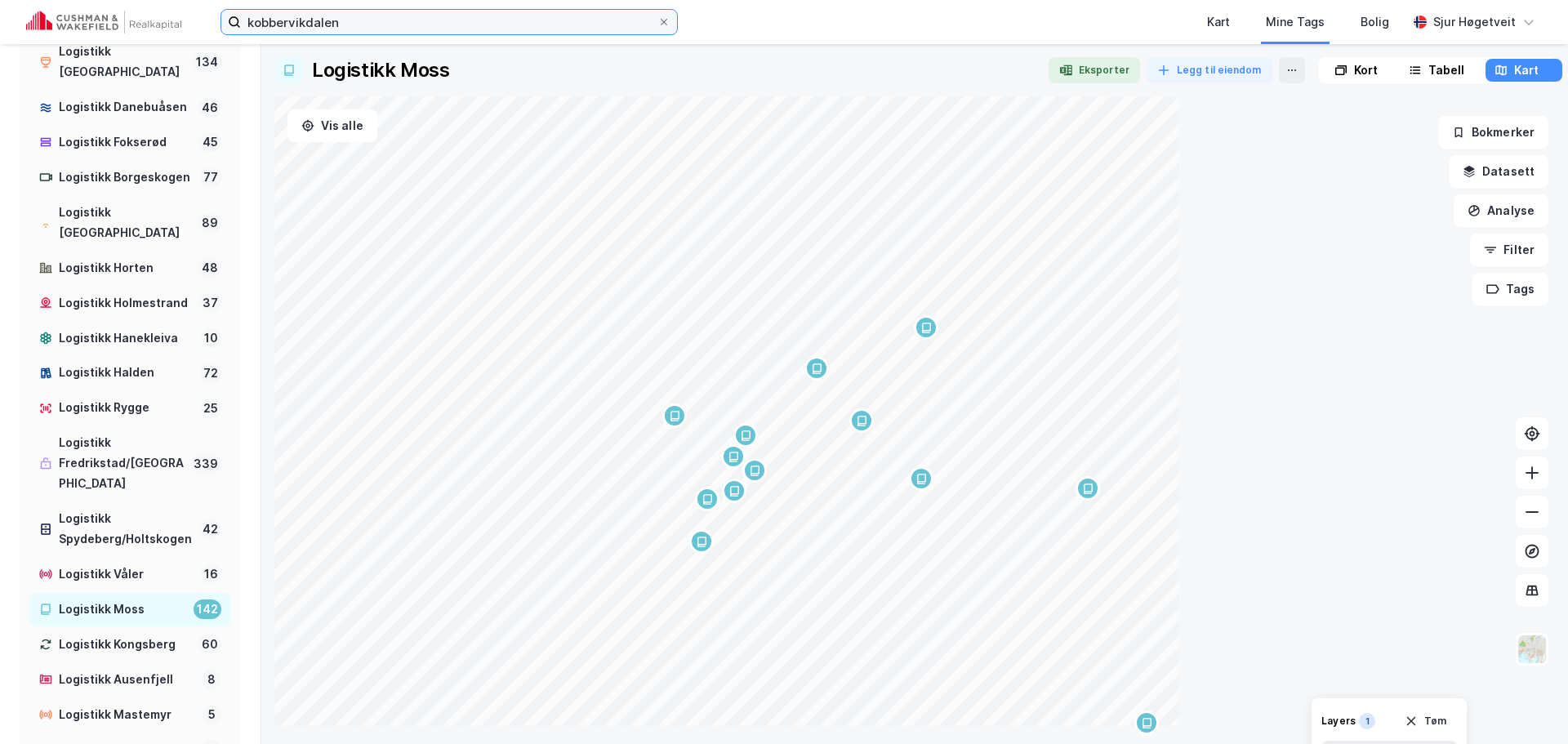
click at [343, 15] on input "kobbervikdalen" at bounding box center [448, 22] width 416 height 24
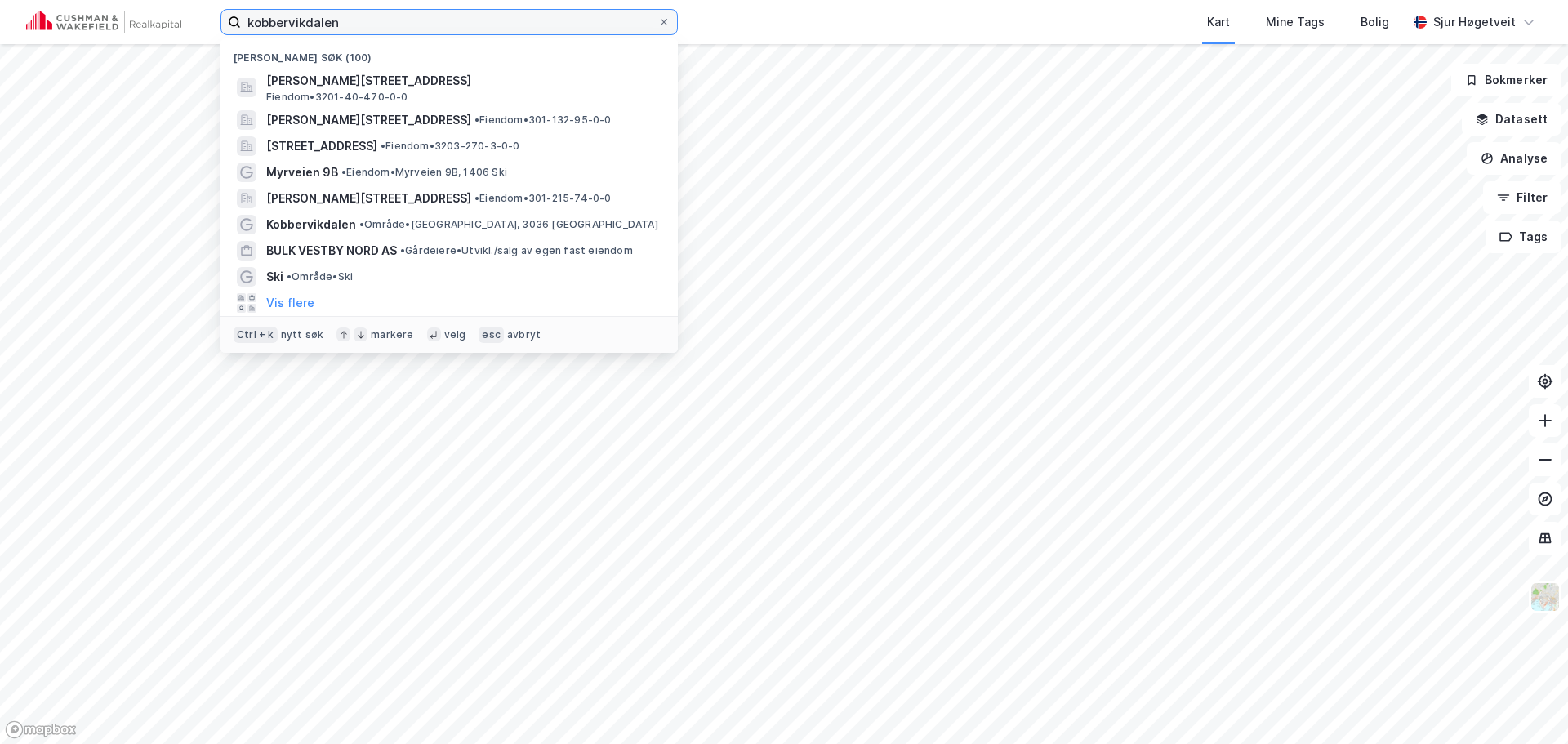
click at [344, 15] on input "kobbervikdalen" at bounding box center [448, 22] width 416 height 24
paste input "Greåkerveien 17"
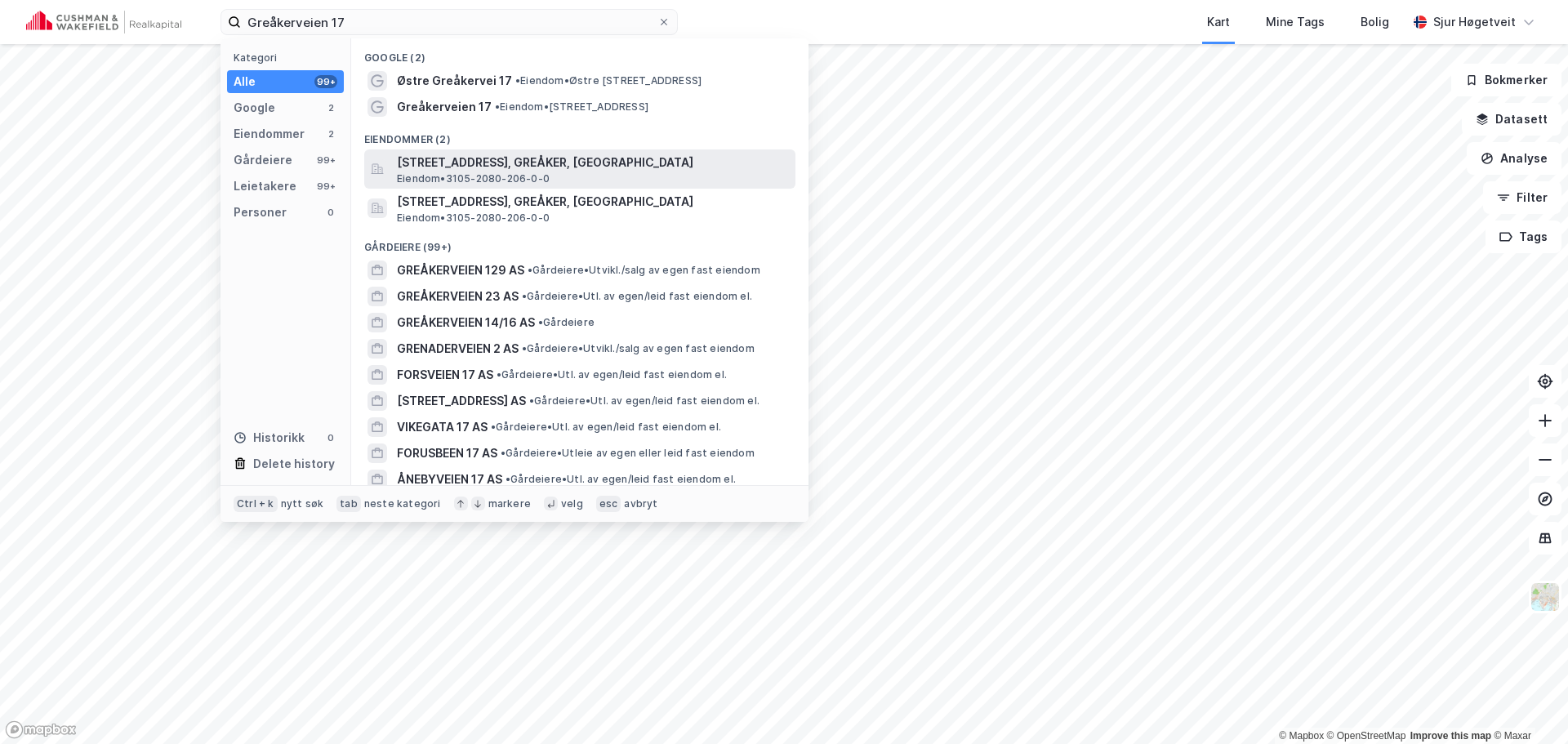
click at [582, 161] on span "[STREET_ADDRESS], GREÅKER, [GEOGRAPHIC_DATA]" at bounding box center [593, 162] width 392 height 20
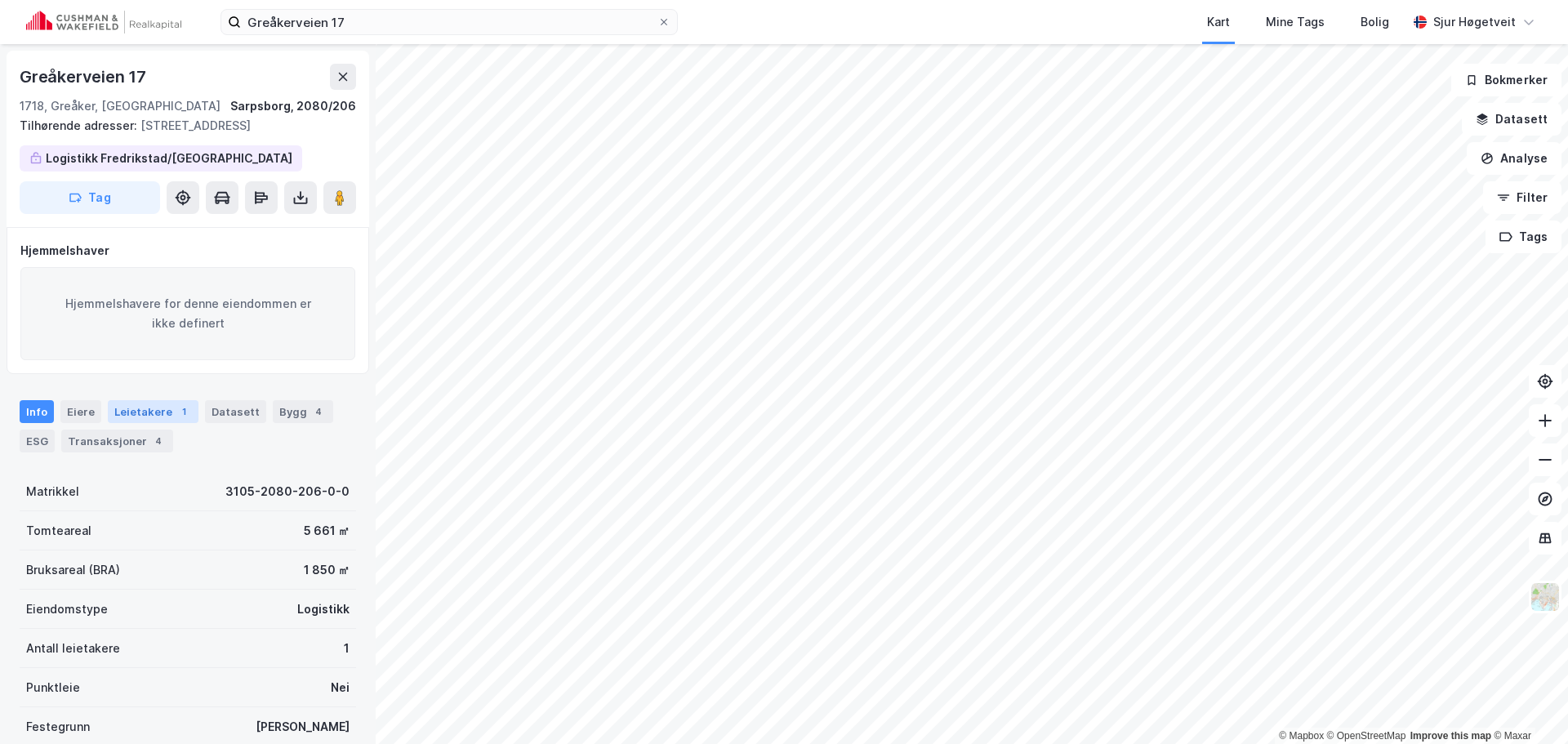
click at [160, 417] on div "Leietakere 1" at bounding box center [153, 411] width 91 height 22
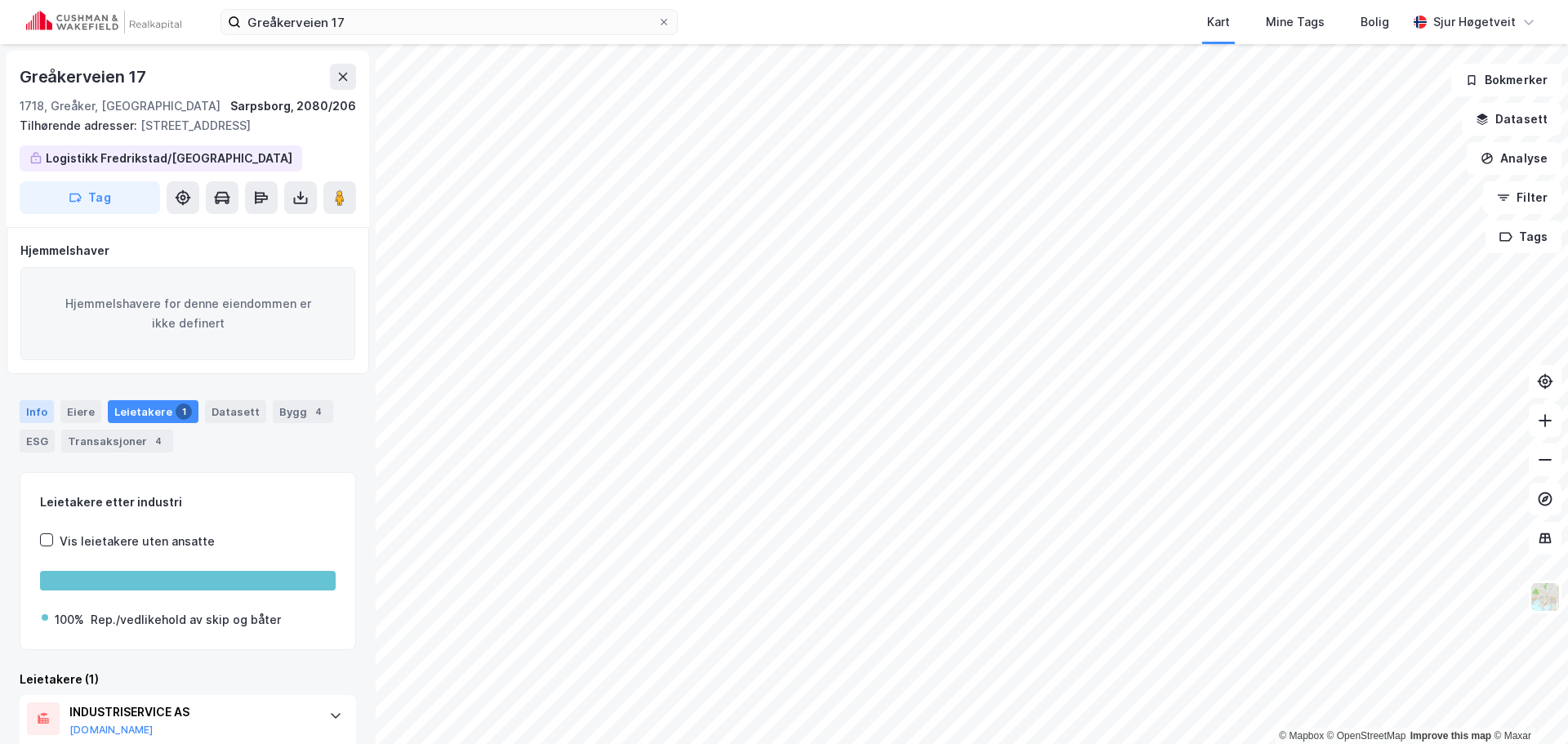
click at [42, 420] on div "Info" at bounding box center [37, 411] width 35 height 22
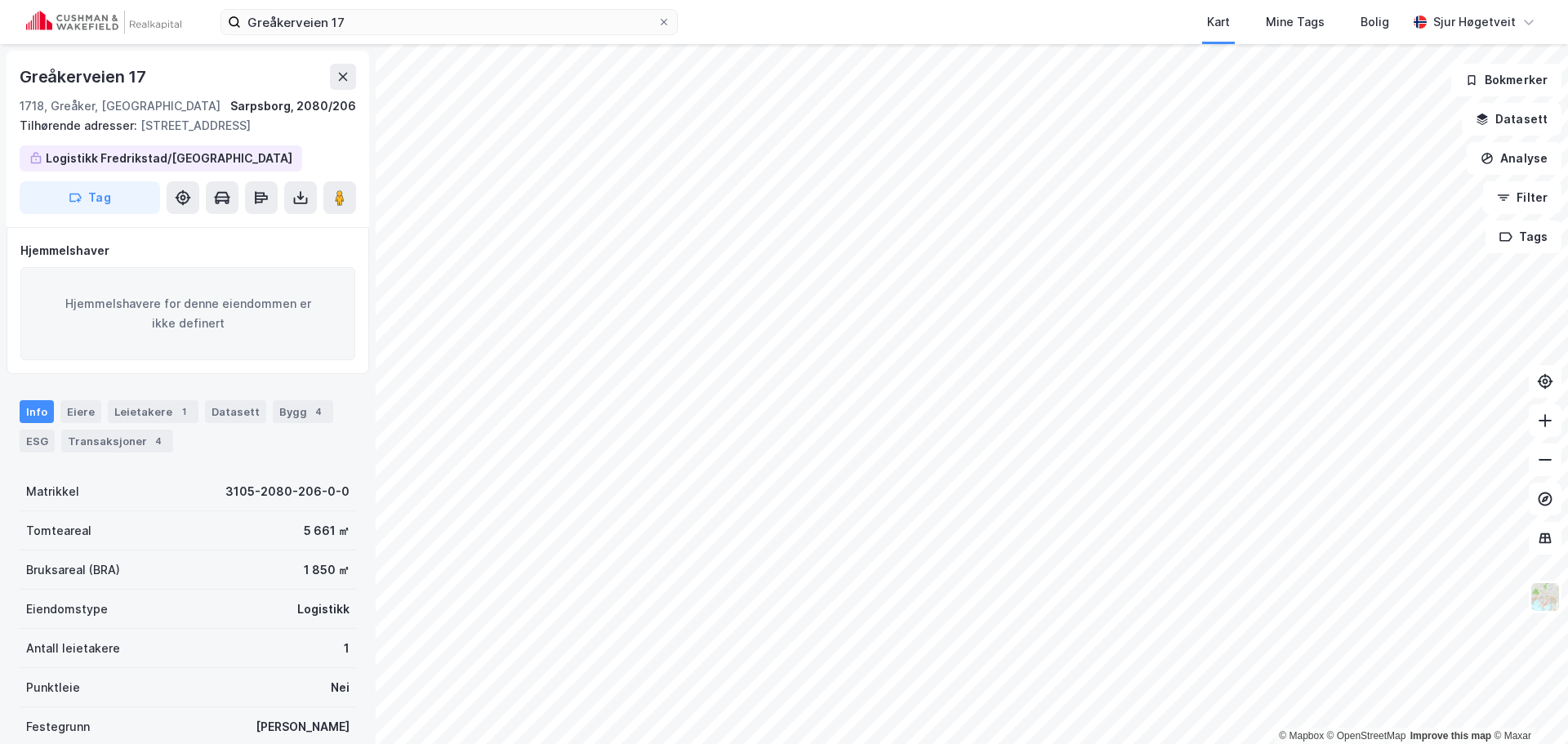
click at [305, 423] on div "Info [PERSON_NAME] 1 Datasett Bygg 4 ESG Transaksjoner 4" at bounding box center [188, 426] width 337 height 52
click at [311, 414] on div "4" at bounding box center [318, 411] width 16 height 16
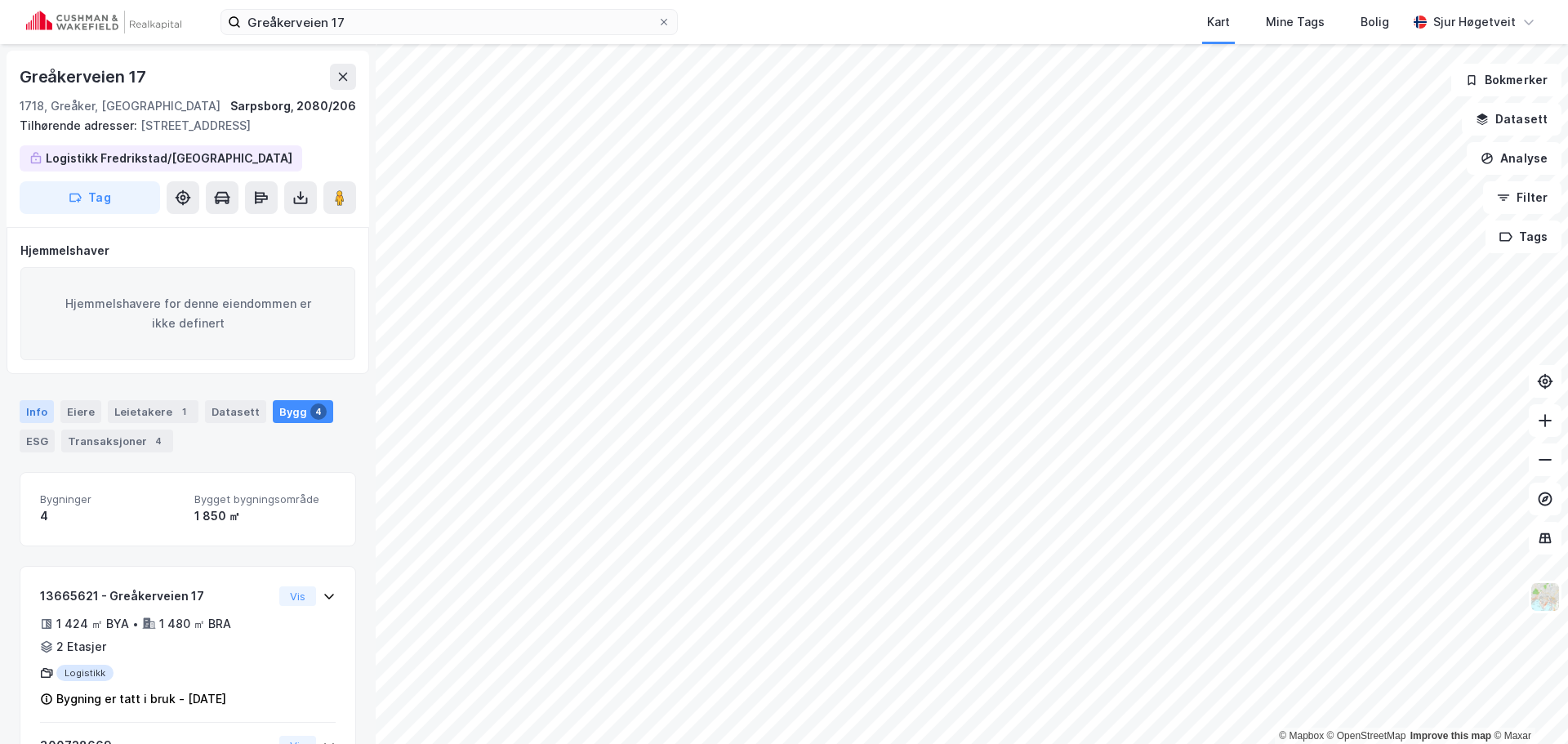
click at [44, 414] on div "Info" at bounding box center [37, 411] width 35 height 22
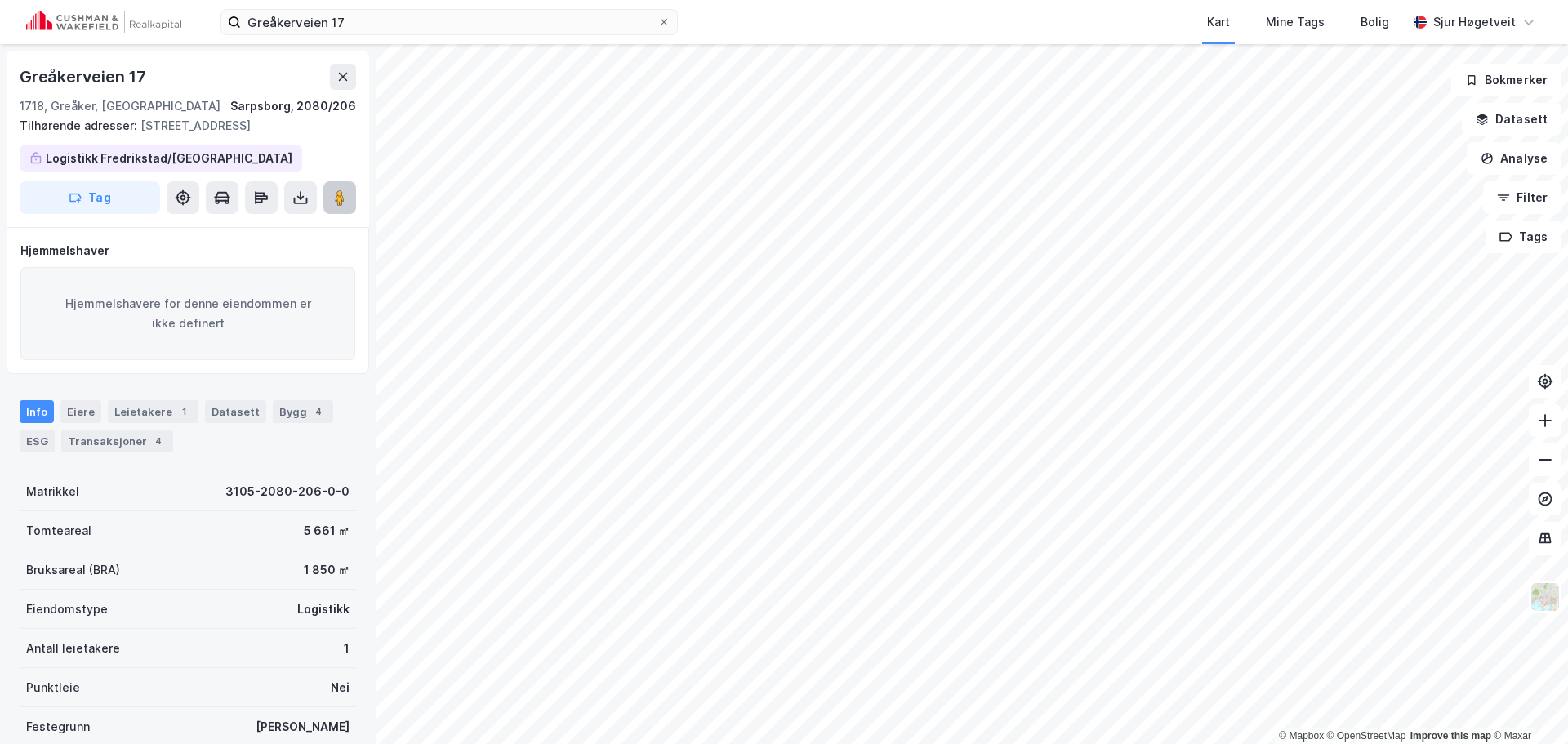
click at [334, 186] on button at bounding box center [340, 197] width 33 height 33
click at [349, 74] on icon at bounding box center [343, 76] width 13 height 13
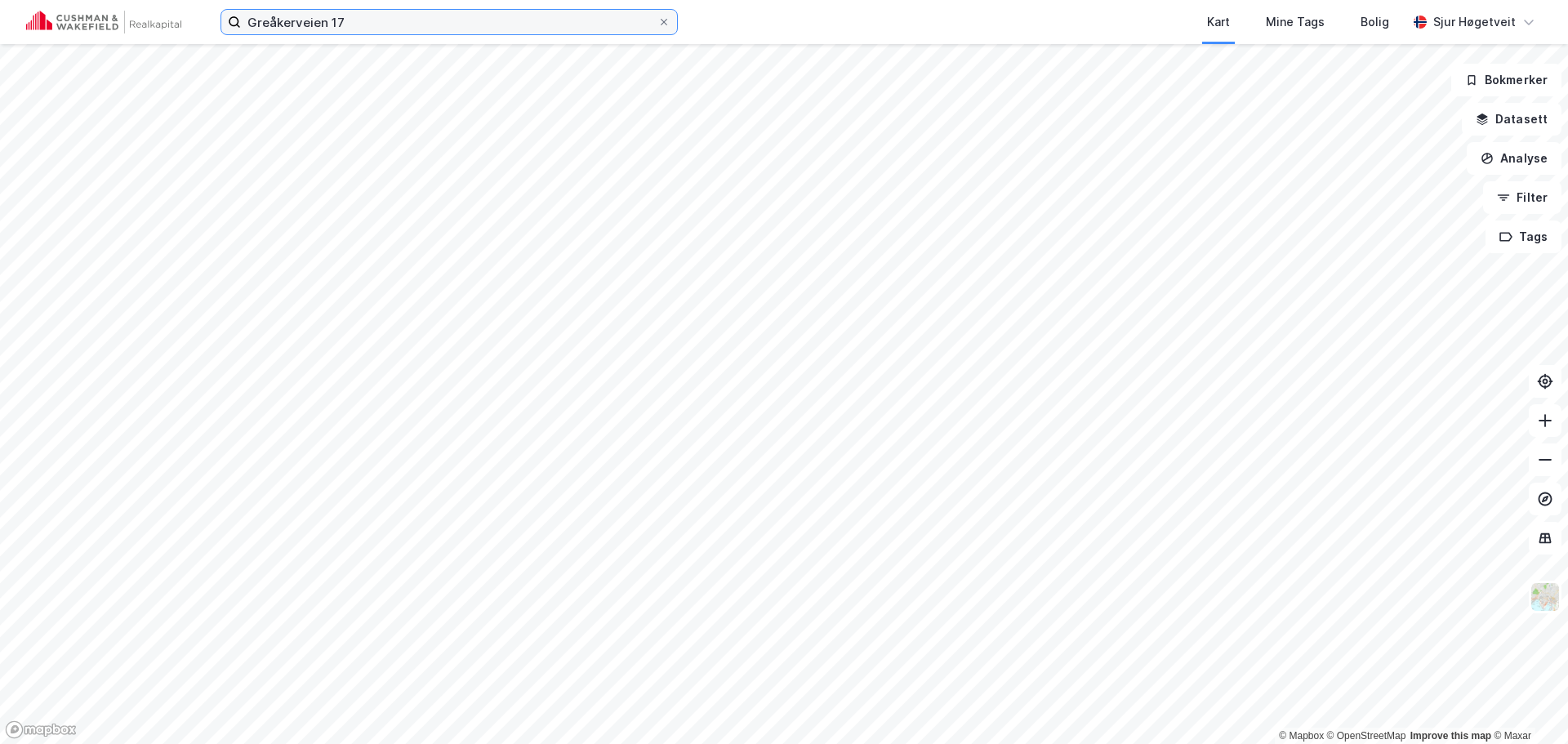
click at [280, 21] on input "Greåkerveien 17" at bounding box center [448, 22] width 416 height 24
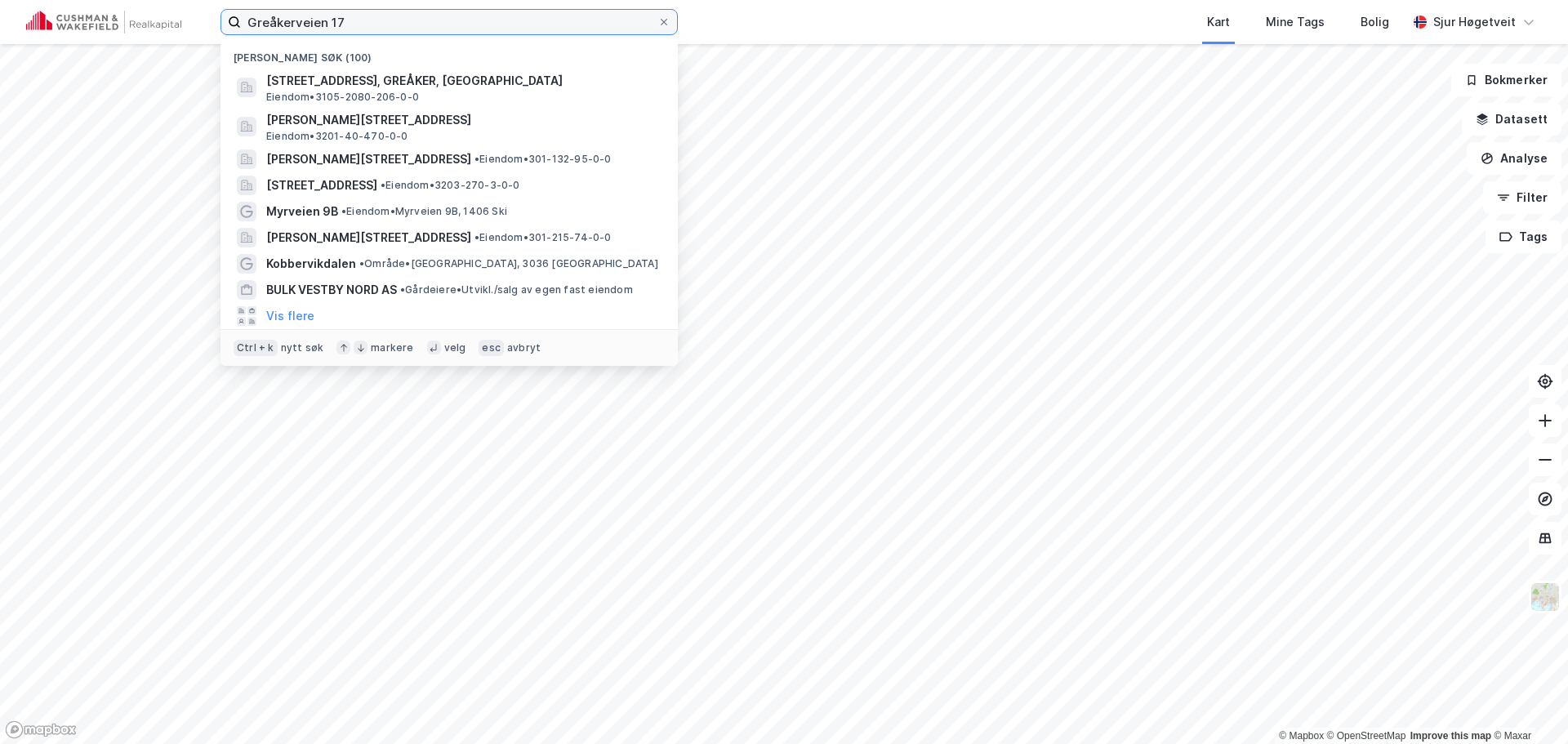
click at [280, 21] on input "Greåkerveien 17" at bounding box center [448, 22] width 416 height 24
click at [280, 19] on input "Greåkerveien 17" at bounding box center [448, 22] width 416 height 24
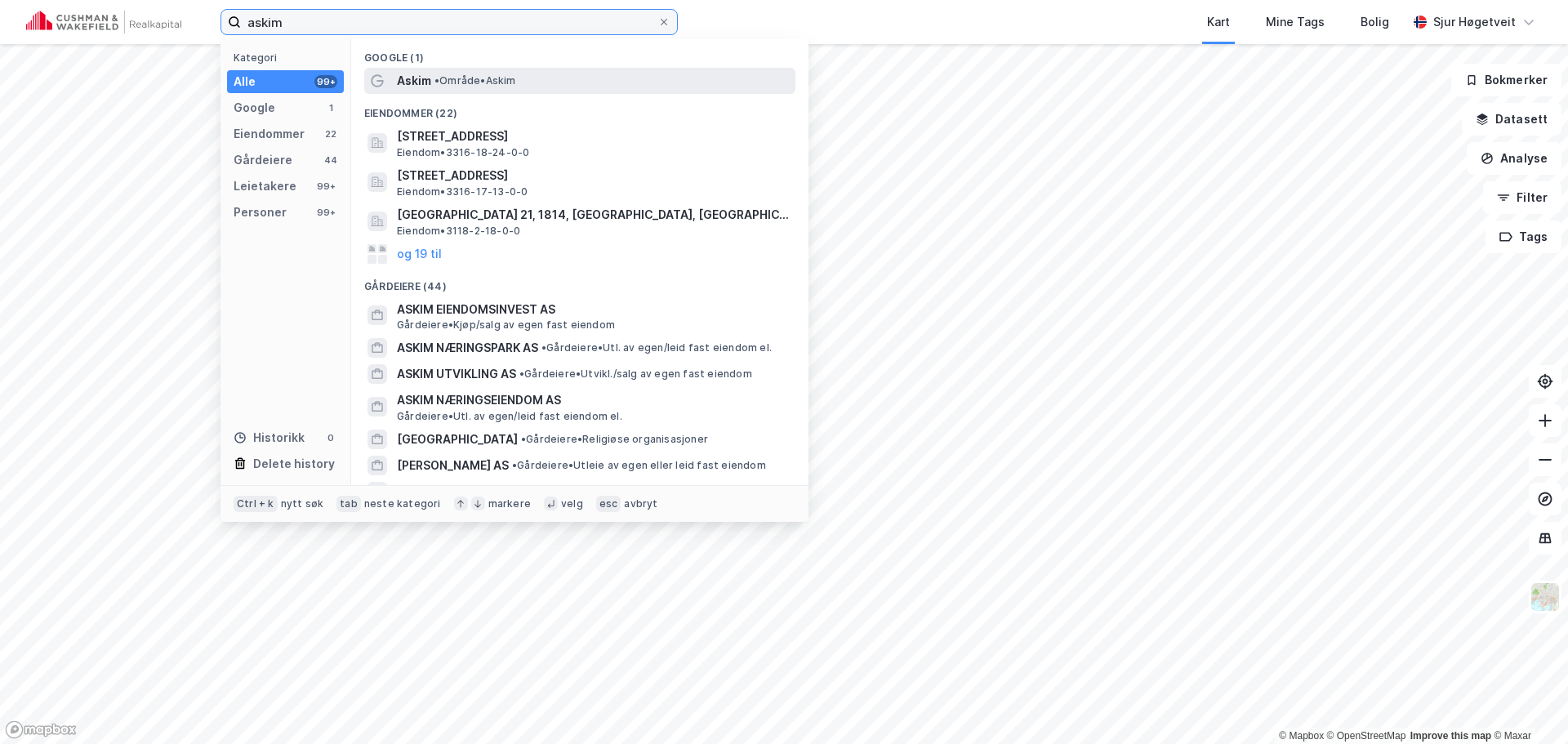
type input "askim"
click at [513, 69] on div "Askim • Område • [GEOGRAPHIC_DATA]" at bounding box center [580, 80] width 431 height 26
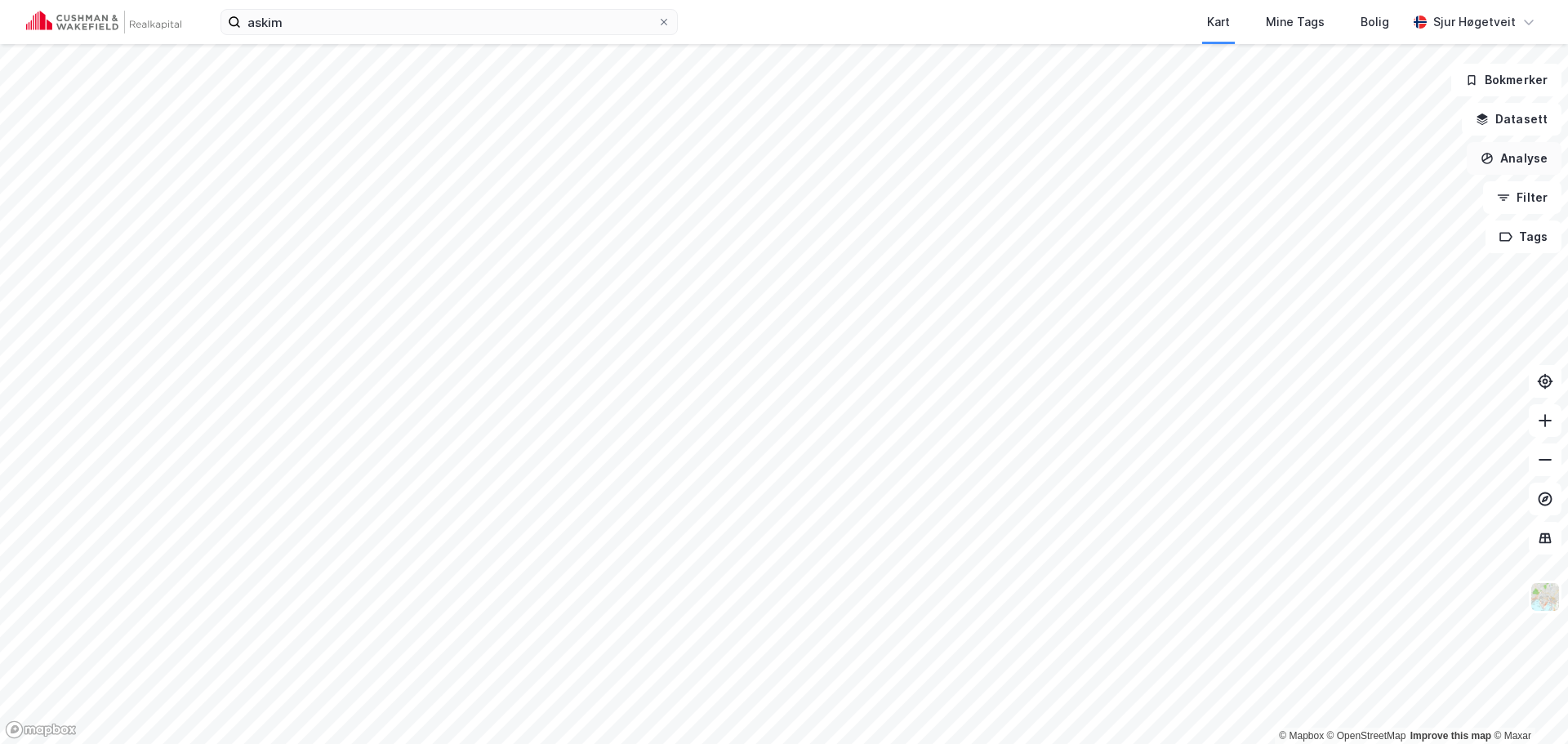
click at [1526, 159] on button "Analyse" at bounding box center [1513, 158] width 94 height 33
click at [1540, 123] on button "Datasett" at bounding box center [1511, 119] width 100 height 33
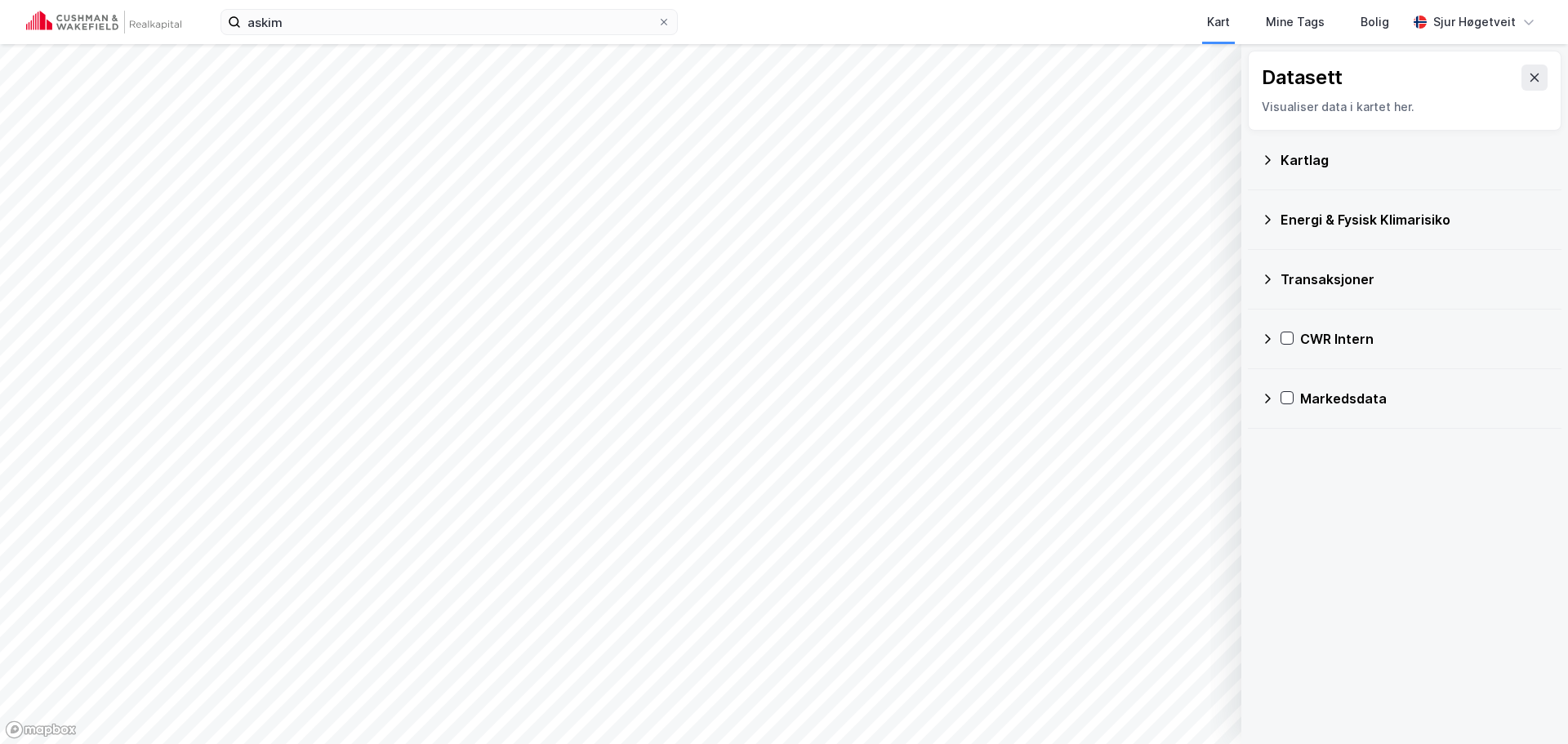
click at [1271, 344] on icon at bounding box center [1267, 338] width 13 height 13
click at [1309, 420] on icon at bounding box center [1308, 416] width 11 height 11
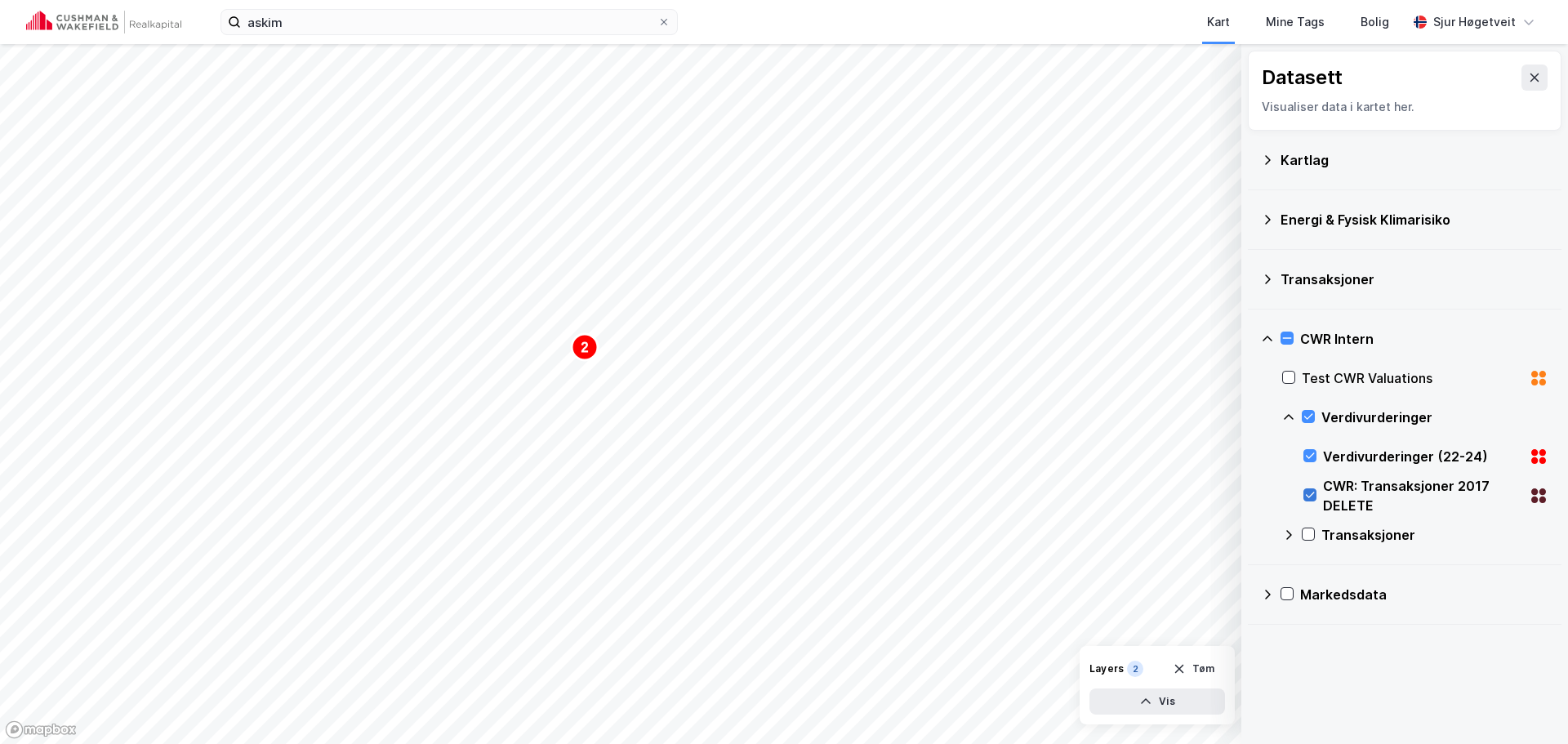
click at [1314, 493] on icon at bounding box center [1310, 495] width 9 height 6
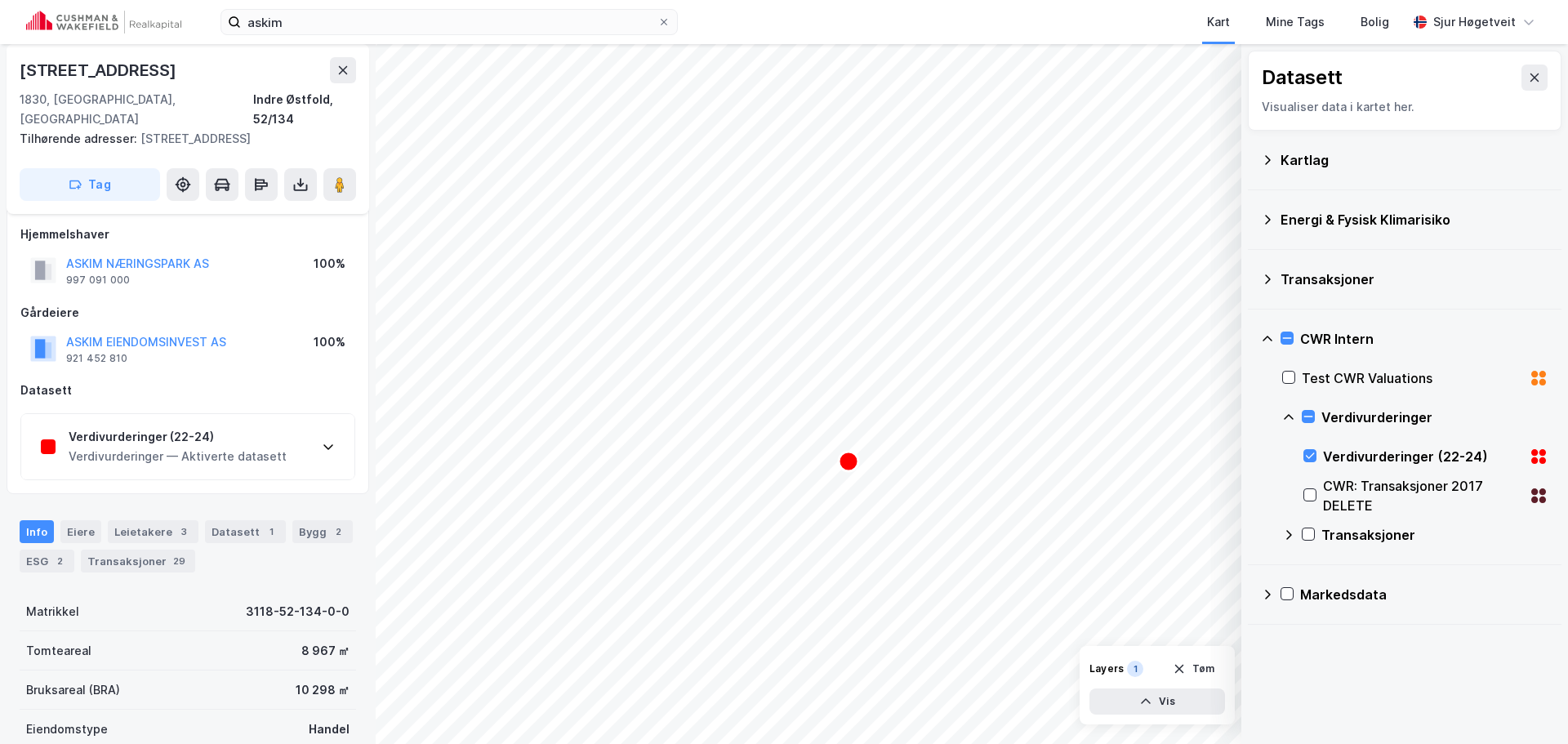
click at [216, 427] on div "Verdivurderinger (22-24)" at bounding box center [177, 436] width 218 height 20
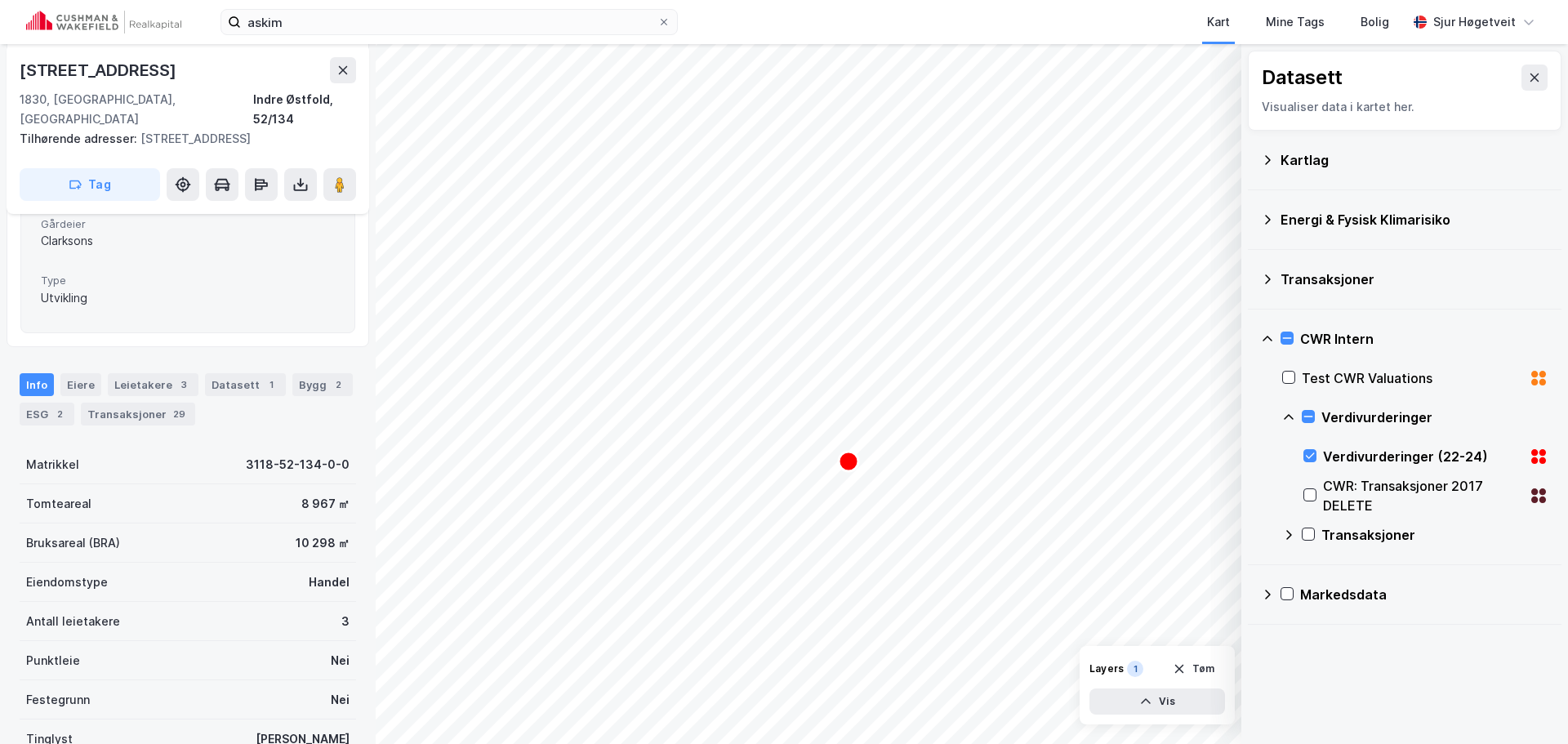
scroll to position [10, 0]
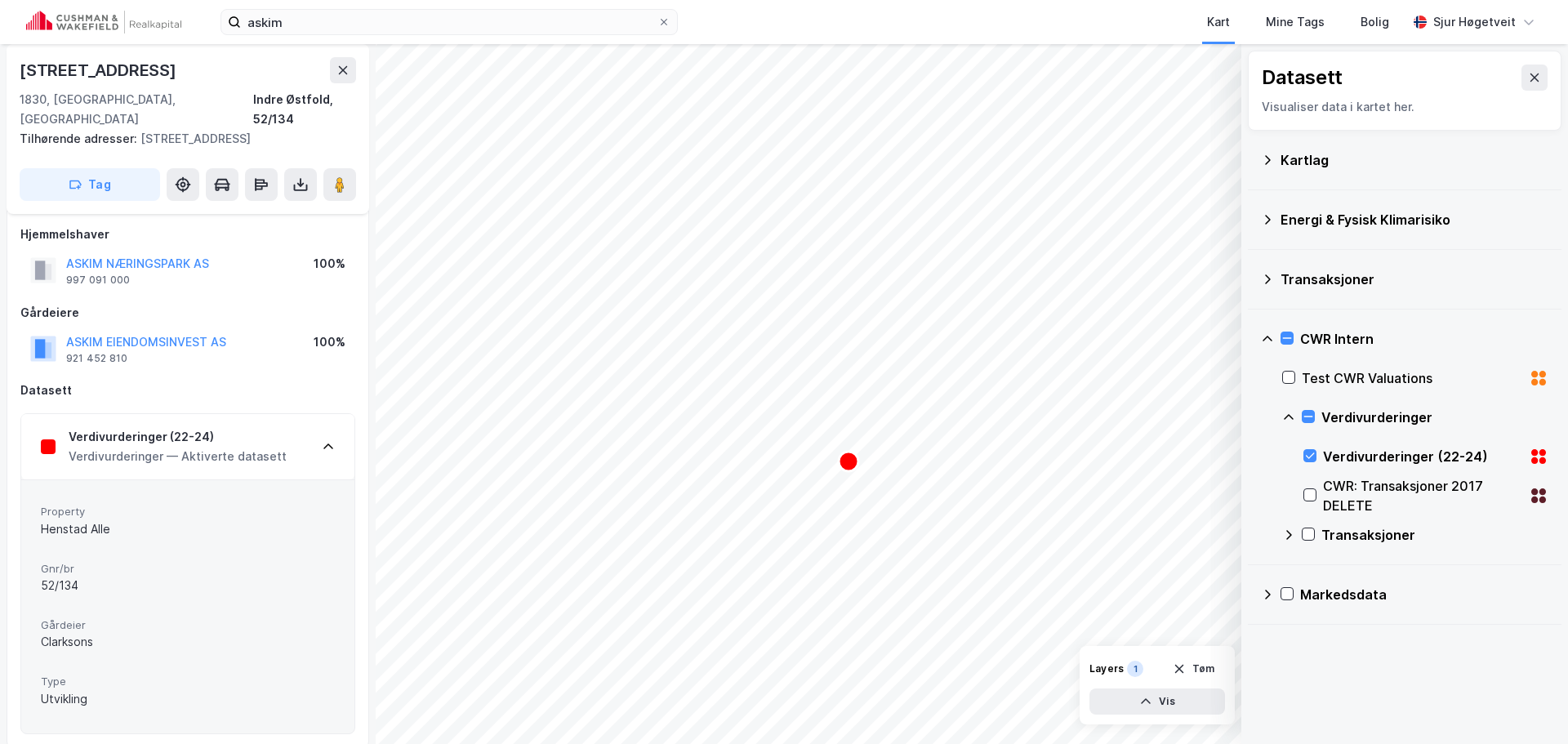
click at [262, 427] on div "Verdivurderinger (22-24)" at bounding box center [177, 436] width 218 height 20
